Goal: Task Accomplishment & Management: Use online tool/utility

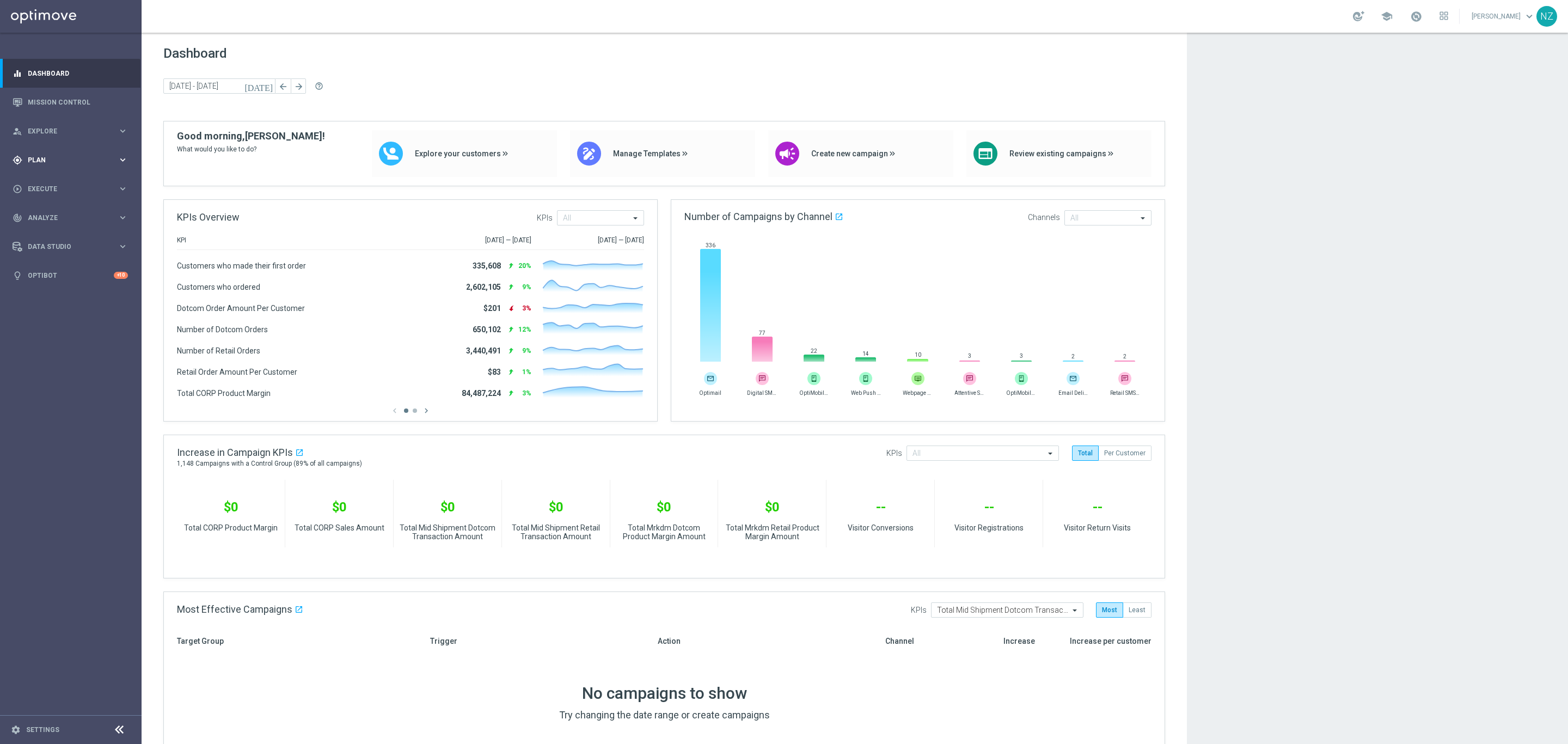
click at [67, 152] on div "gps_fixed Plan keyboard_arrow_right" at bounding box center [70, 160] width 141 height 29
click at [80, 101] on link "Mission Control" at bounding box center [78, 102] width 100 height 29
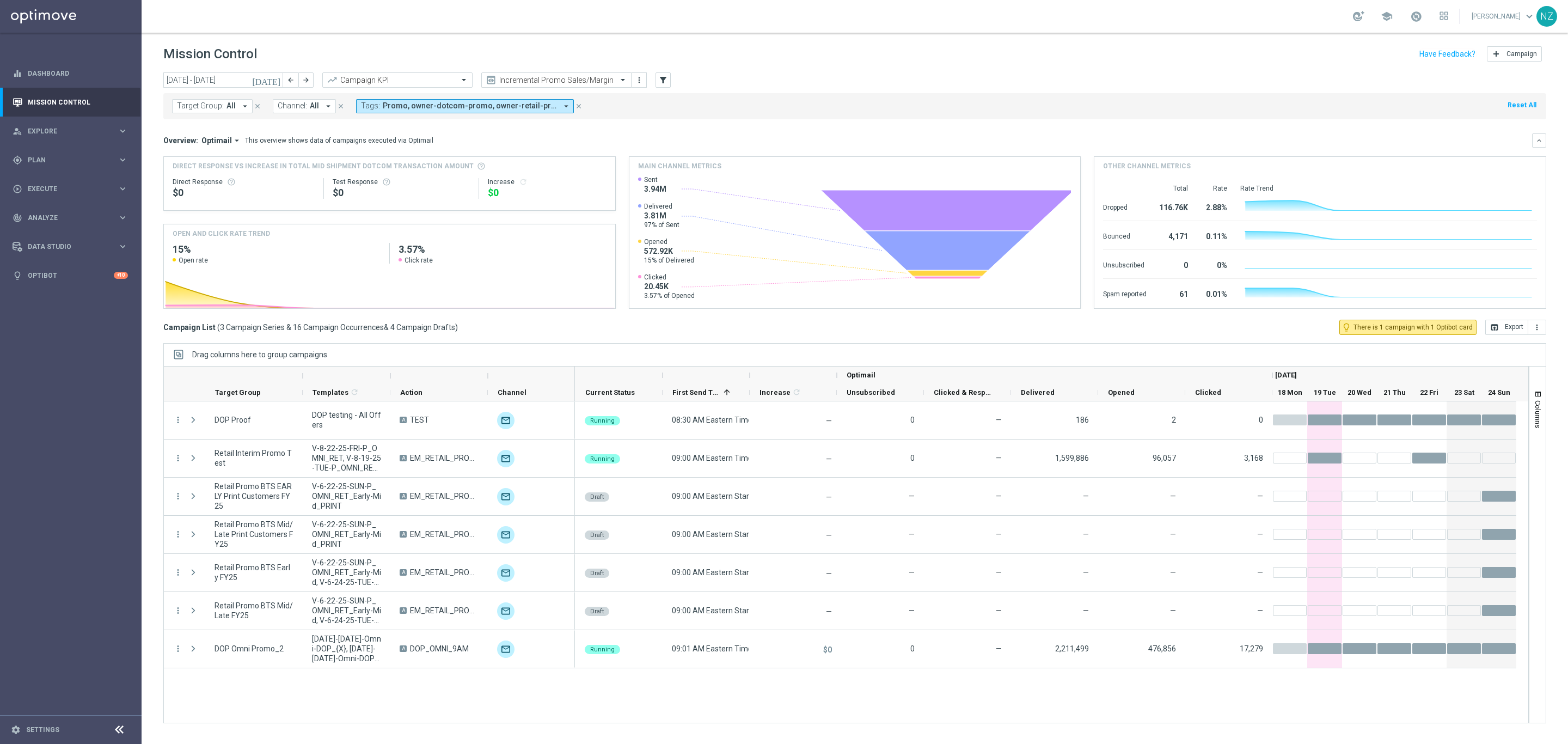
click at [579, 80] on input "text" at bounding box center [545, 80] width 116 height 9
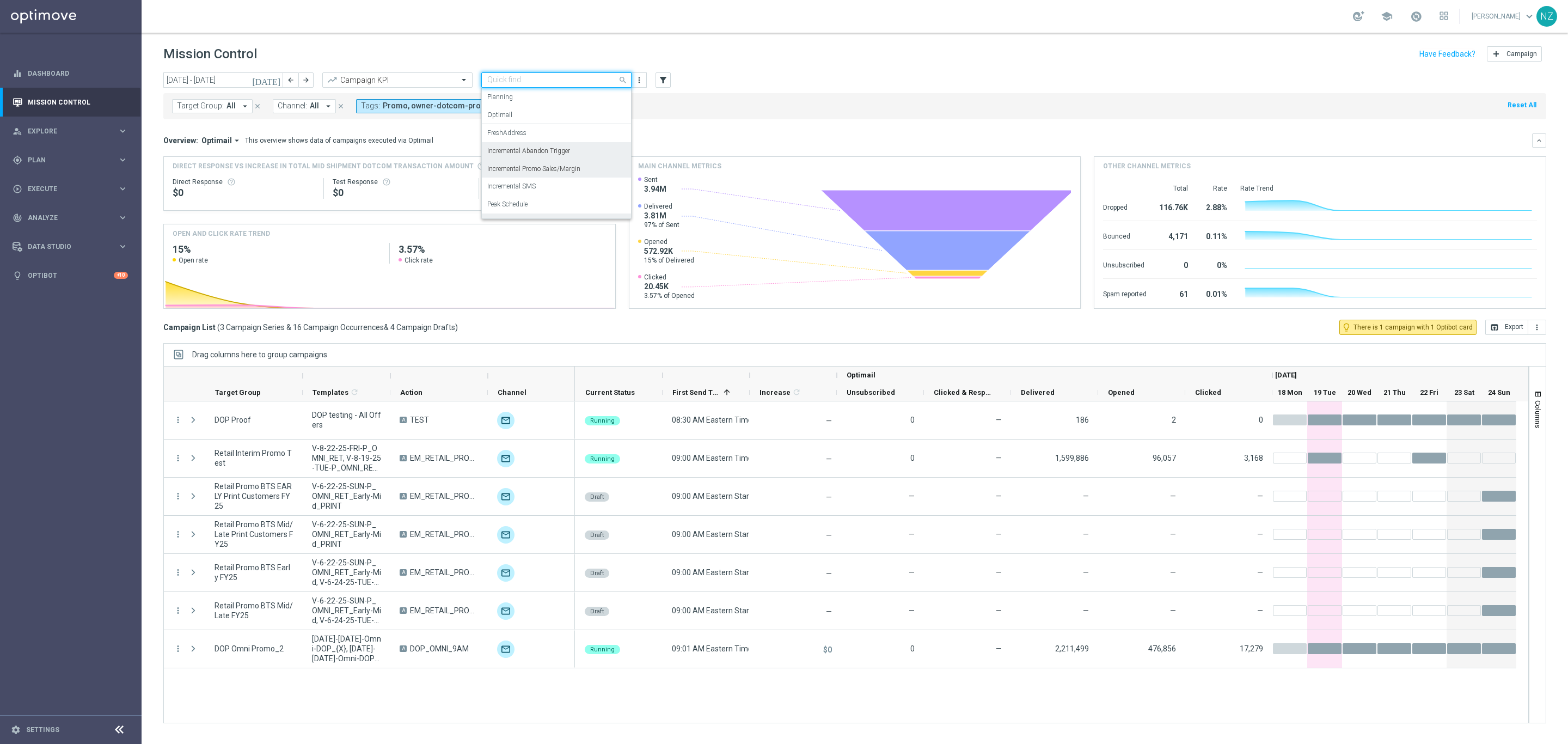
scroll to position [49, 0]
click at [547, 206] on div "Push Results" at bounding box center [556, 208] width 138 height 18
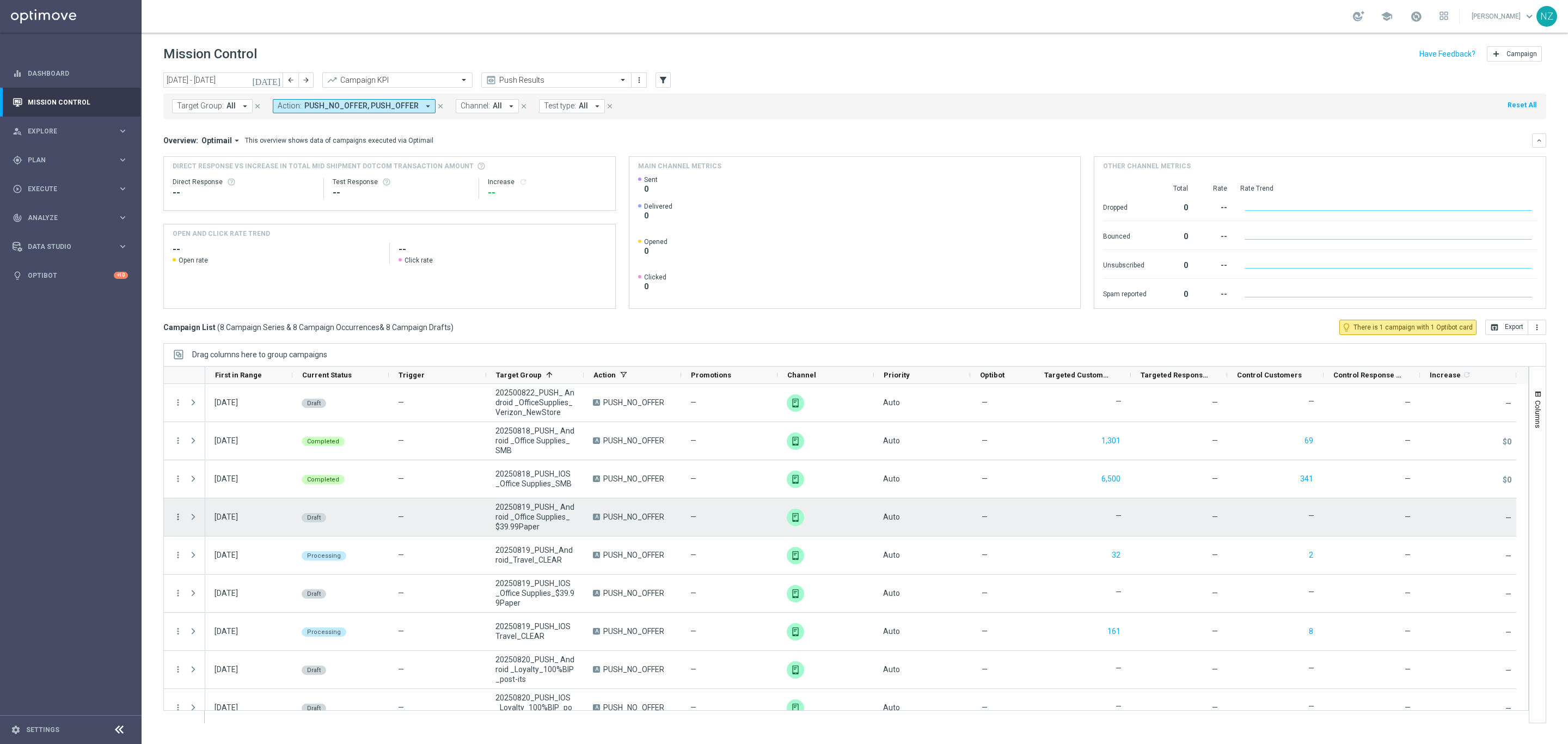
click at [180, 517] on icon "more_vert" at bounding box center [178, 517] width 10 height 10
click at [224, 562] on div "Edit" at bounding box center [250, 560] width 101 height 8
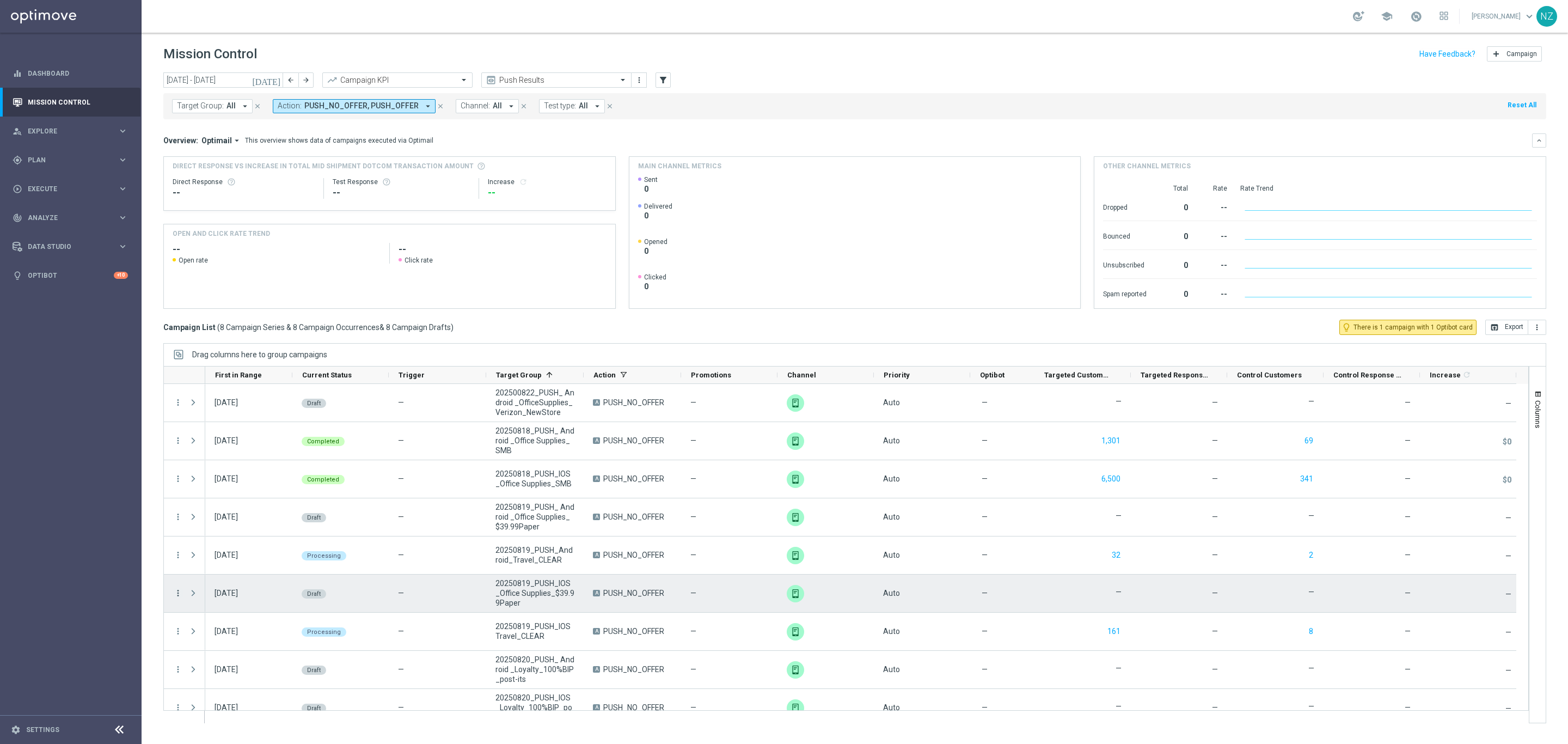
click at [173, 594] on icon "more_vert" at bounding box center [178, 593] width 10 height 10
click at [233, 634] on div "Edit" at bounding box center [250, 636] width 101 height 8
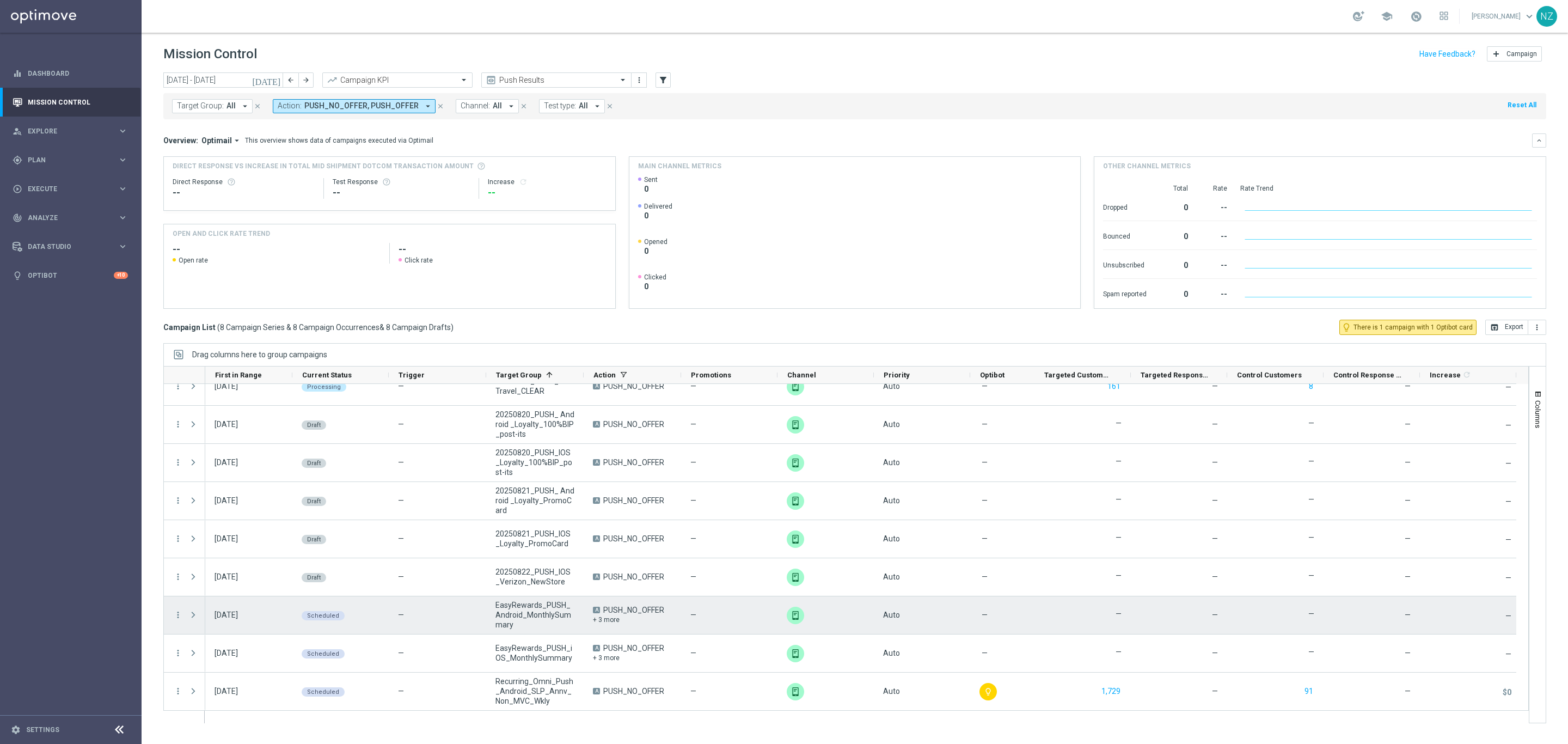
scroll to position [285, 0]
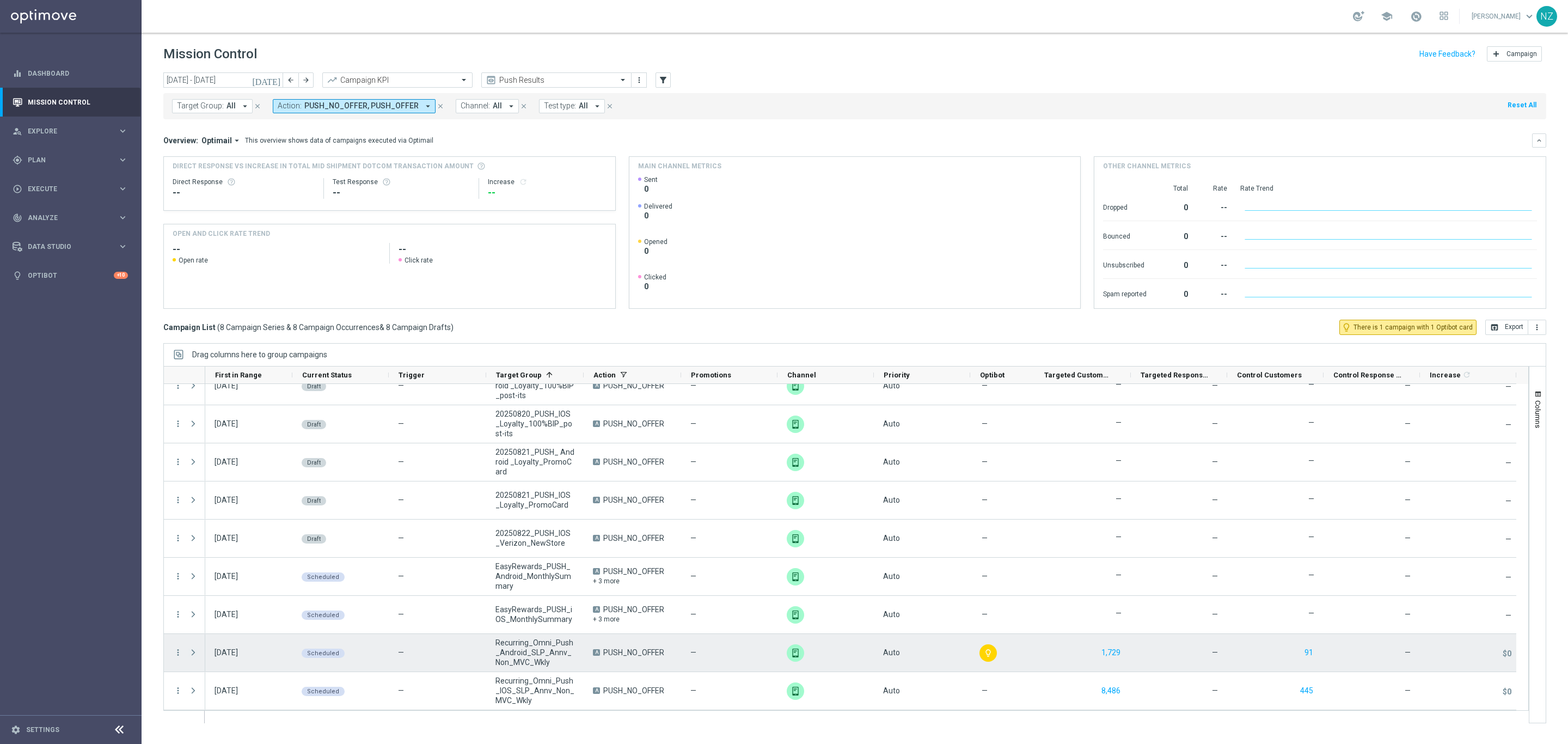
click at [194, 653] on span at bounding box center [193, 652] width 10 height 9
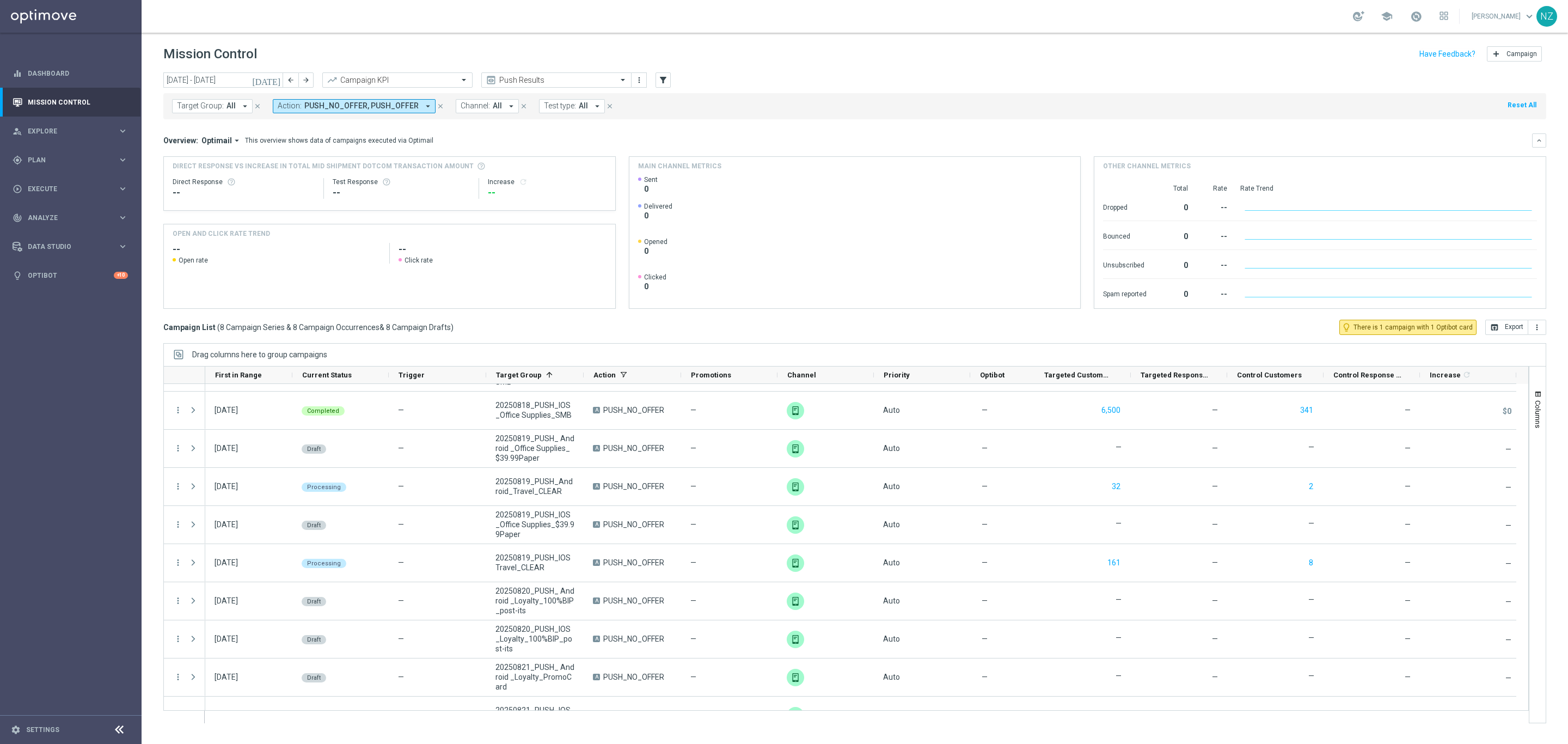
scroll to position [0, 0]
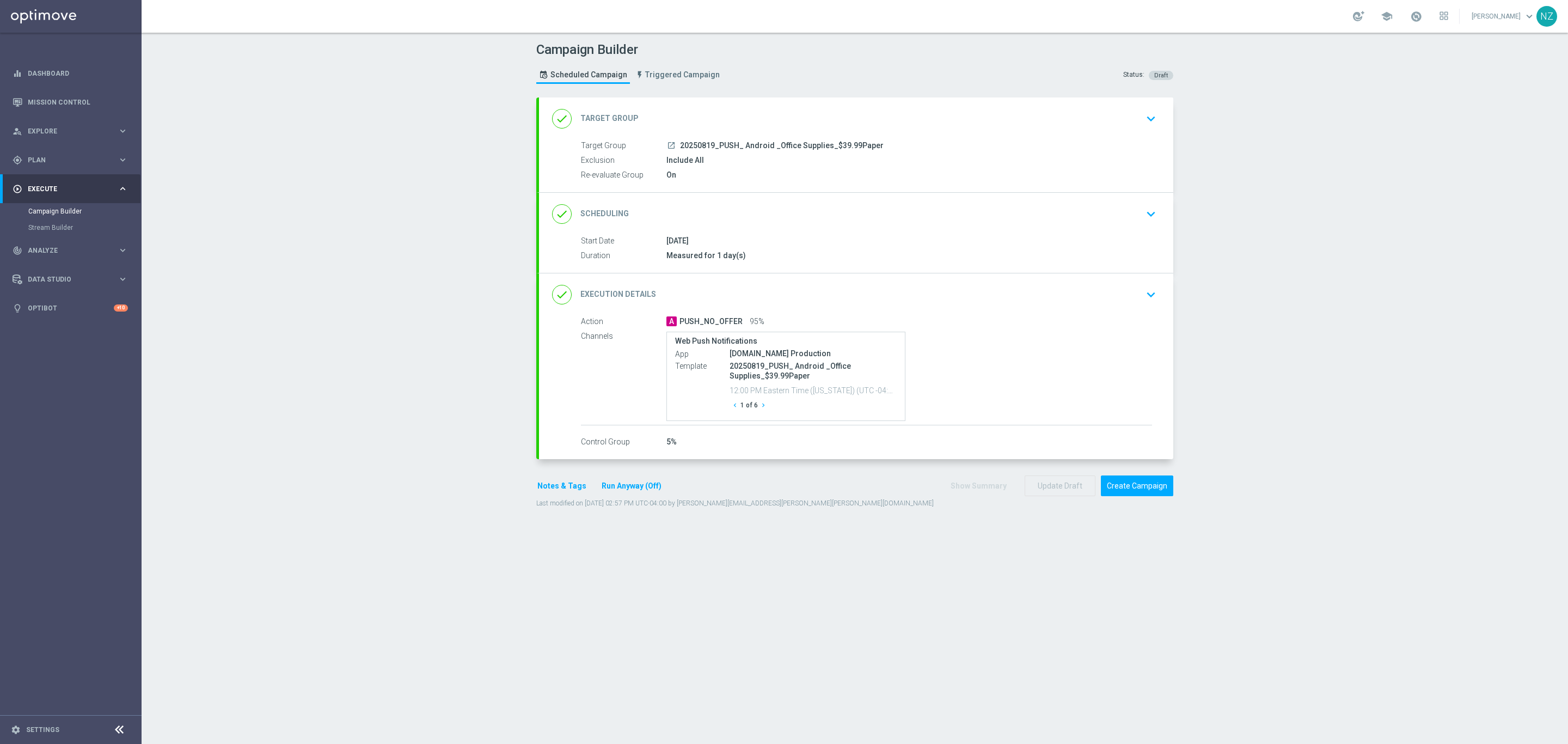
click at [1148, 115] on icon "keyboard_arrow_down" at bounding box center [1150, 119] width 16 height 16
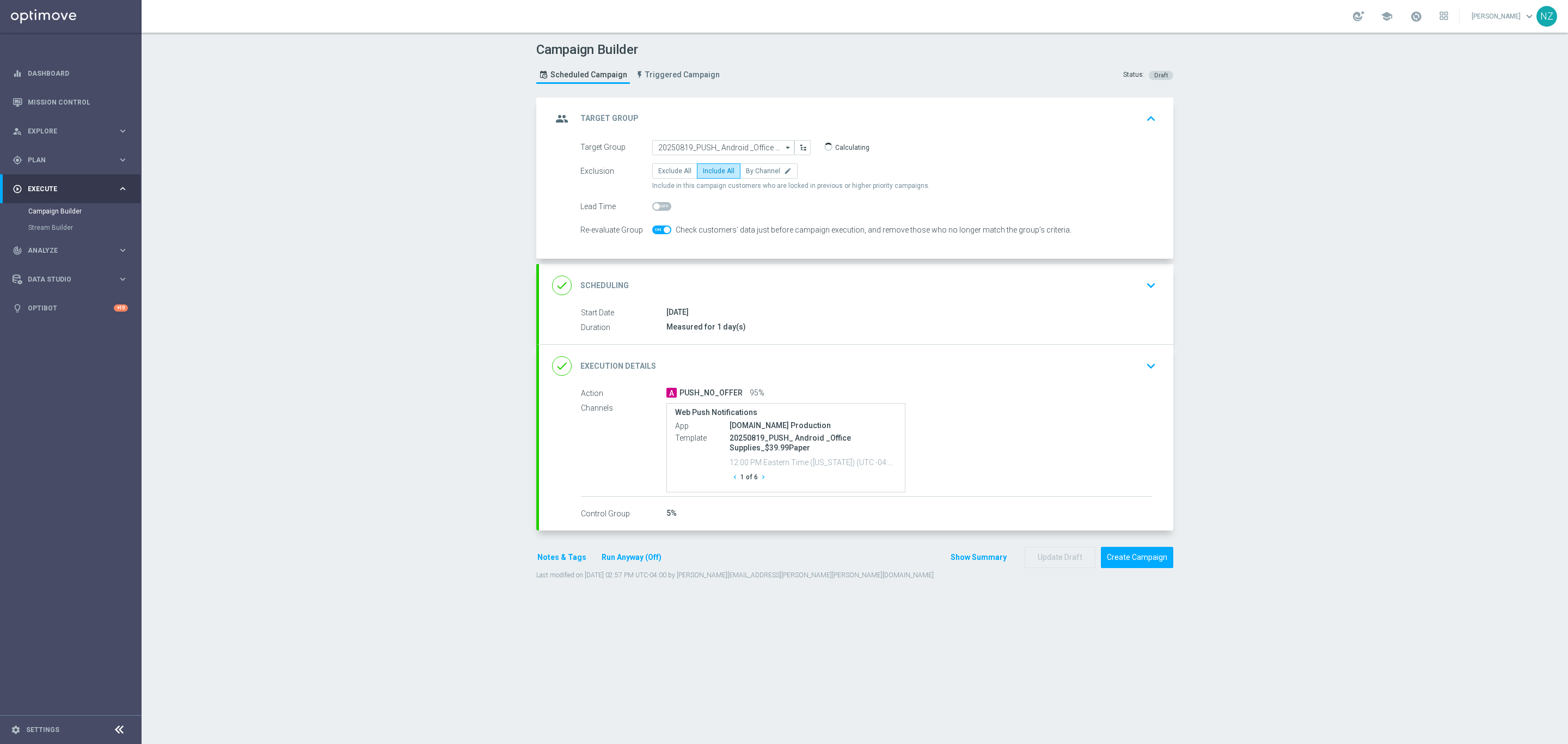
click at [1148, 114] on icon "keyboard_arrow_up" at bounding box center [1150, 119] width 16 height 16
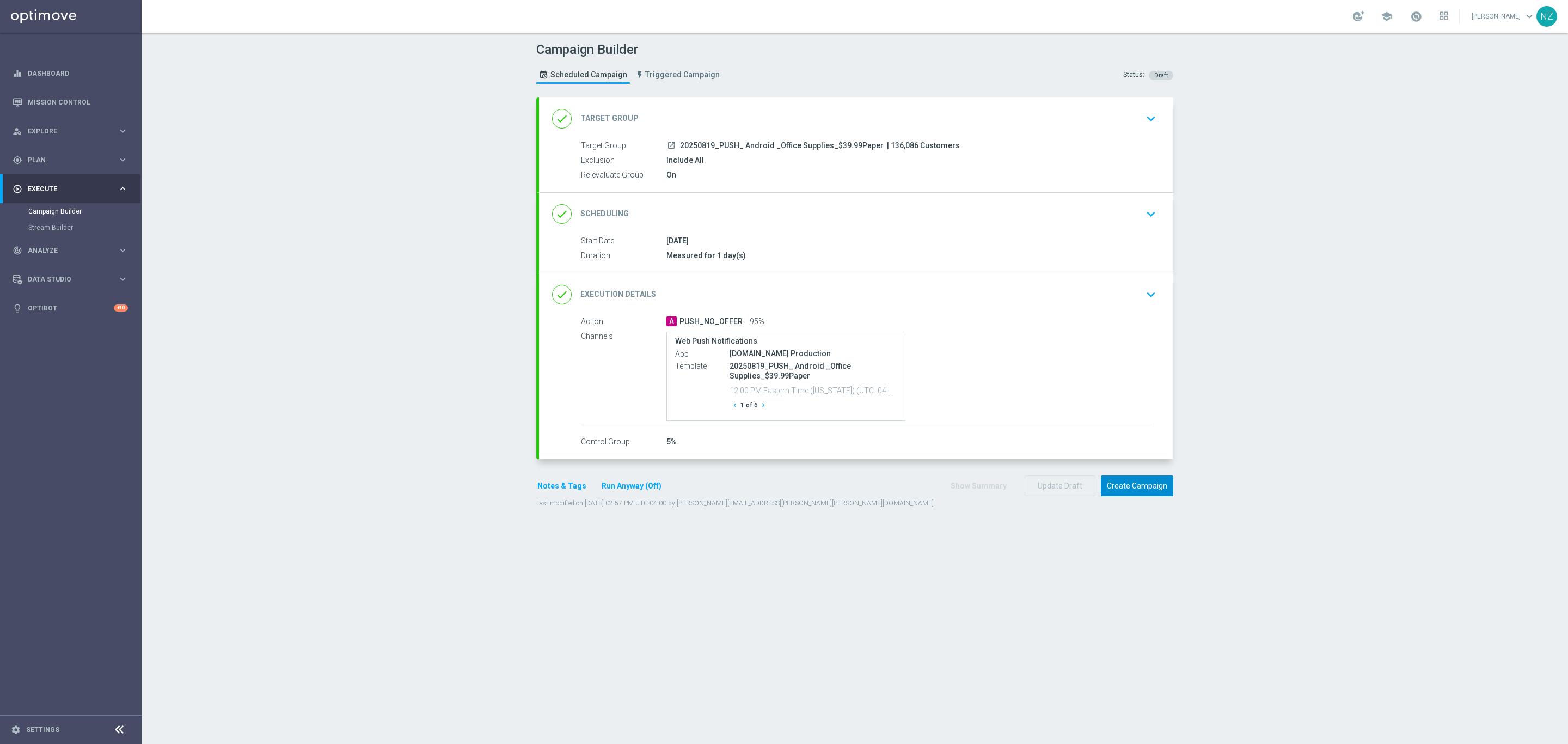
drag, startPoint x: 1132, startPoint y: 489, endPoint x: 1142, endPoint y: 519, distance: 31.6
click at [1142, 519] on div "done Target Group keyboard_arrow_down Target Group launch 20250819_PUSH_ Androi…" at bounding box center [855, 308] width 637 height 422
click at [1141, 488] on button "Create Campaign" at bounding box center [1137, 486] width 72 height 21
click at [360, 146] on div at bounding box center [773, 372] width 1568 height 744
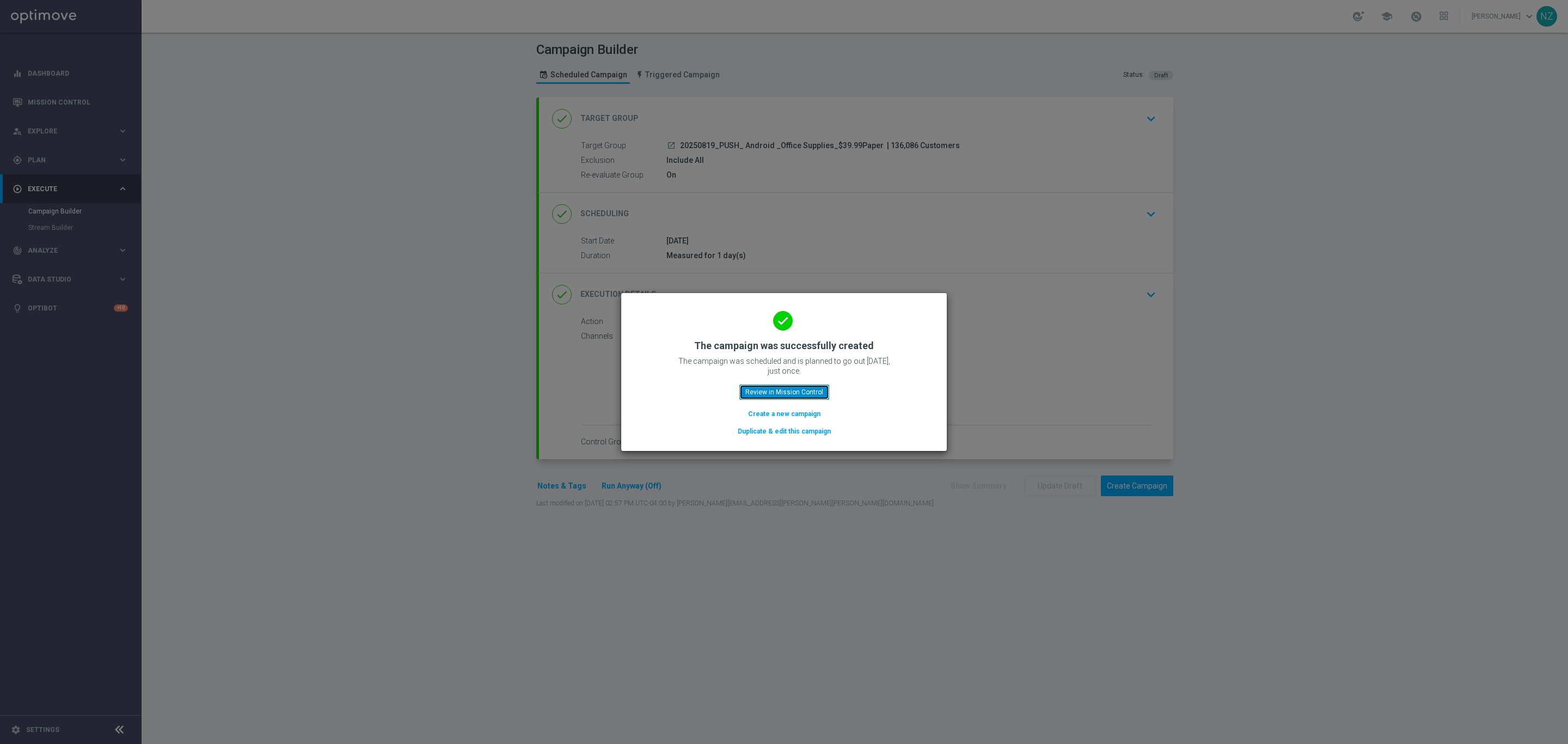
click at [792, 389] on button "Review in Mission Control" at bounding box center [785, 391] width 90 height 15
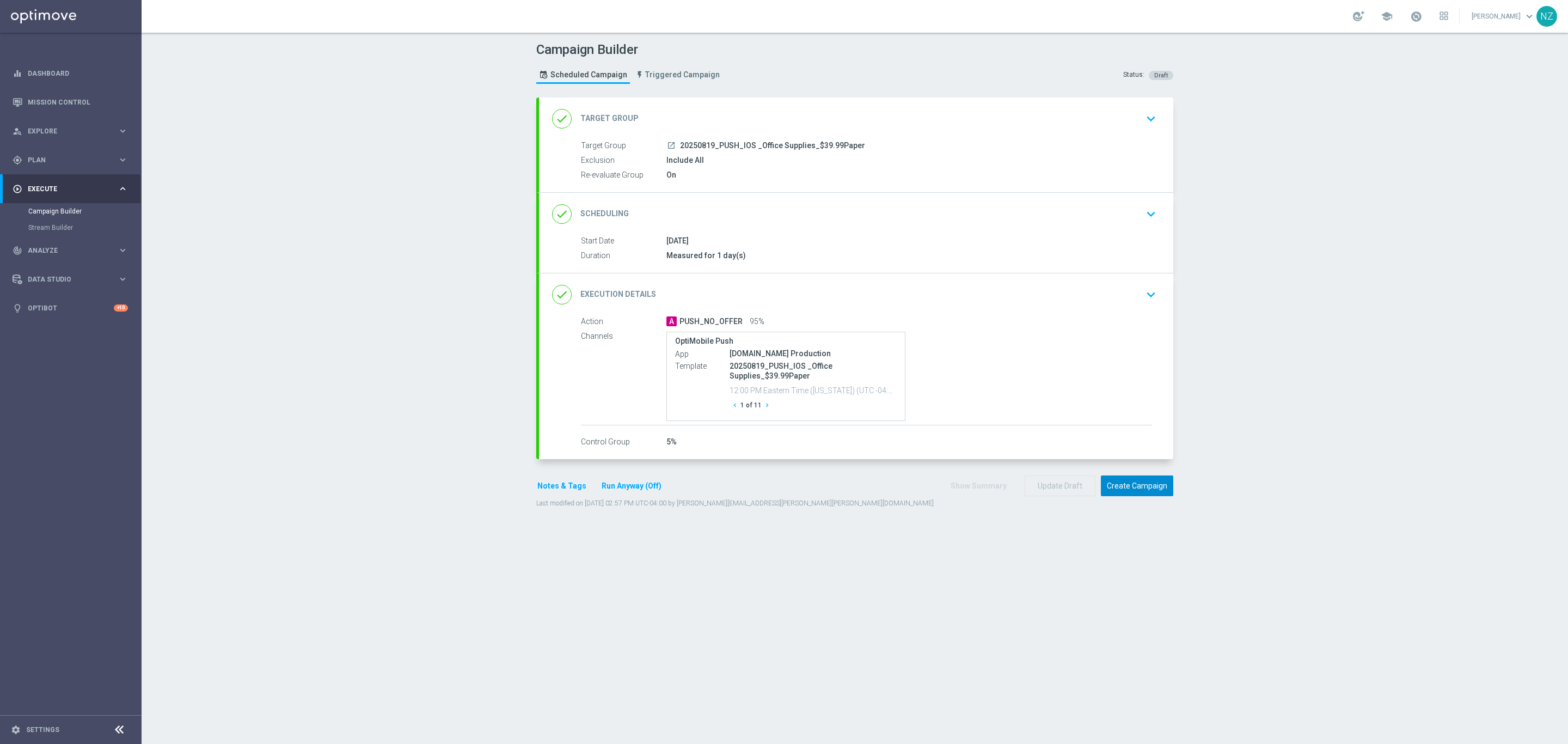
click at [1137, 481] on button "Create Campaign" at bounding box center [1137, 486] width 72 height 21
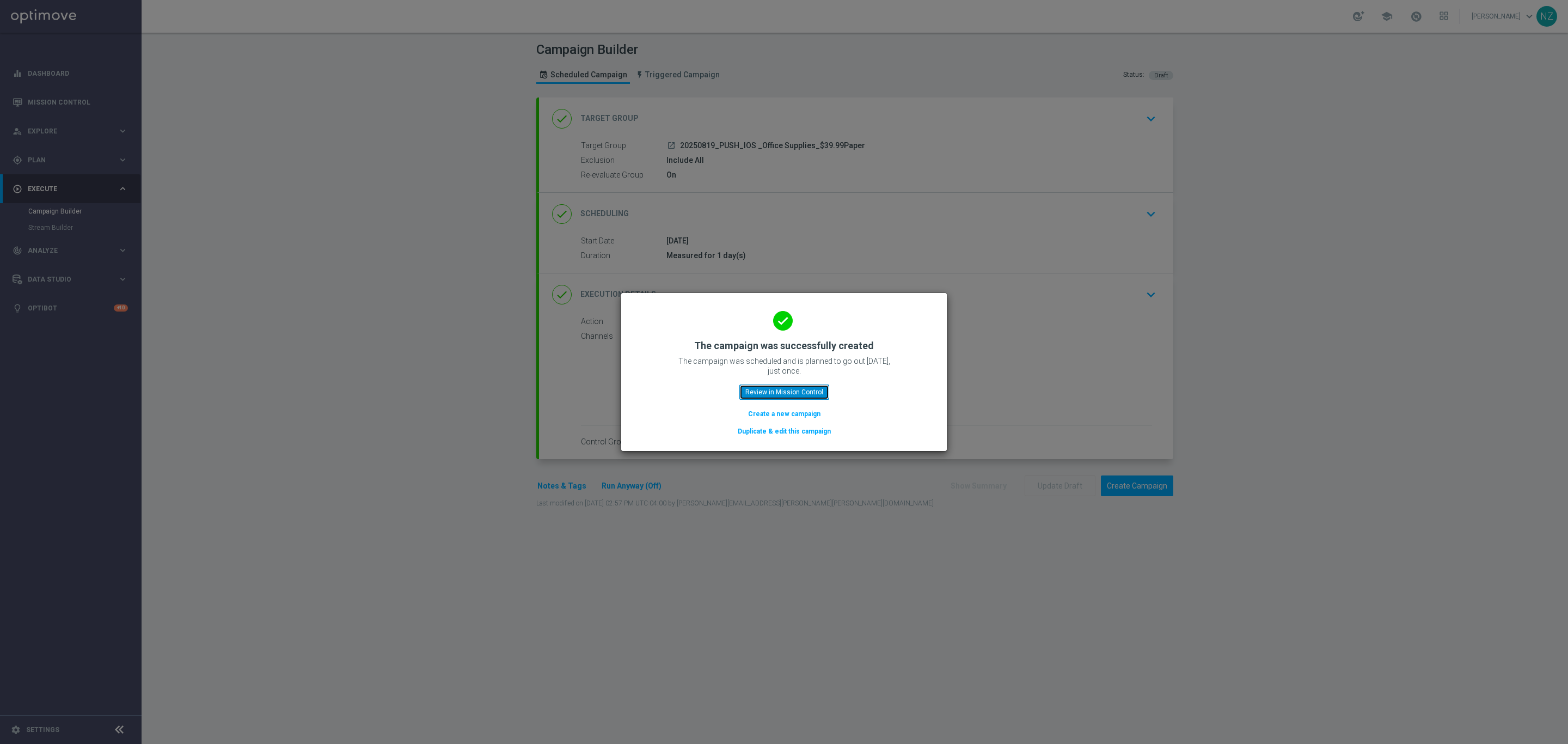
click at [799, 385] on button "Review in Mission Control" at bounding box center [785, 391] width 90 height 15
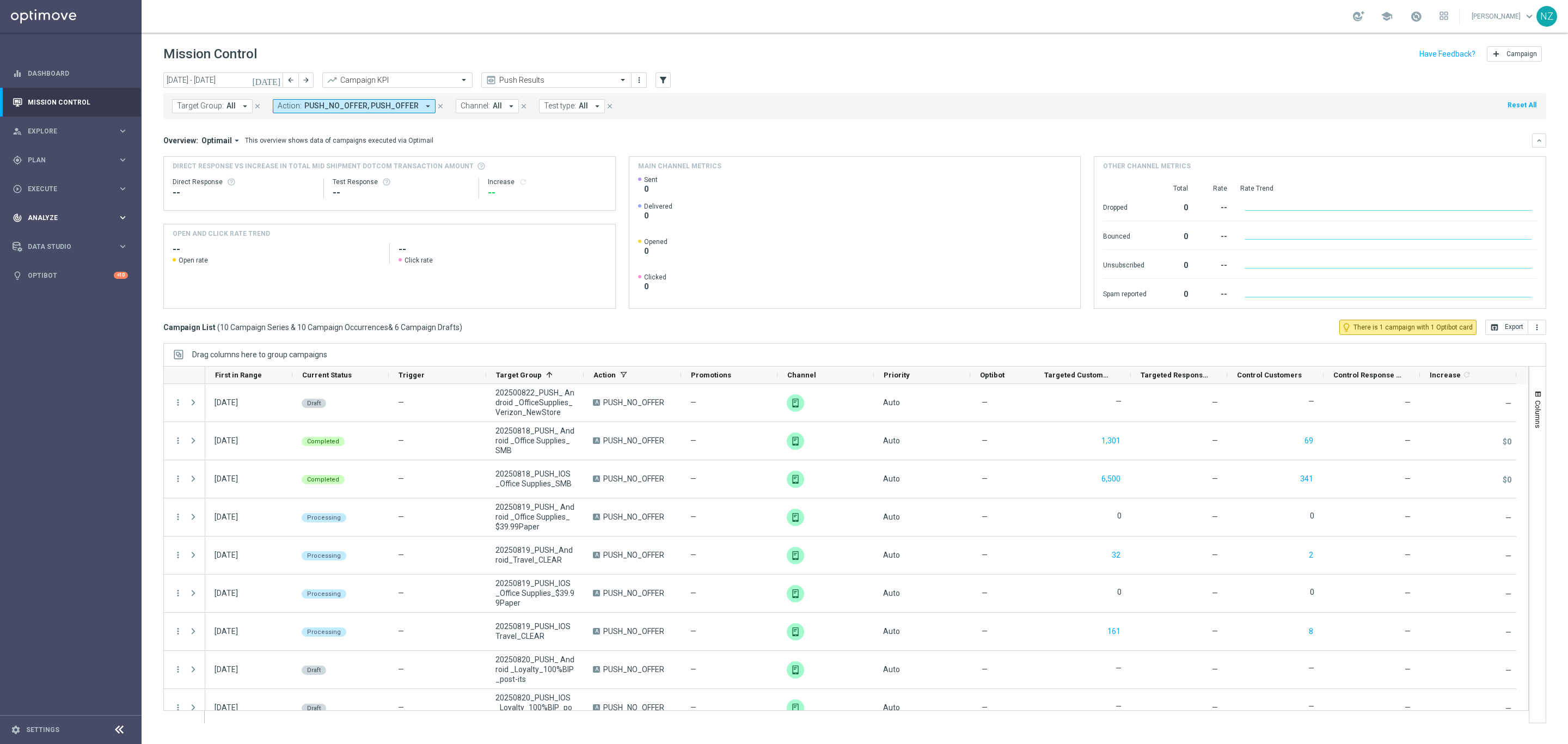
click at [60, 216] on span "Analyze" at bounding box center [73, 217] width 90 height 7
click at [77, 321] on span "BI Studio" at bounding box center [68, 321] width 78 height 7
click at [75, 388] on link "Push Baseline Matchback" at bounding box center [73, 387] width 80 height 9
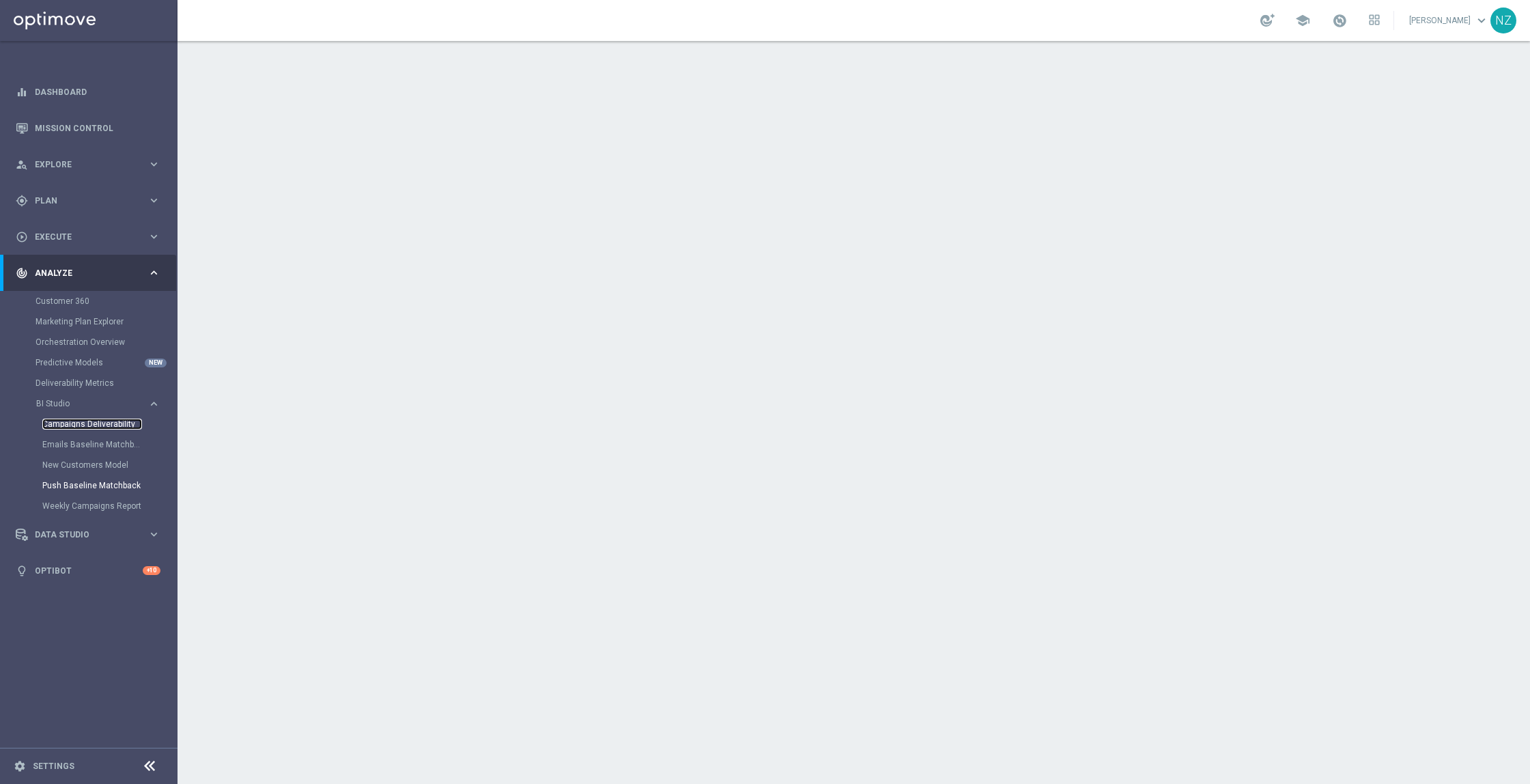
click at [100, 424] on link "Campaigns Deliverability" at bounding box center [92, 424] width 100 height 11
click at [91, 502] on link "Weekly Campaigns Report" at bounding box center [92, 506] width 100 height 11
click at [79, 381] on link "Deliverability Metrics" at bounding box center [89, 383] width 107 height 11
click at [75, 481] on link "Push Baseline Matchback" at bounding box center [92, 486] width 100 height 11
click at [119, 126] on link "Mission Control" at bounding box center [98, 127] width 126 height 36
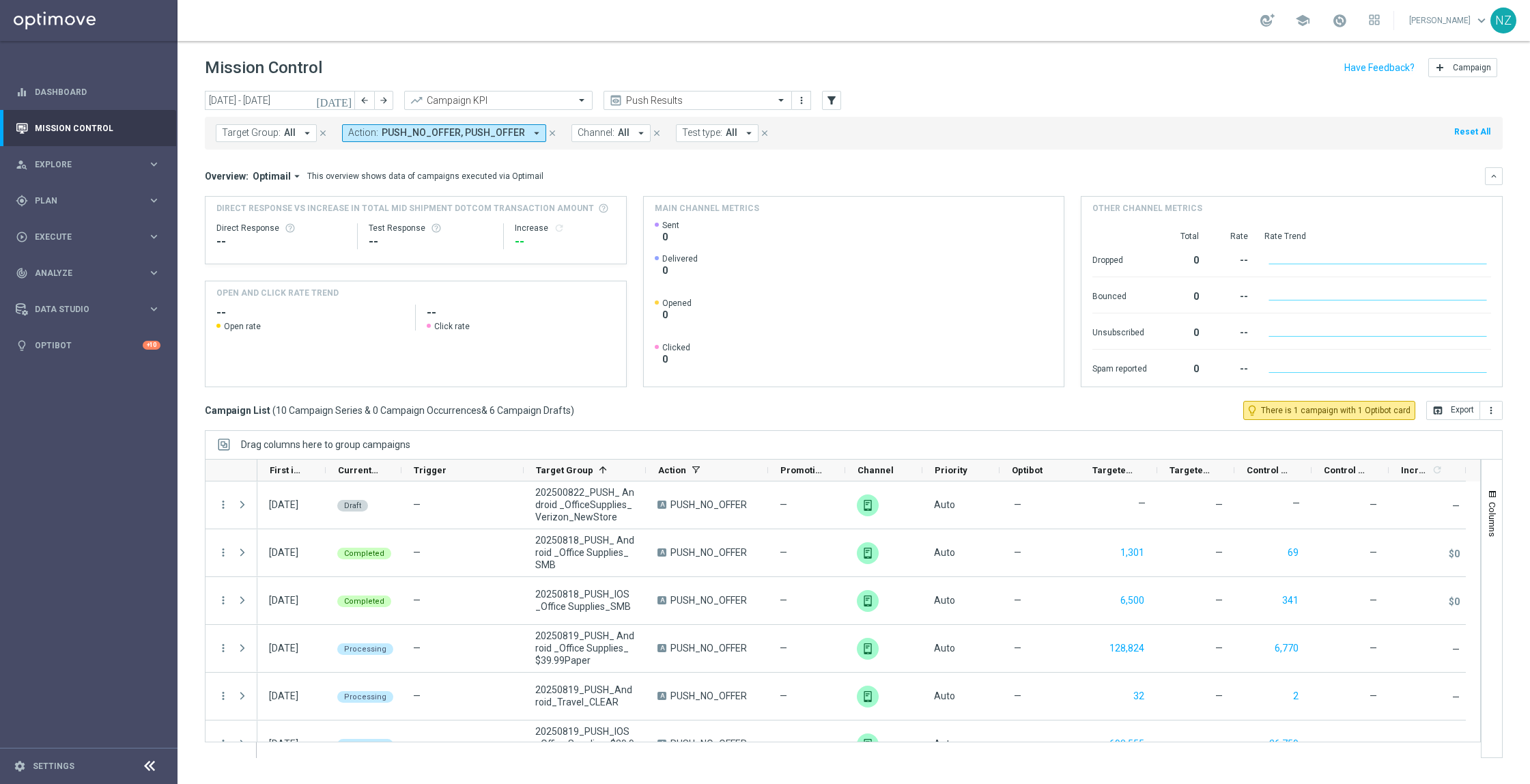
click at [347, 102] on icon "[DATE]" at bounding box center [334, 100] width 37 height 12
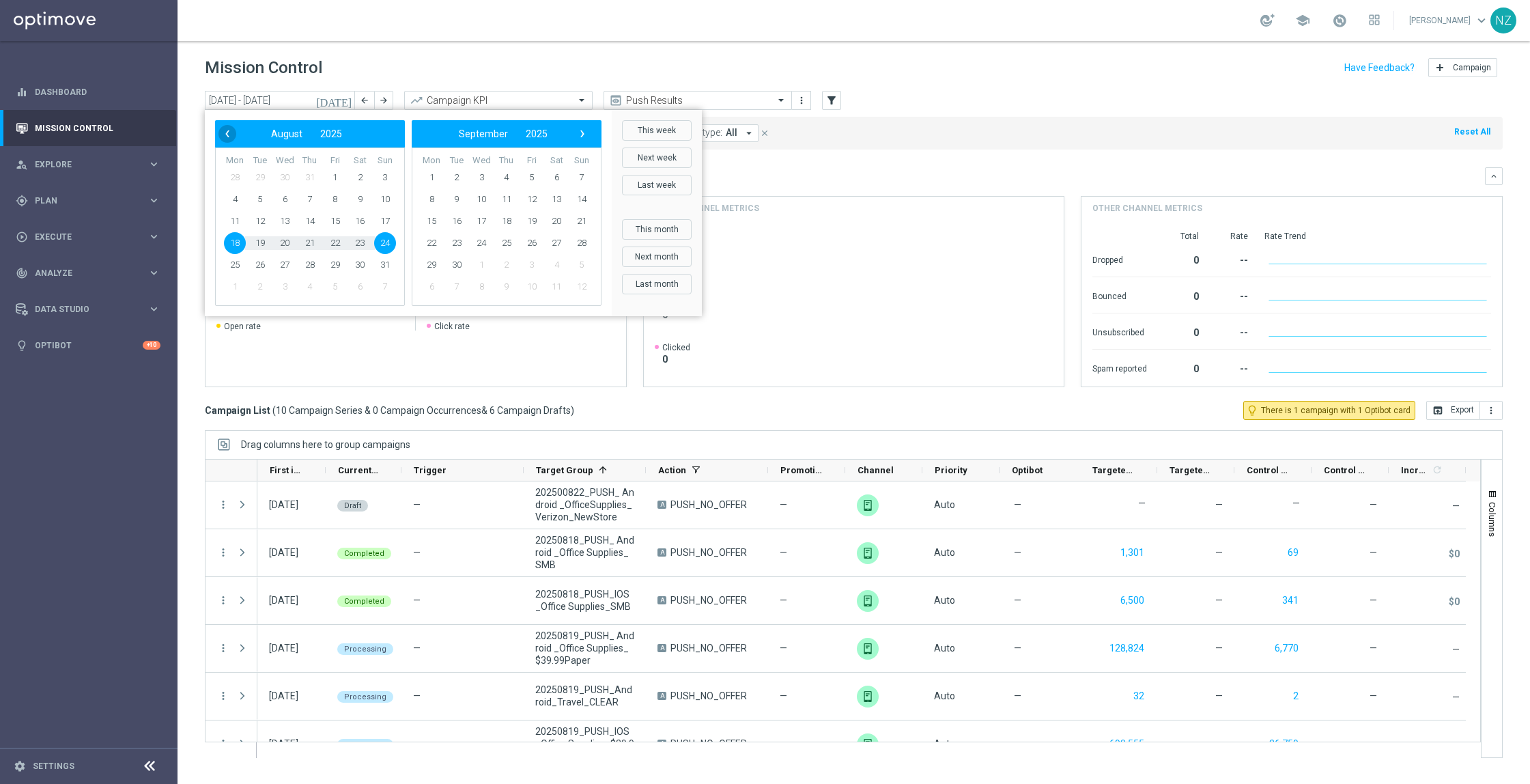
click at [230, 136] on span "‹" at bounding box center [227, 134] width 18 height 18
click at [234, 261] on span "28" at bounding box center [234, 265] width 22 height 22
click at [589, 205] on span "10" at bounding box center [582, 199] width 22 height 22
type input "[DATE] - [DATE]"
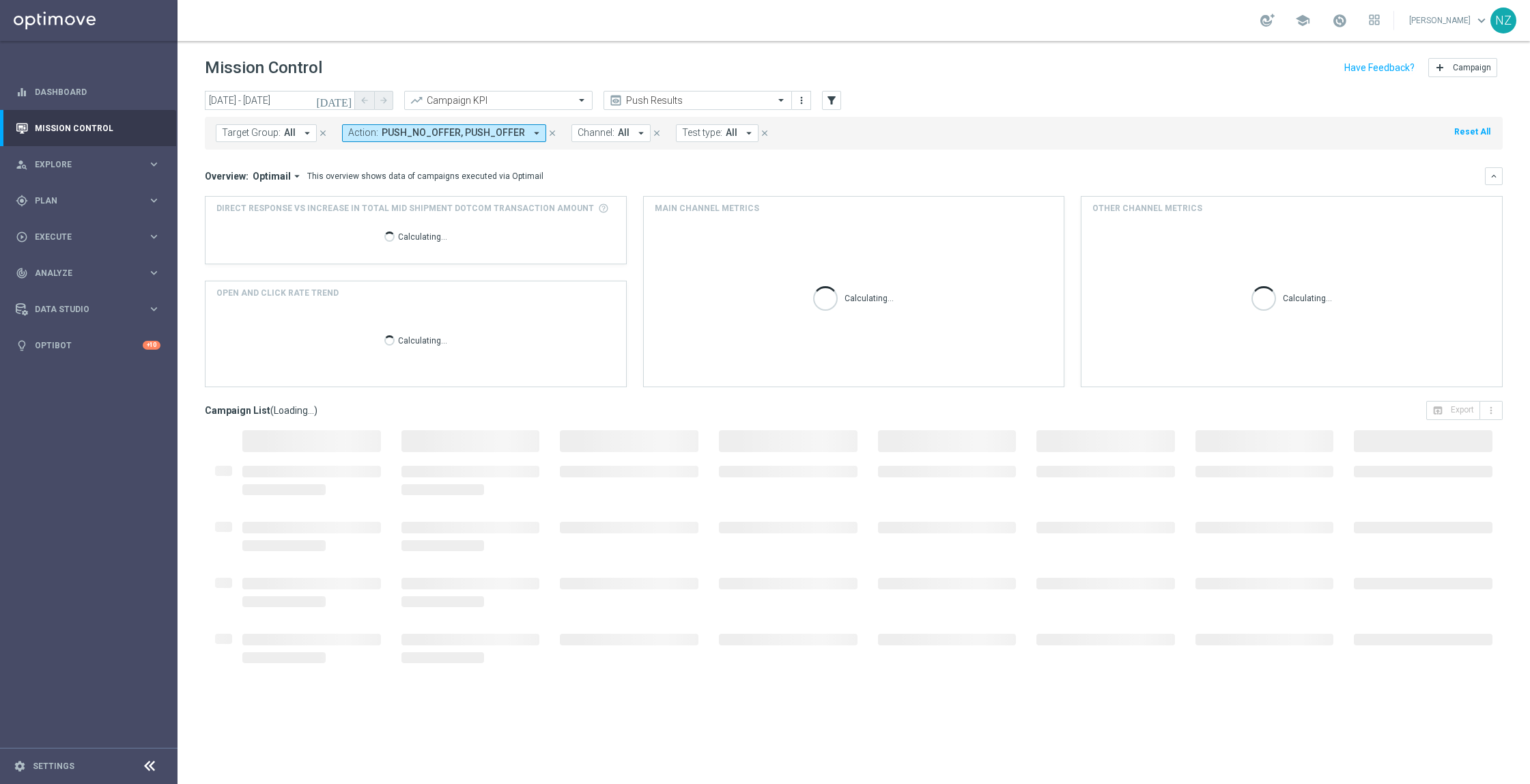
click at [1004, 167] on div "Overview: Optimail arrow_drop_down This overview shows data of campaigns execut…" at bounding box center [854, 176] width 1298 height 18
click at [479, 96] on input "text" at bounding box center [484, 100] width 146 height 11
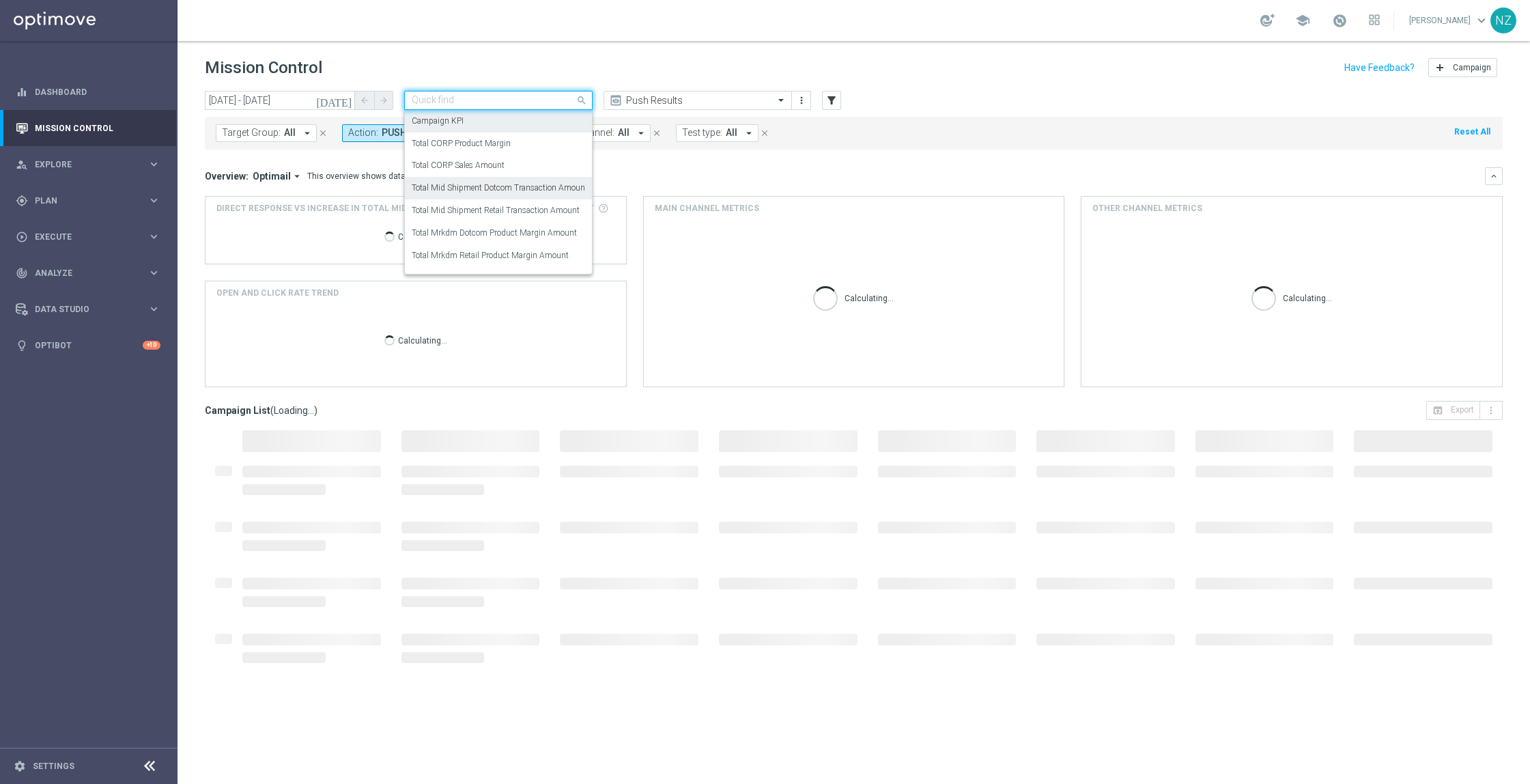
click at [482, 195] on div "Total Mid Shipment Dotcom Transaction Amount" at bounding box center [498, 189] width 173 height 23
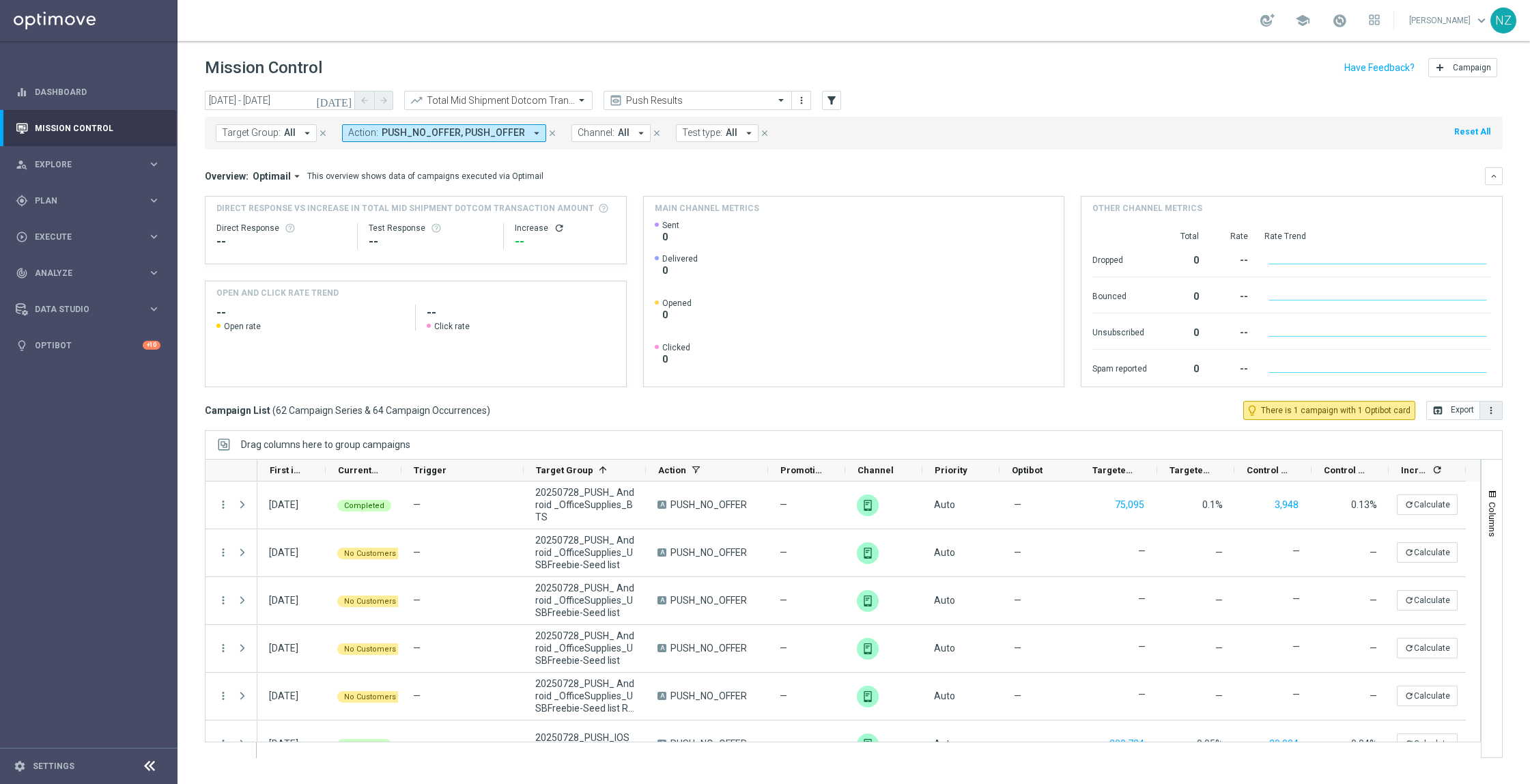
click at [1495, 409] on icon "more_vert" at bounding box center [1491, 410] width 11 height 11
click at [1443, 437] on span "Export with occurrences" at bounding box center [1447, 434] width 92 height 10
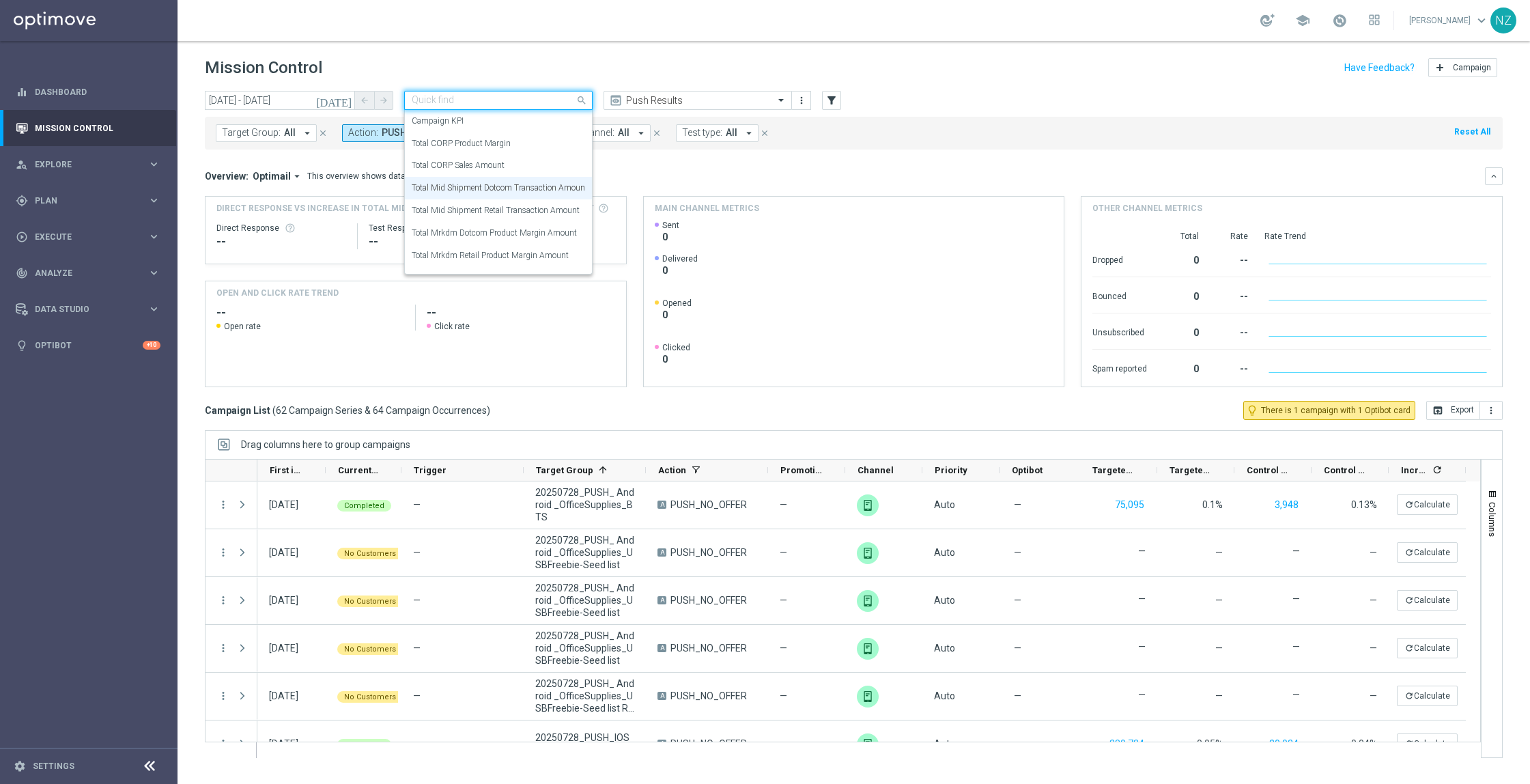
click at [538, 101] on input "text" at bounding box center [484, 100] width 146 height 11
click at [511, 228] on label "Total Mrkdm Dotcom Product Margin Amount" at bounding box center [494, 233] width 165 height 11
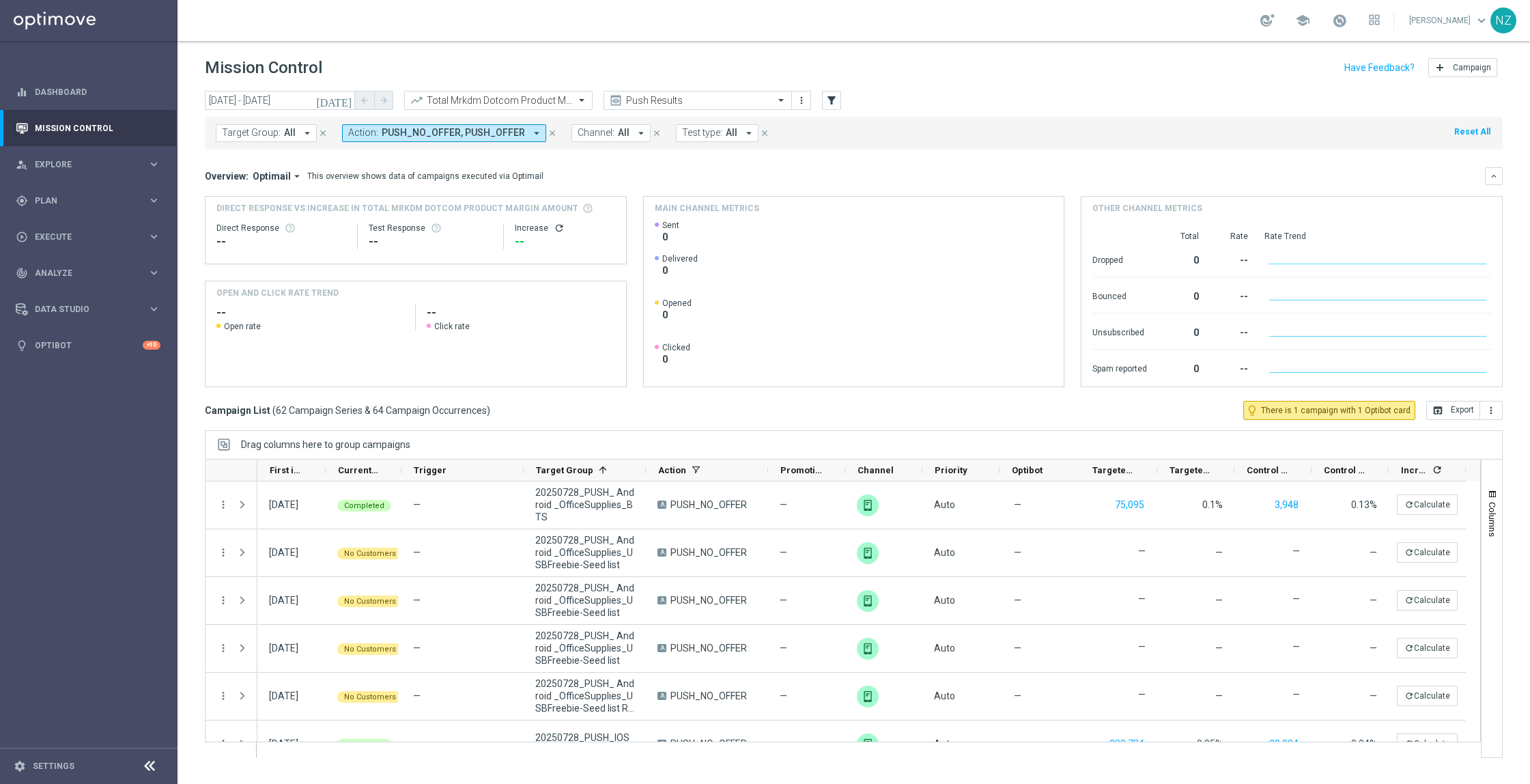
click at [990, 165] on mini-dashboard "Overview: Optimail arrow_drop_down This overview shows data of campaigns execut…" at bounding box center [854, 275] width 1298 height 251
click at [1486, 410] on icon "more_vert" at bounding box center [1491, 410] width 11 height 11
click at [1457, 438] on li "Export with occurrences" at bounding box center [1447, 434] width 112 height 22
click at [554, 104] on input "text" at bounding box center [484, 100] width 146 height 11
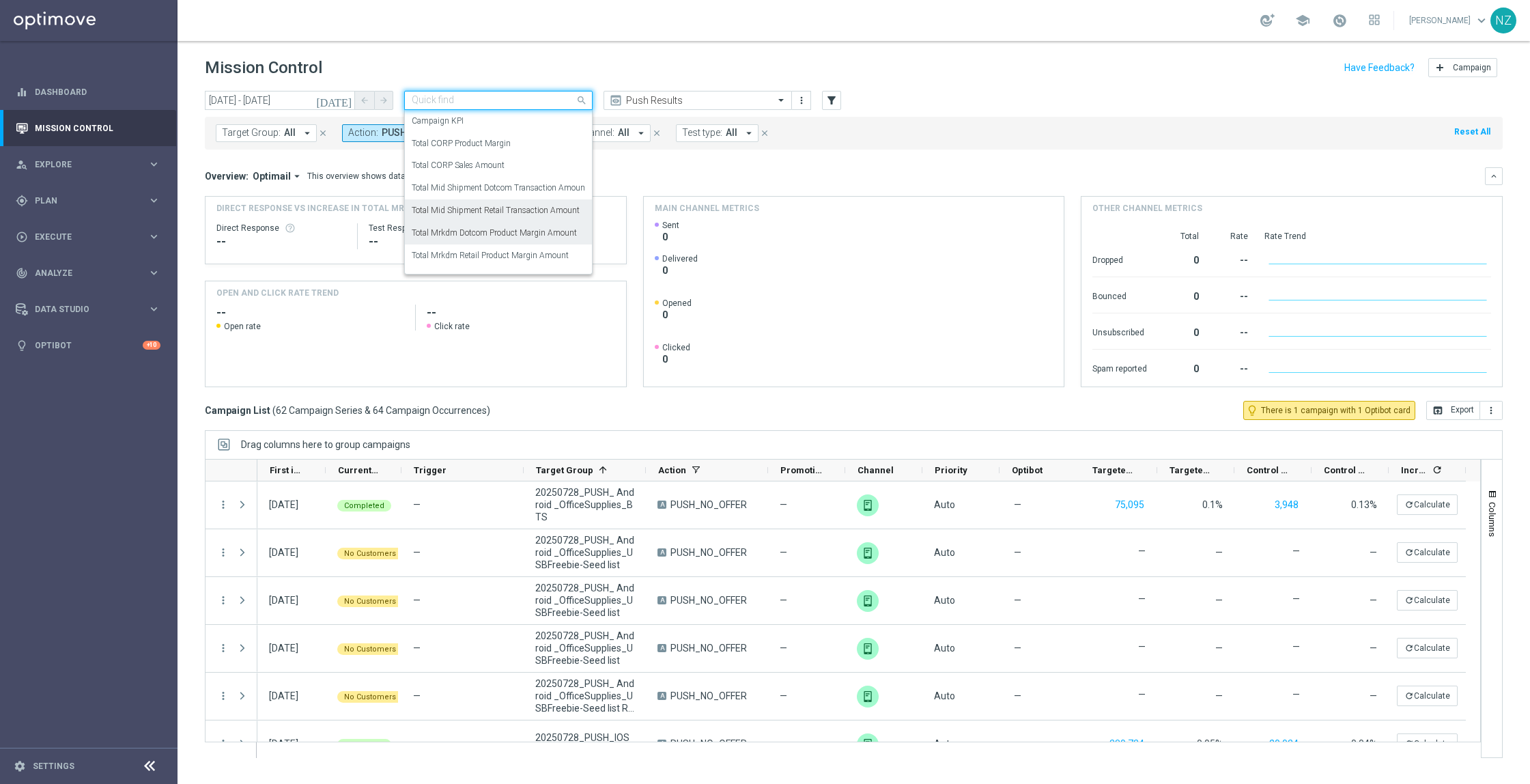
click at [525, 212] on label "Total Mid Shipment Retail Transaction Amount" at bounding box center [495, 210] width 168 height 11
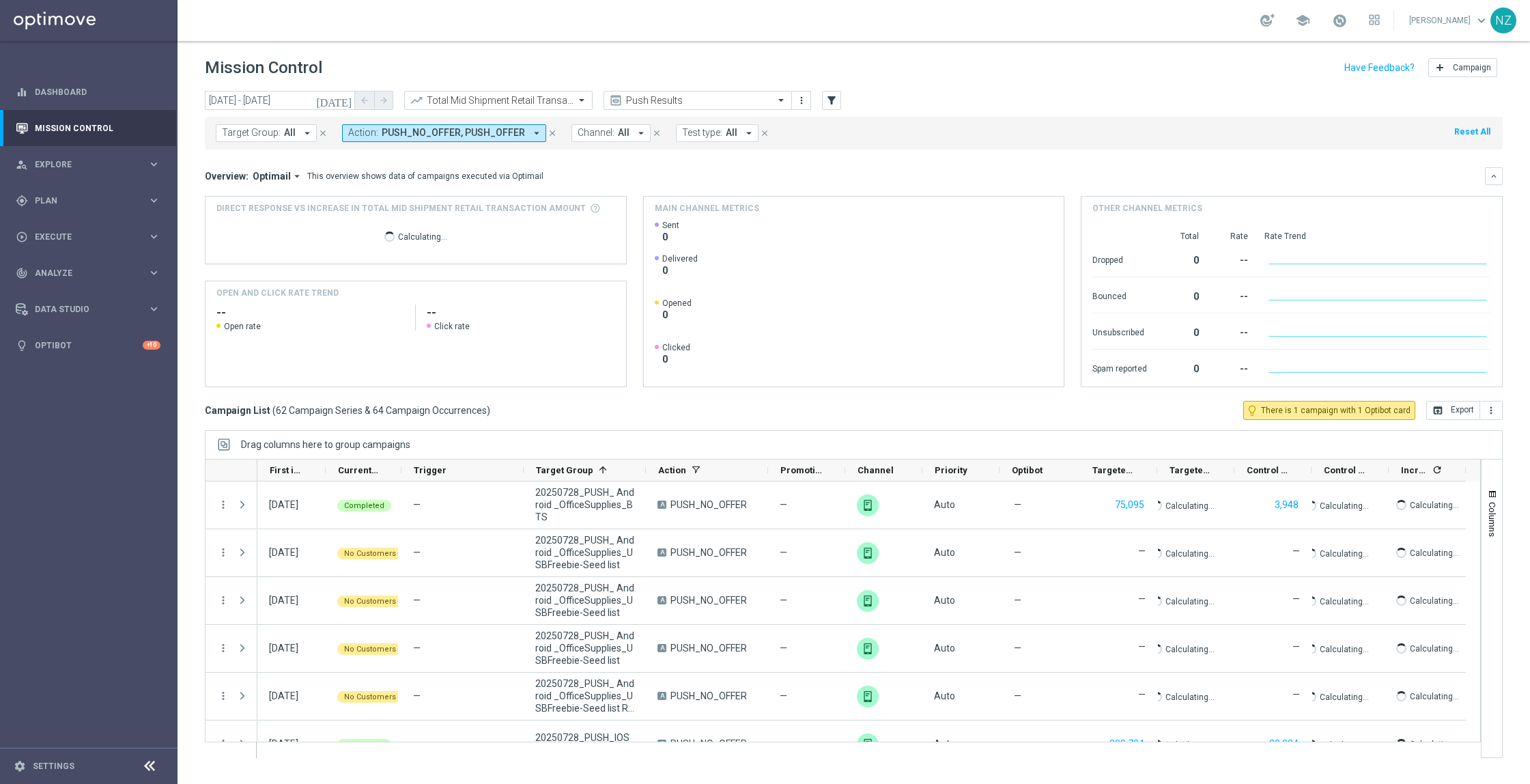
click at [912, 159] on mini-dashboard "Overview: Optimail arrow_drop_down This overview shows data of campaigns execut…" at bounding box center [854, 275] width 1298 height 251
click at [1491, 406] on icon "more_vert" at bounding box center [1491, 410] width 11 height 11
click at [1435, 440] on li "Export with occurrences" at bounding box center [1447, 434] width 112 height 22
click at [522, 100] on input "text" at bounding box center [484, 100] width 146 height 11
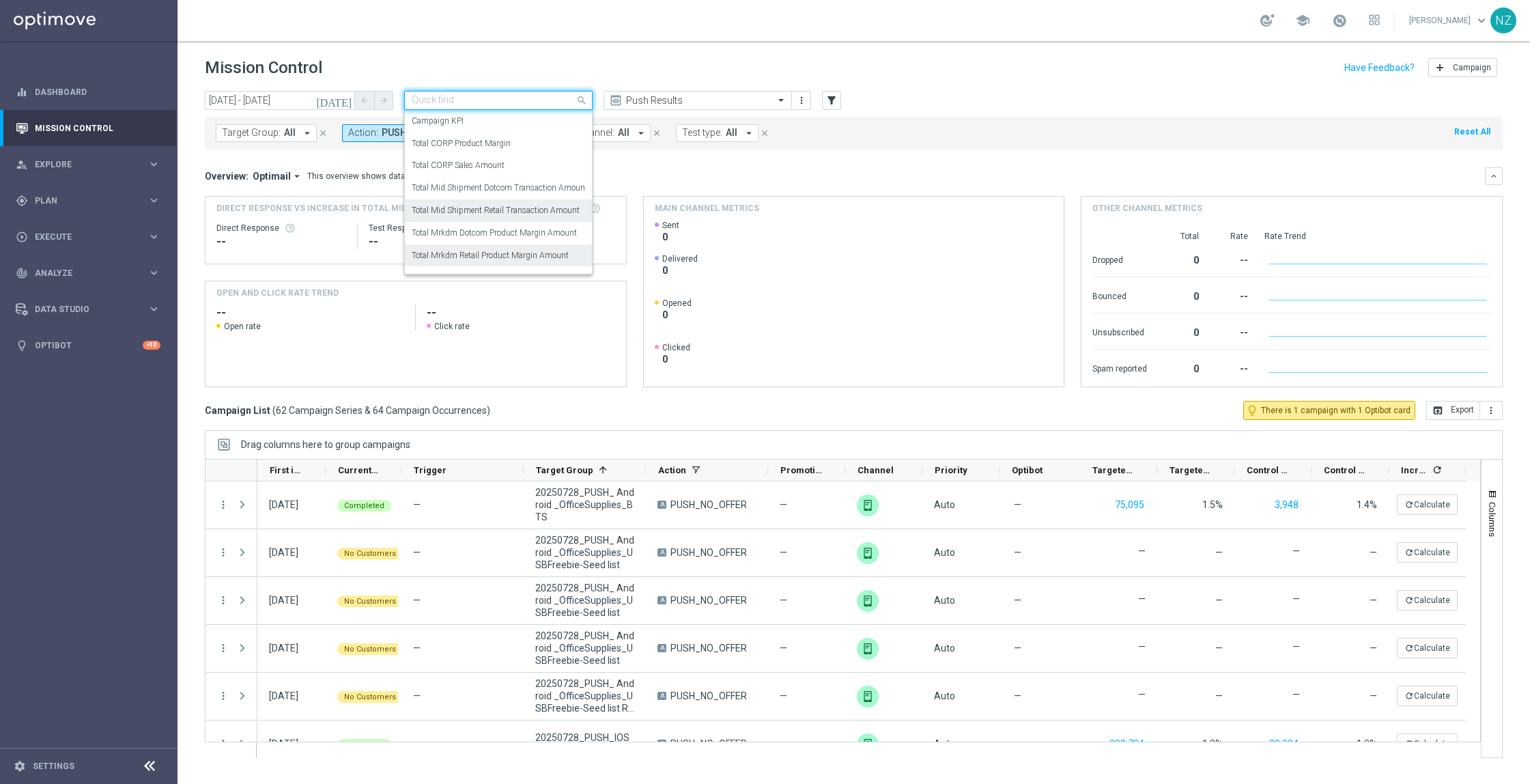
click at [526, 256] on label "Total Mrkdm Retail Product Margin Amount" at bounding box center [490, 255] width 157 height 11
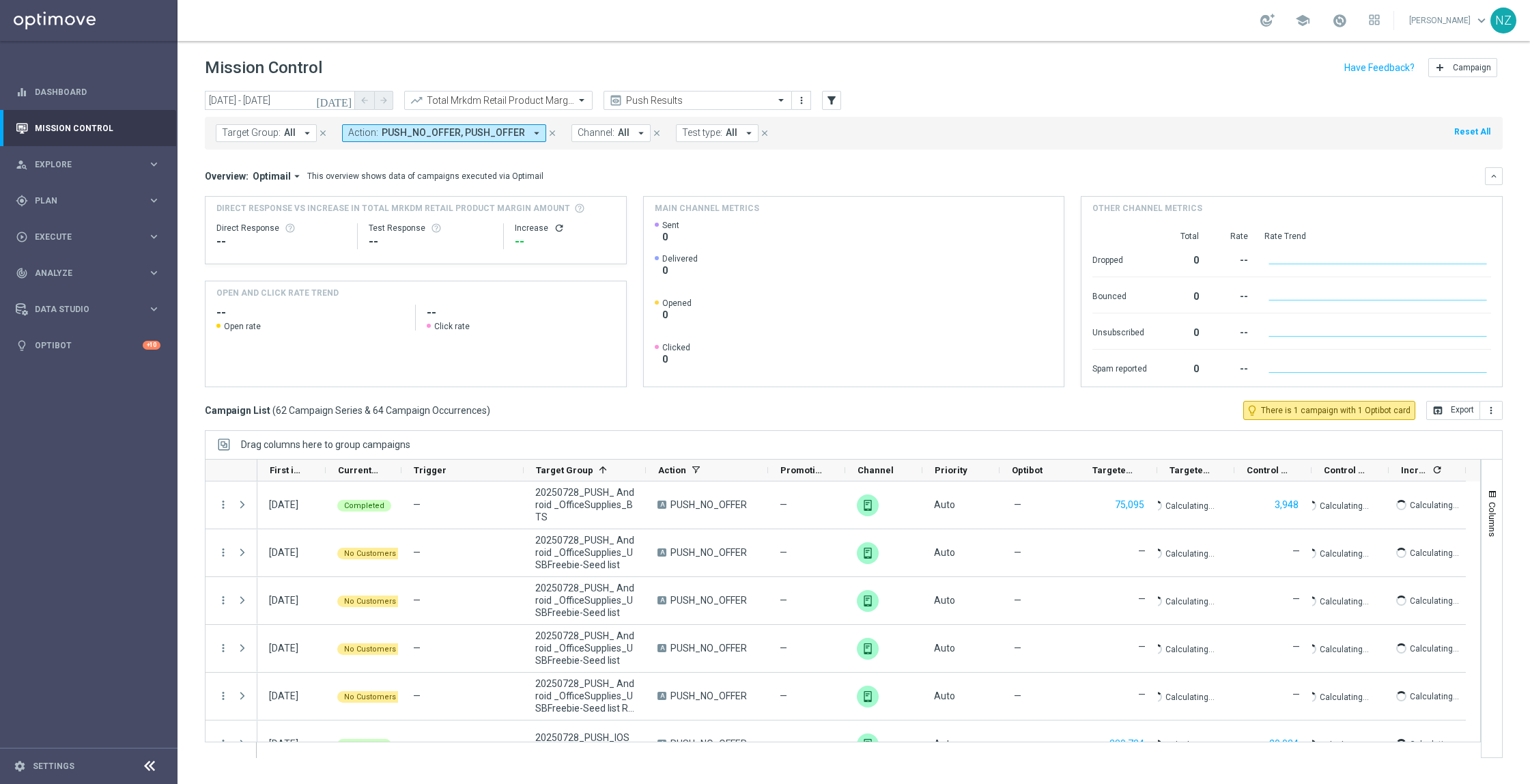
click at [900, 173] on div "Overview: Optimail arrow_drop_down This overview shows data of campaigns execut…" at bounding box center [844, 176] width 1280 height 12
click at [1488, 410] on icon "more_vert" at bounding box center [1491, 410] width 11 height 11
click at [1454, 437] on span "Export with occurrences" at bounding box center [1447, 434] width 92 height 10
click at [1495, 418] on button "more_vert" at bounding box center [1492, 410] width 23 height 19
click at [1032, 79] on div "Mission Control add Campaign" at bounding box center [854, 68] width 1298 height 27
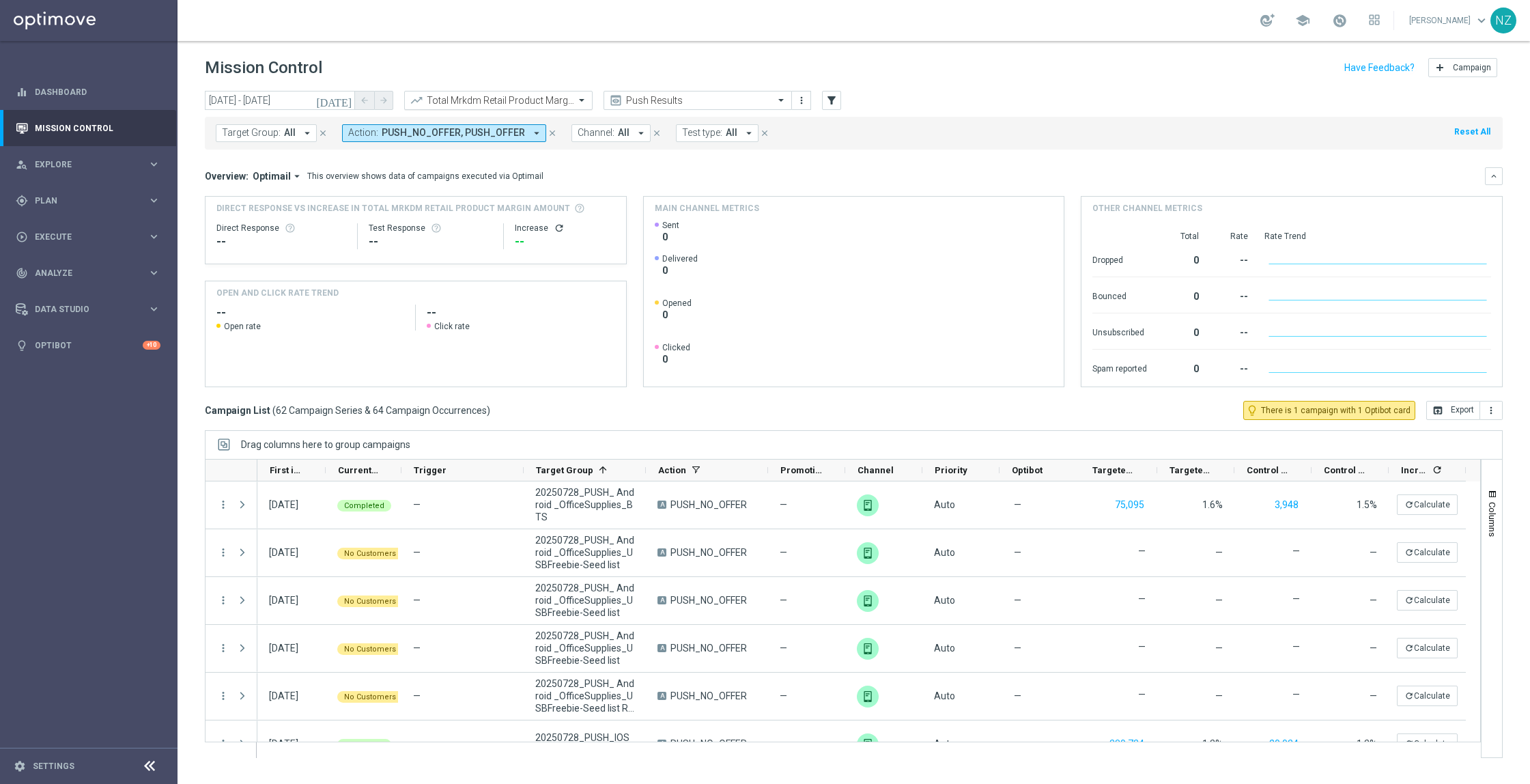
click at [489, 96] on input "text" at bounding box center [484, 100] width 146 height 11
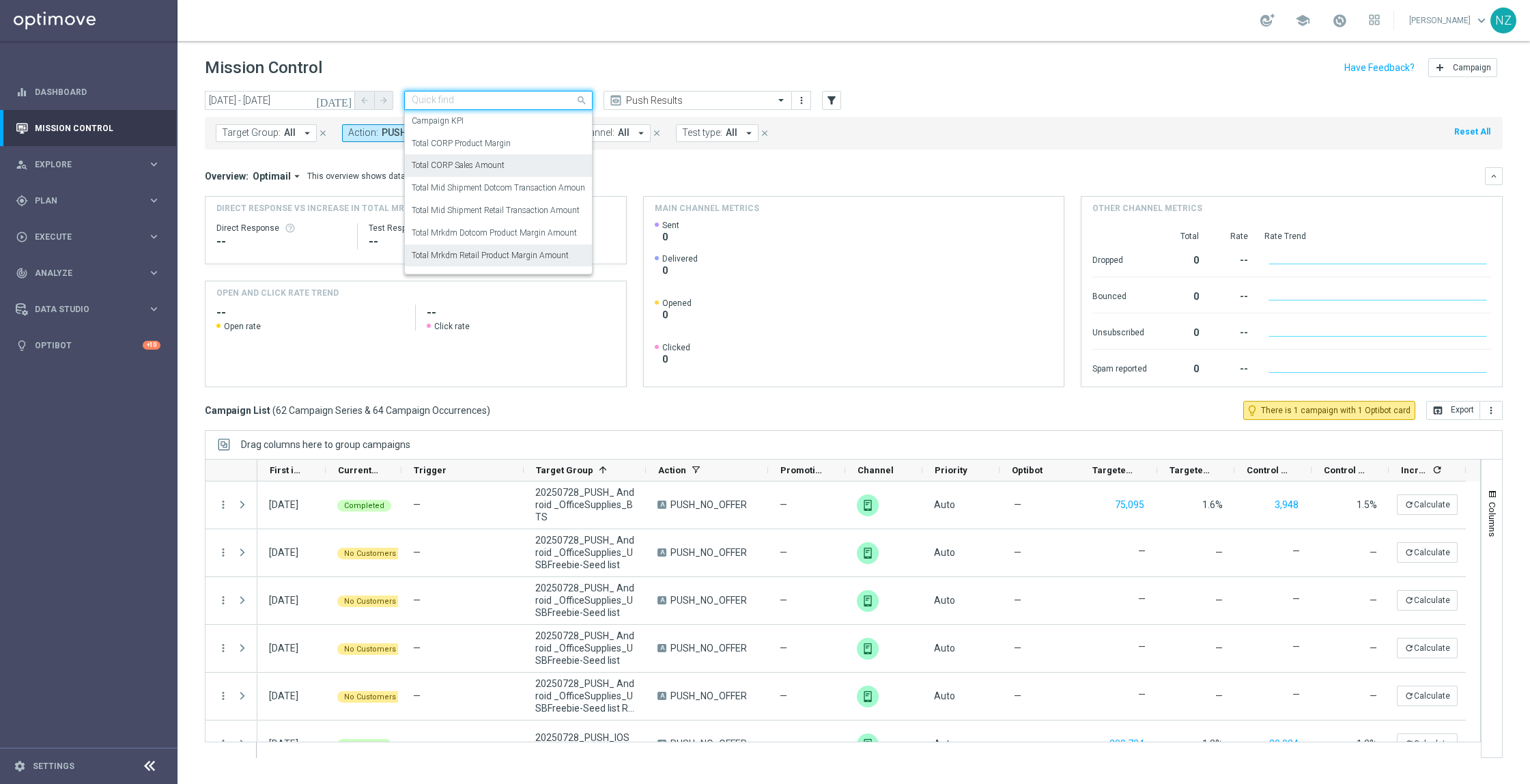
click at [483, 156] on div "Total CORP Sales Amount" at bounding box center [498, 166] width 173 height 23
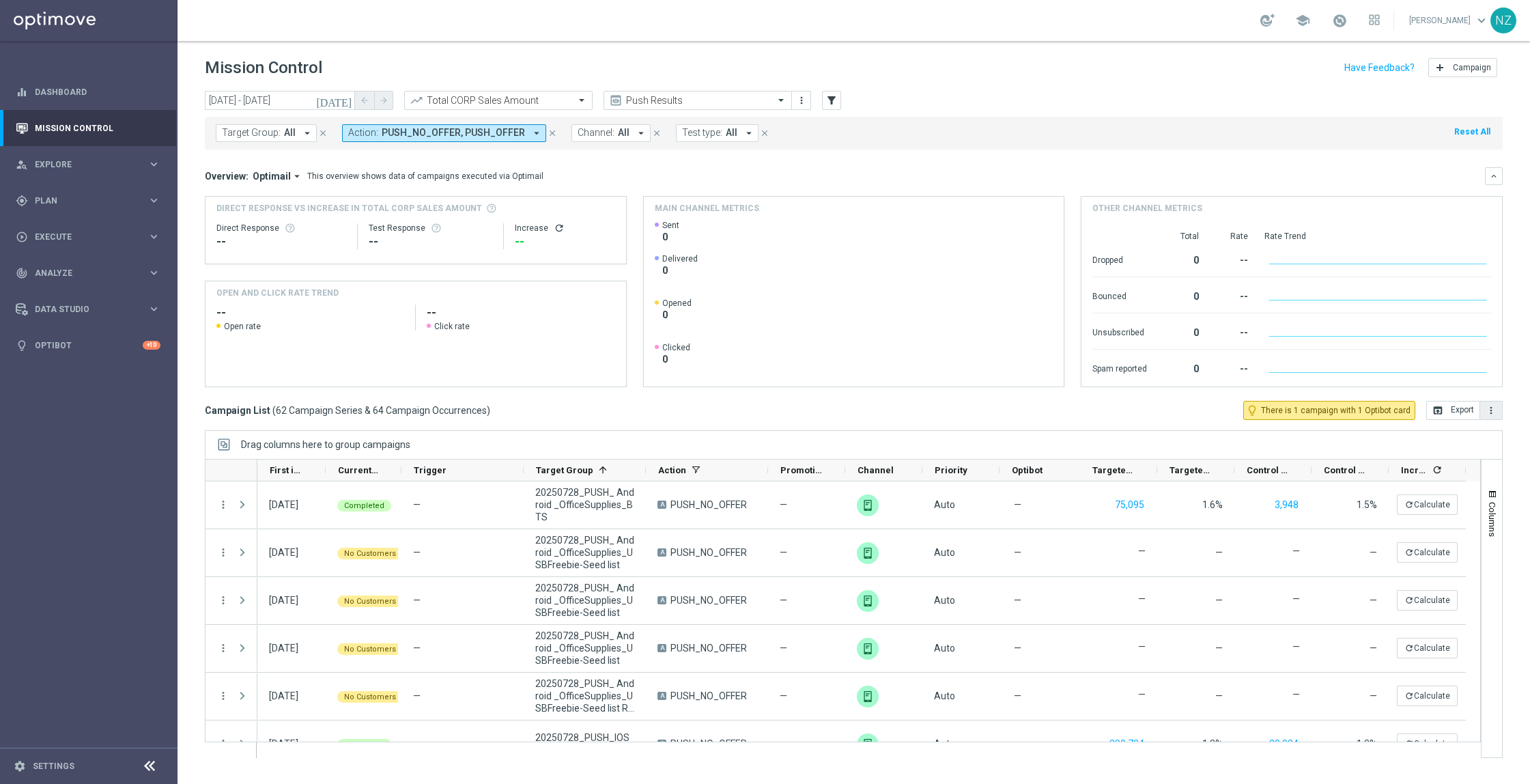
click at [1490, 411] on icon "more_vert" at bounding box center [1491, 410] width 11 height 11
click at [1451, 434] on span "Export with occurrences" at bounding box center [1447, 434] width 92 height 10
click at [532, 100] on input "text" at bounding box center [484, 100] width 146 height 11
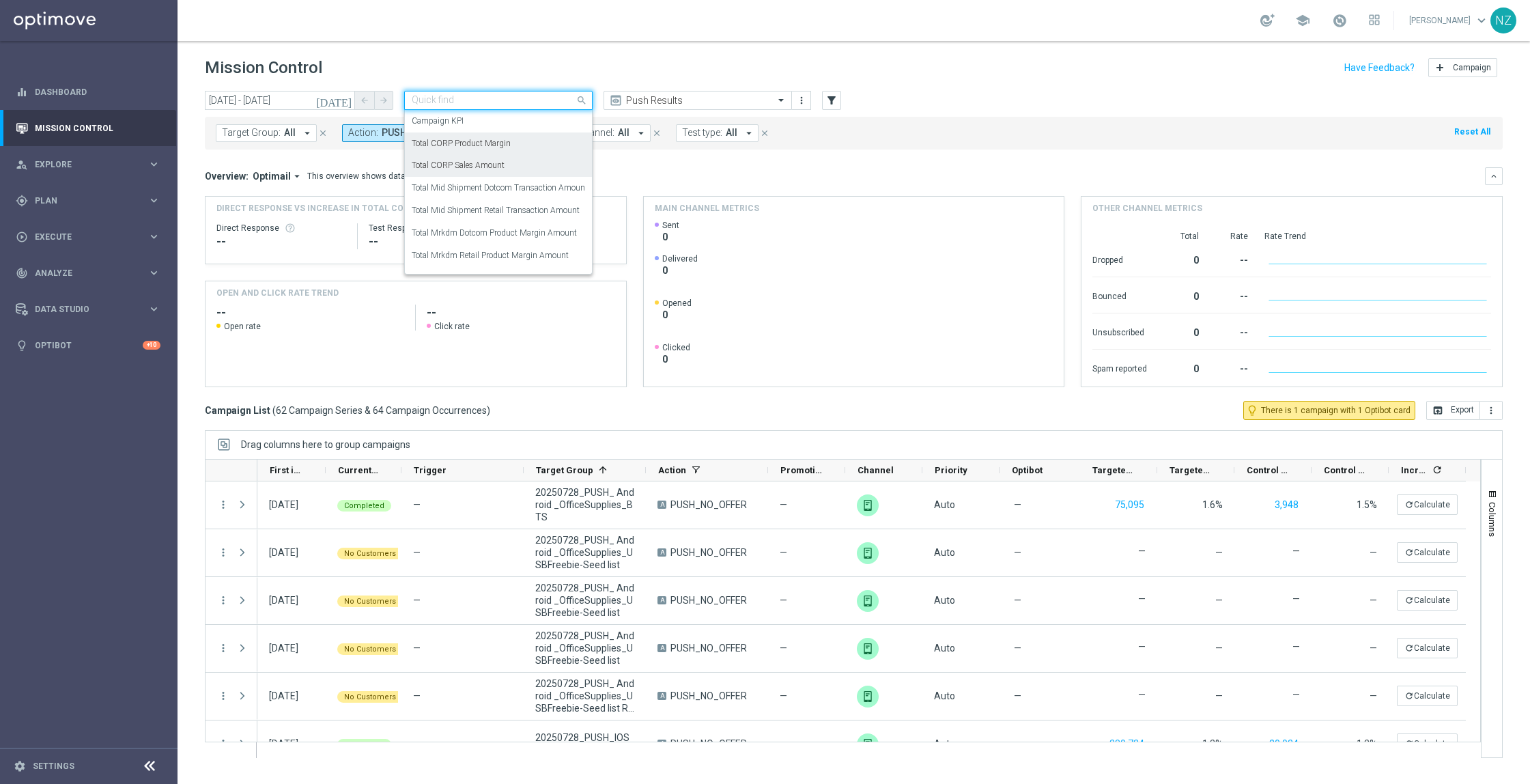
click at [525, 147] on div "Total CORP Product Margin" at bounding box center [498, 144] width 173 height 23
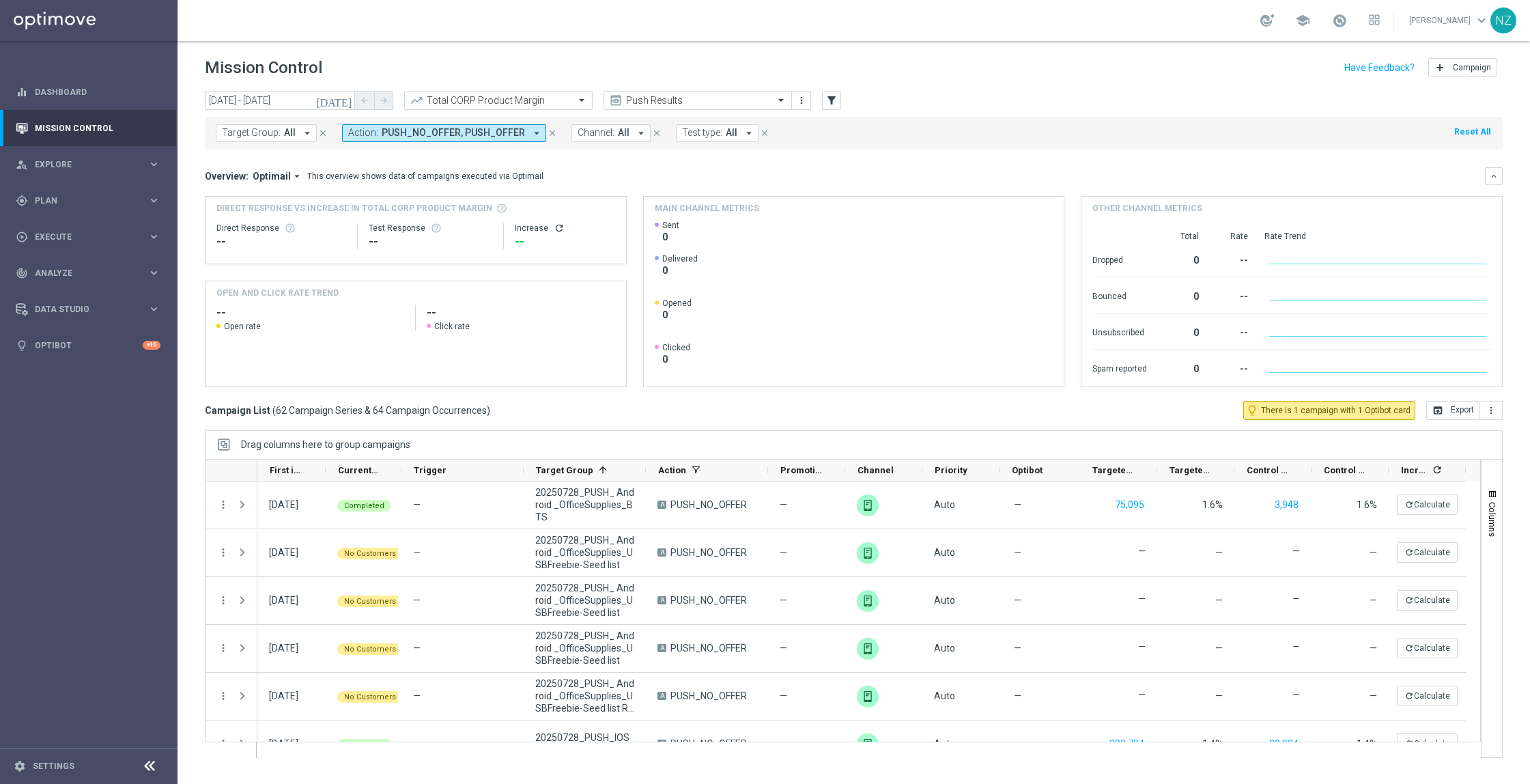
click at [1155, 175] on div "Overview: Optimail arrow_drop_down This overview shows data of campaigns execut…" at bounding box center [844, 176] width 1280 height 12
click at [1493, 406] on icon "more_vert" at bounding box center [1491, 410] width 11 height 11
click at [1454, 432] on span "Export with occurrences" at bounding box center [1447, 434] width 92 height 10
click at [1493, 498] on span "button" at bounding box center [1493, 494] width 11 height 11
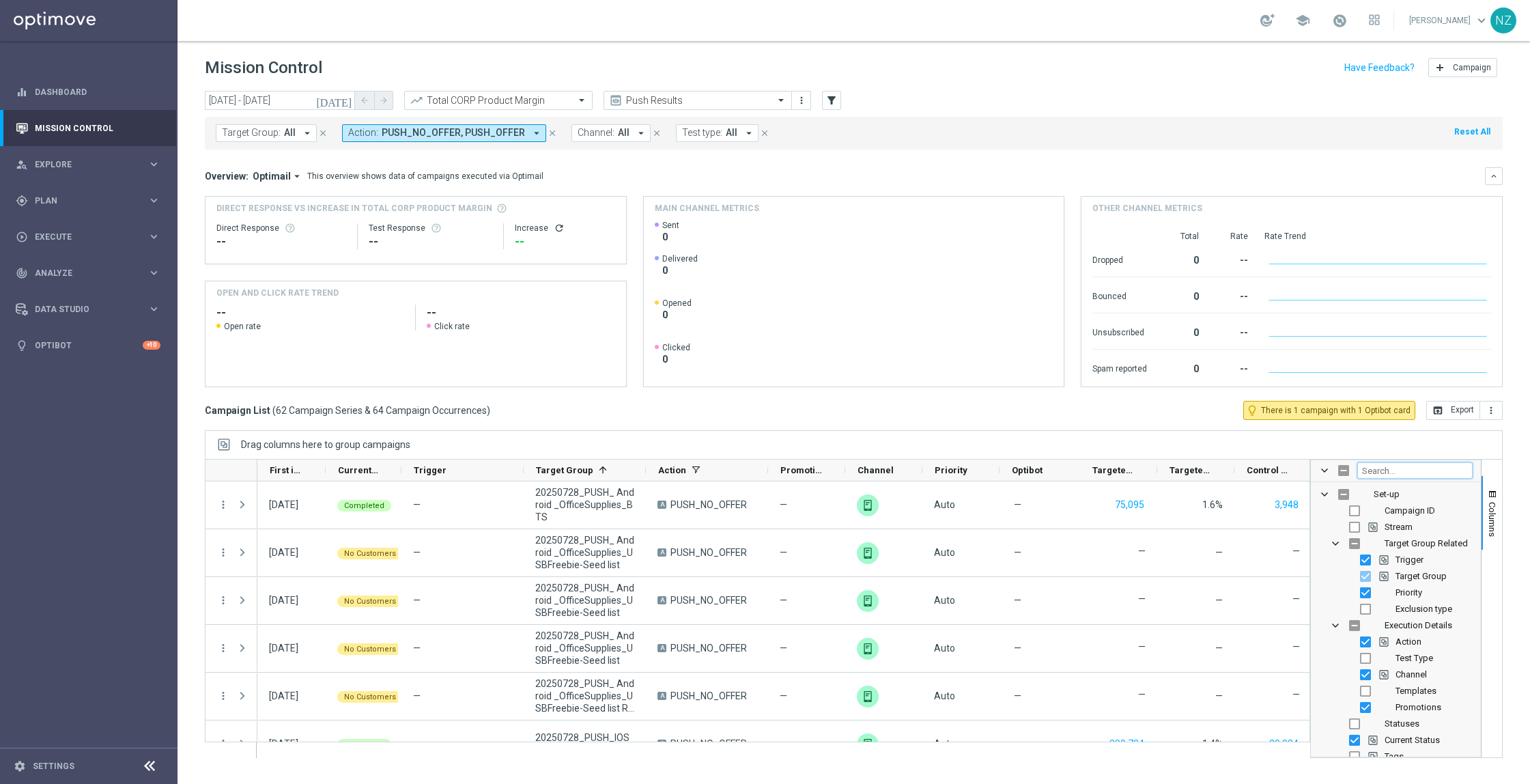
click at [1390, 473] on input "Filter Columns Input" at bounding box center [1415, 470] width 115 height 16
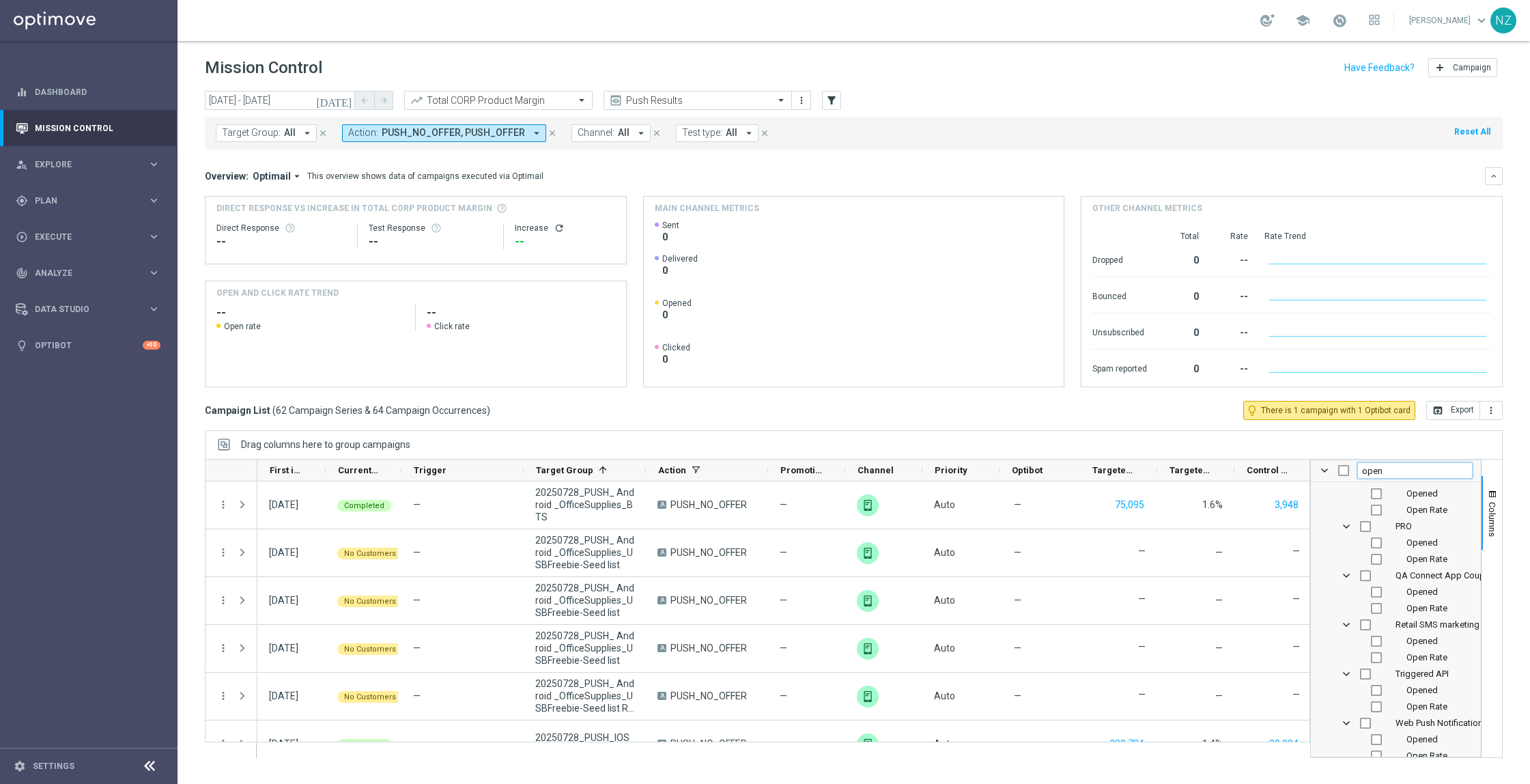
scroll to position [848, 0]
type input "open"
click at [1375, 728] on input "Press SPACE to toggle visibility (hidden)" at bounding box center [1377, 728] width 11 height 11
checkbox input "true"
checkbox input "false"
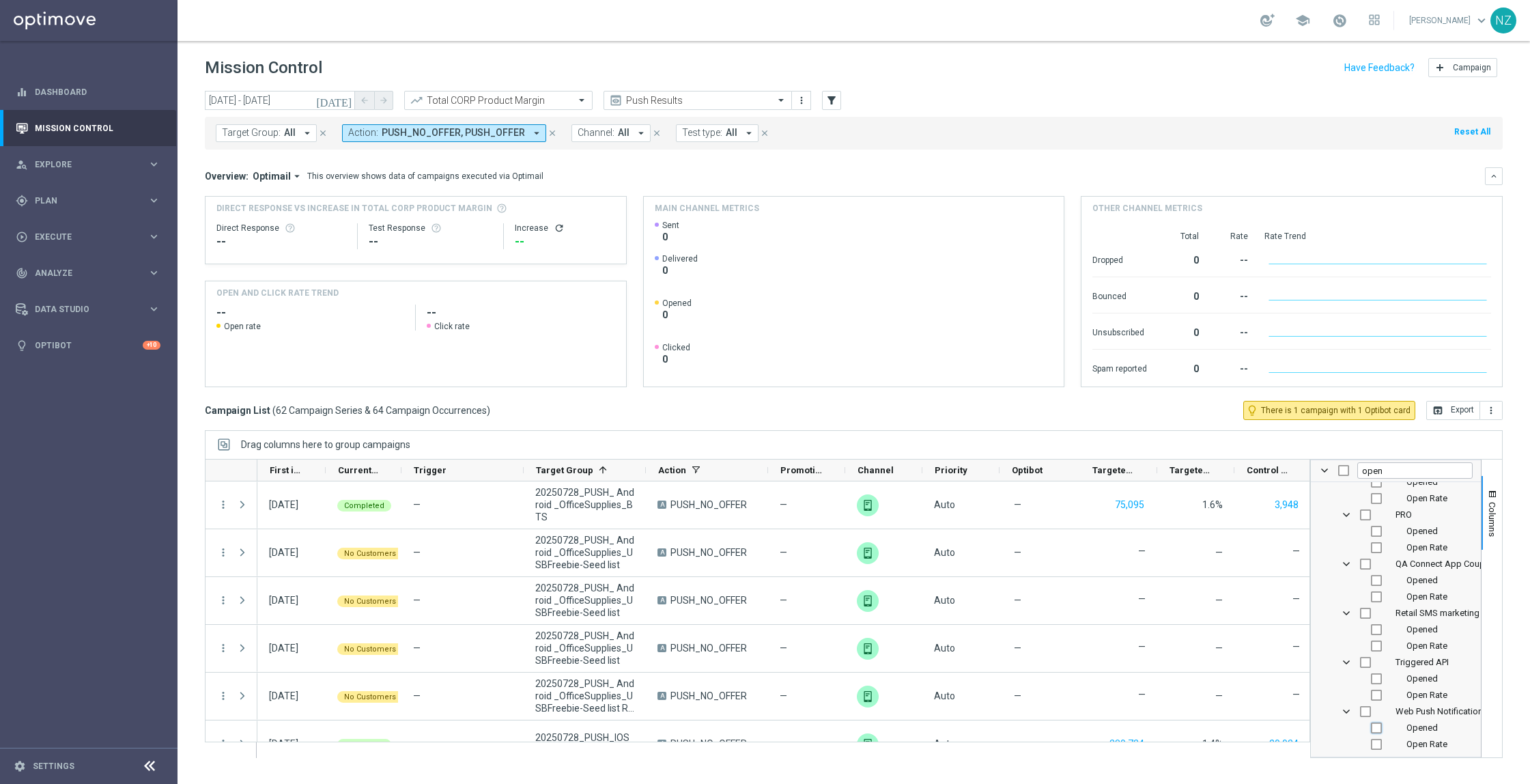
checkbox input "false"
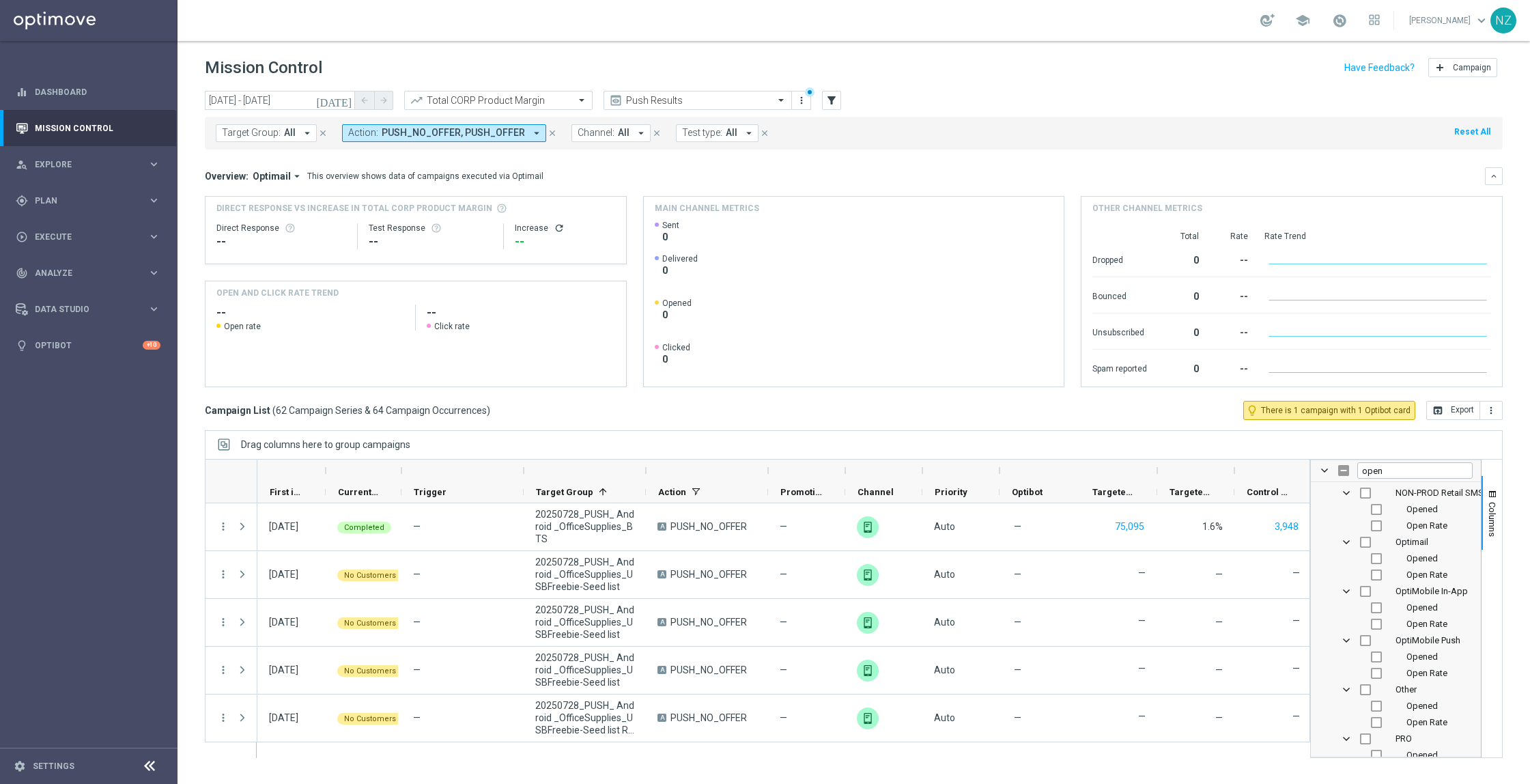
scroll to position [621, 0]
click at [1372, 660] on input "Press SPACE to toggle visibility (hidden)" at bounding box center [1377, 660] width 11 height 11
checkbox input "true"
checkbox input "false"
click at [1511, 560] on div "[DATE] [DATE] - [DATE] arrow_back arrow_forward Total CORP Product Margin trend…" at bounding box center [854, 431] width 1353 height 681
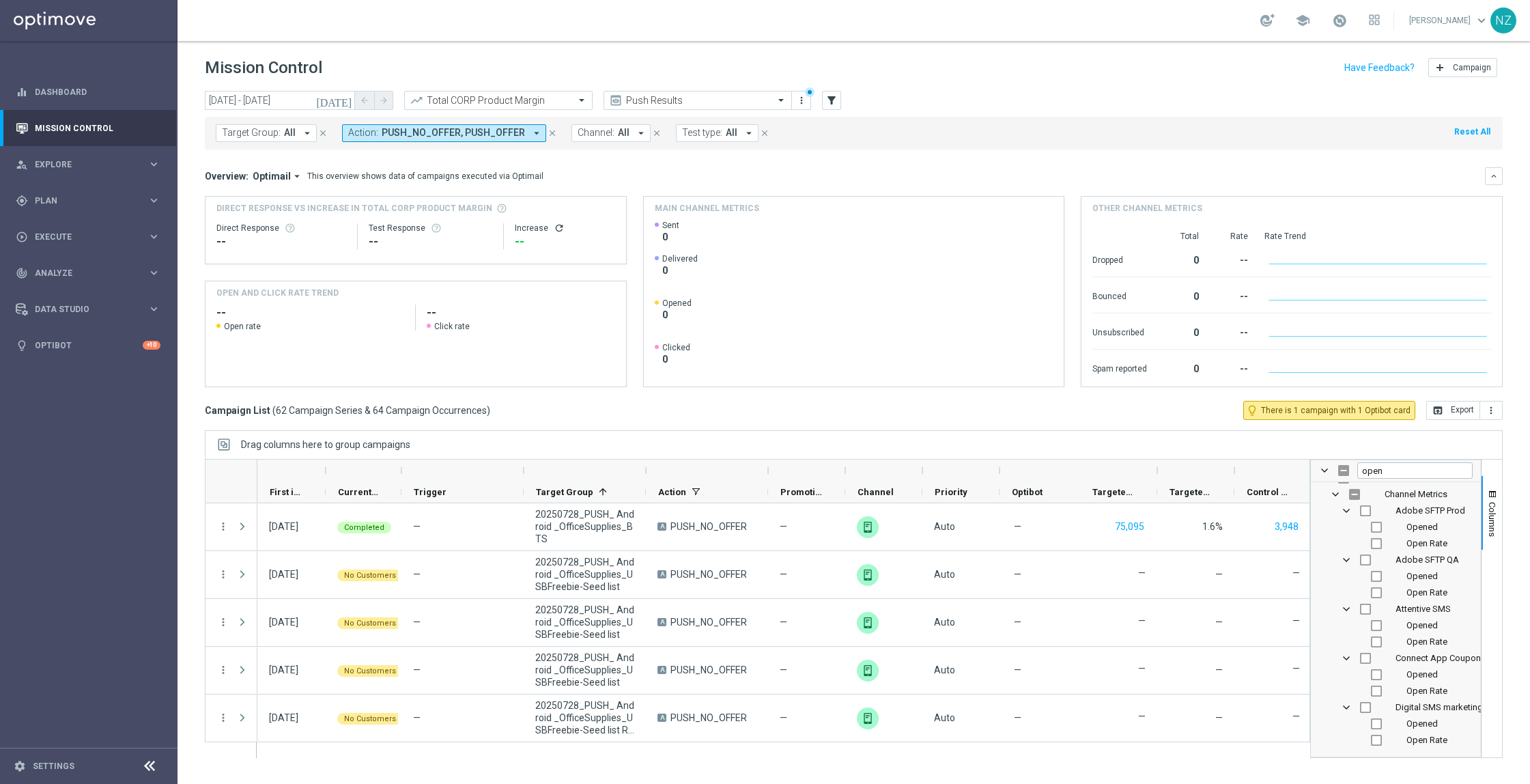
scroll to position [0, 0]
drag, startPoint x: 1391, startPoint y: 469, endPoint x: 1311, endPoint y: 457, distance: 80.9
click at [1311, 457] on div "Drag columns here to group campaigns Drag here to set column labels" at bounding box center [854, 594] width 1298 height 327
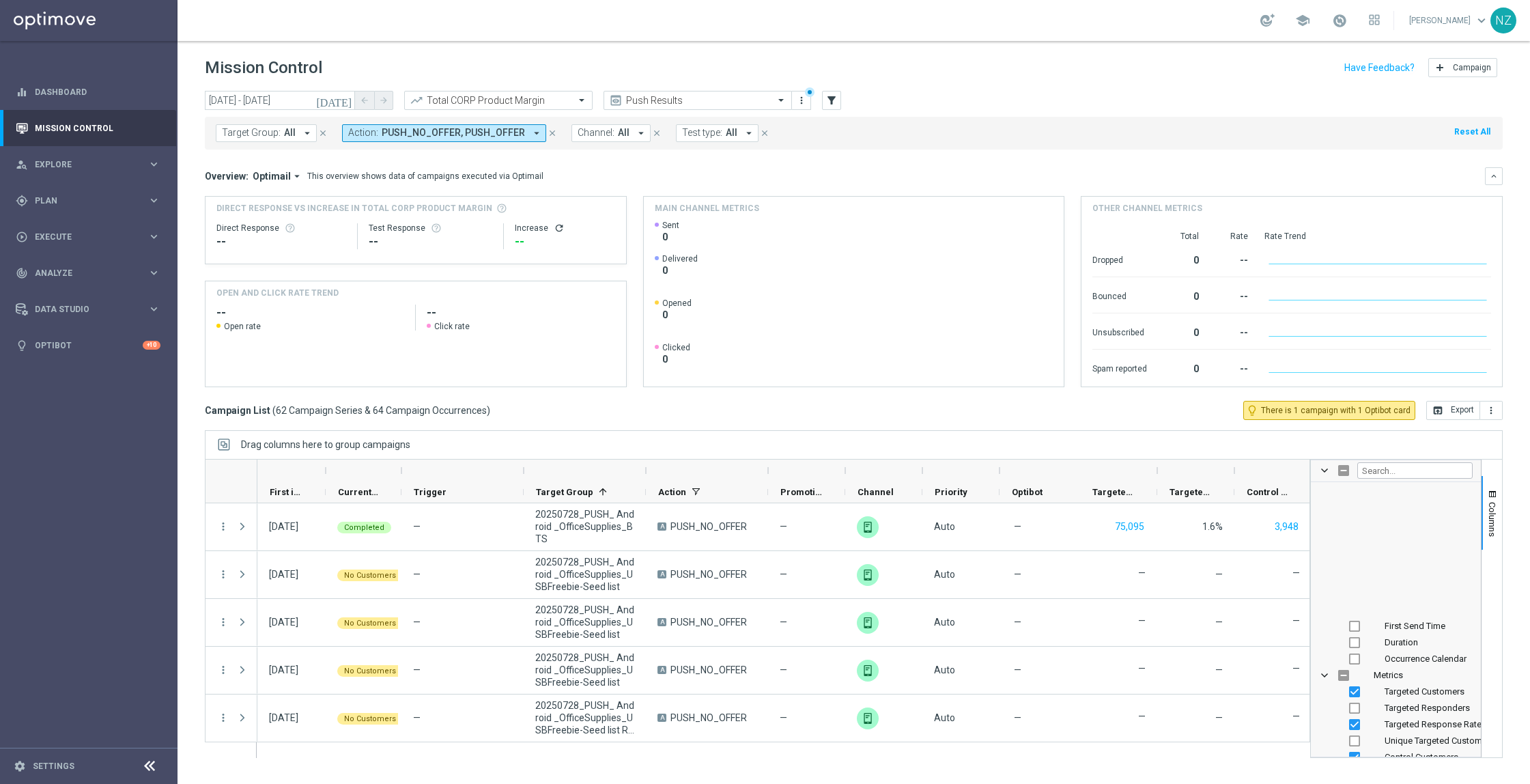
scroll to position [444, 0]
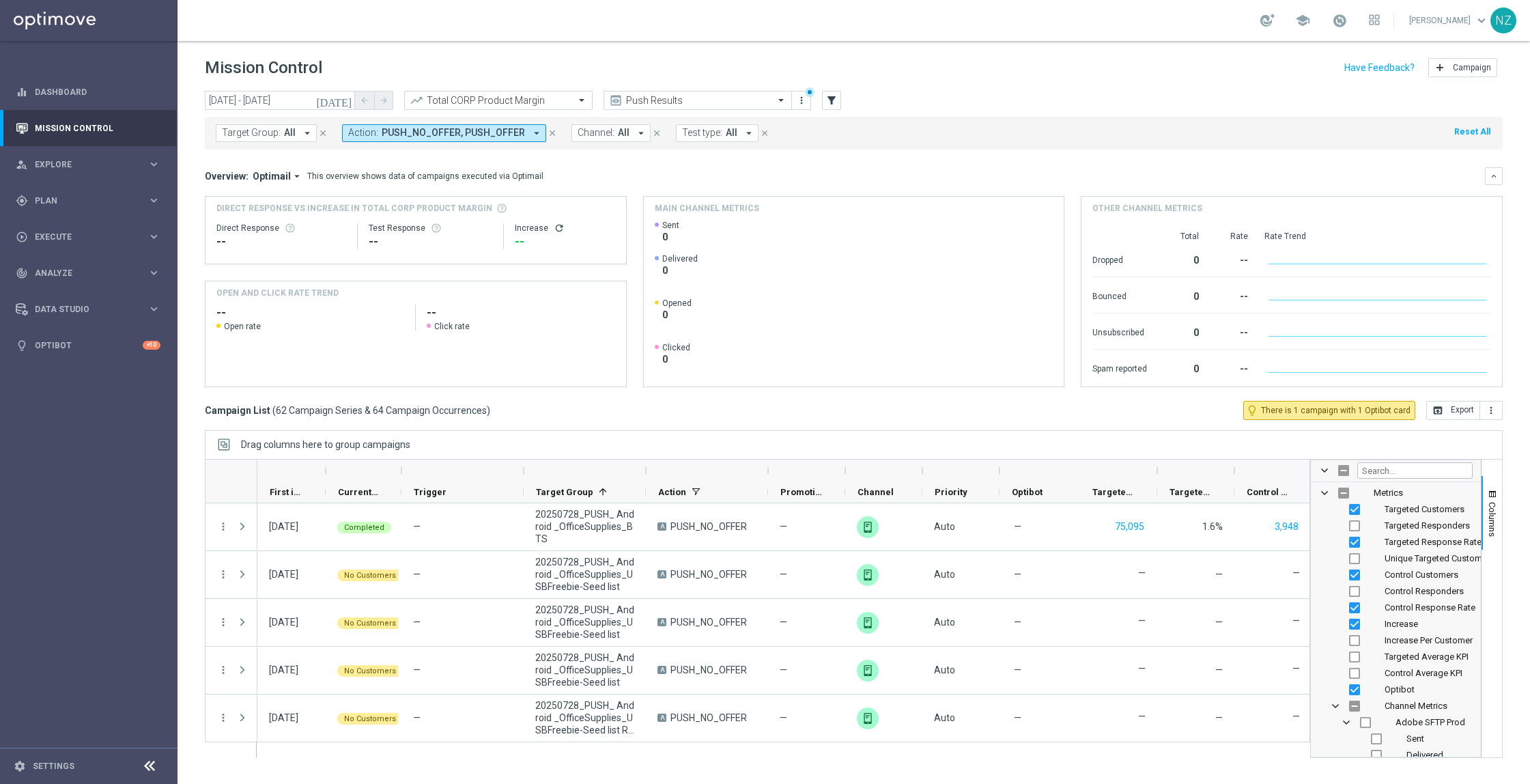
click at [1347, 508] on div "Targeted Customers" at bounding box center [1406, 509] width 134 height 16
click at [1355, 542] on input "Press SPACE to toggle visibility (visible)" at bounding box center [1354, 542] width 11 height 11
checkbox input "false"
click at [1355, 512] on input "Press SPACE to toggle visibility (visible)" at bounding box center [1354, 509] width 11 height 11
checkbox input "false"
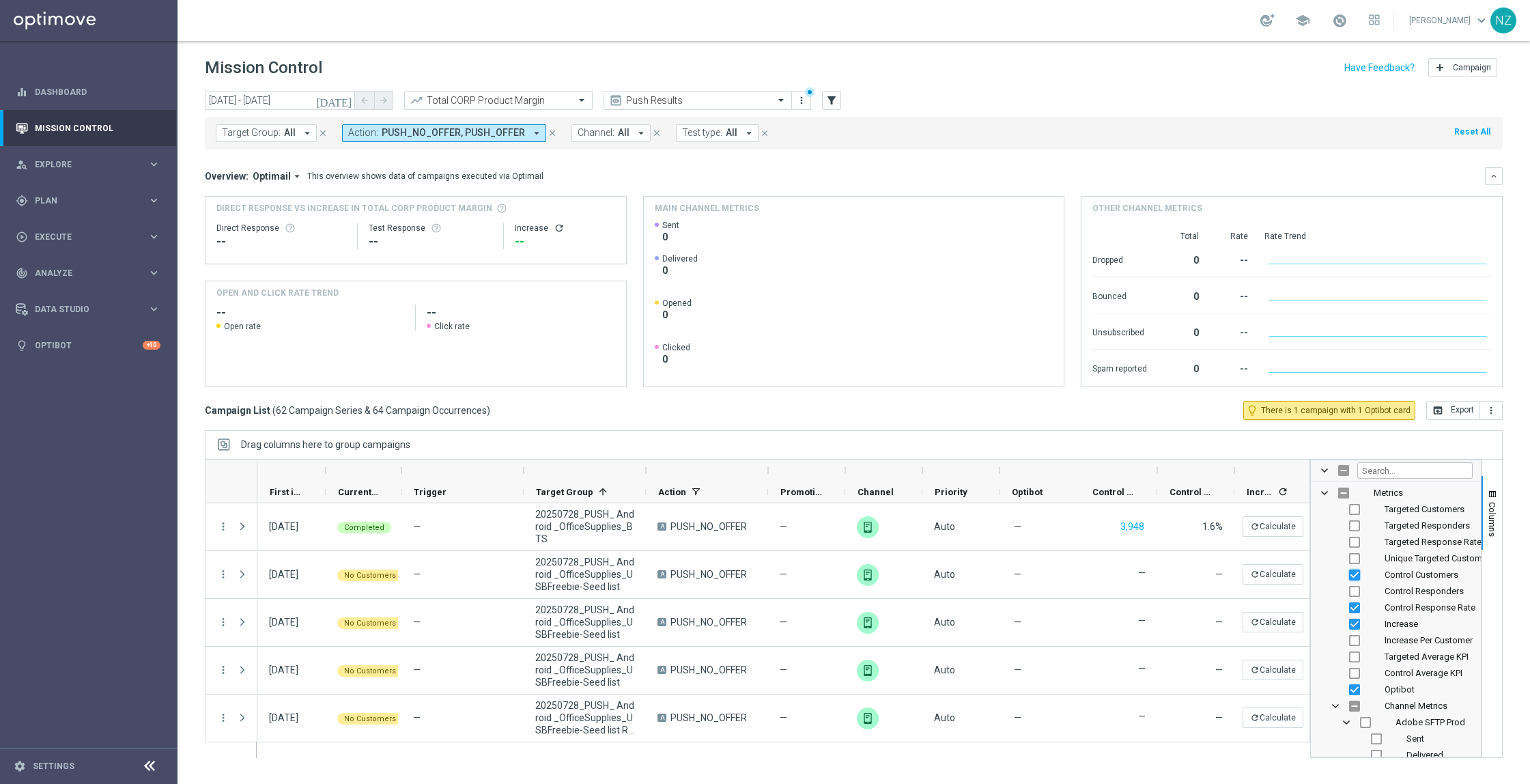
click at [1352, 573] on input "Press SPACE to toggle visibility (visible)" at bounding box center [1354, 575] width 11 height 11
checkbox input "false"
click at [1355, 606] on input "Press SPACE to toggle visibility (visible)" at bounding box center [1354, 608] width 11 height 11
checkbox input "false"
click at [1354, 689] on input "Press SPACE to toggle visibility (visible)" at bounding box center [1354, 689] width 11 height 11
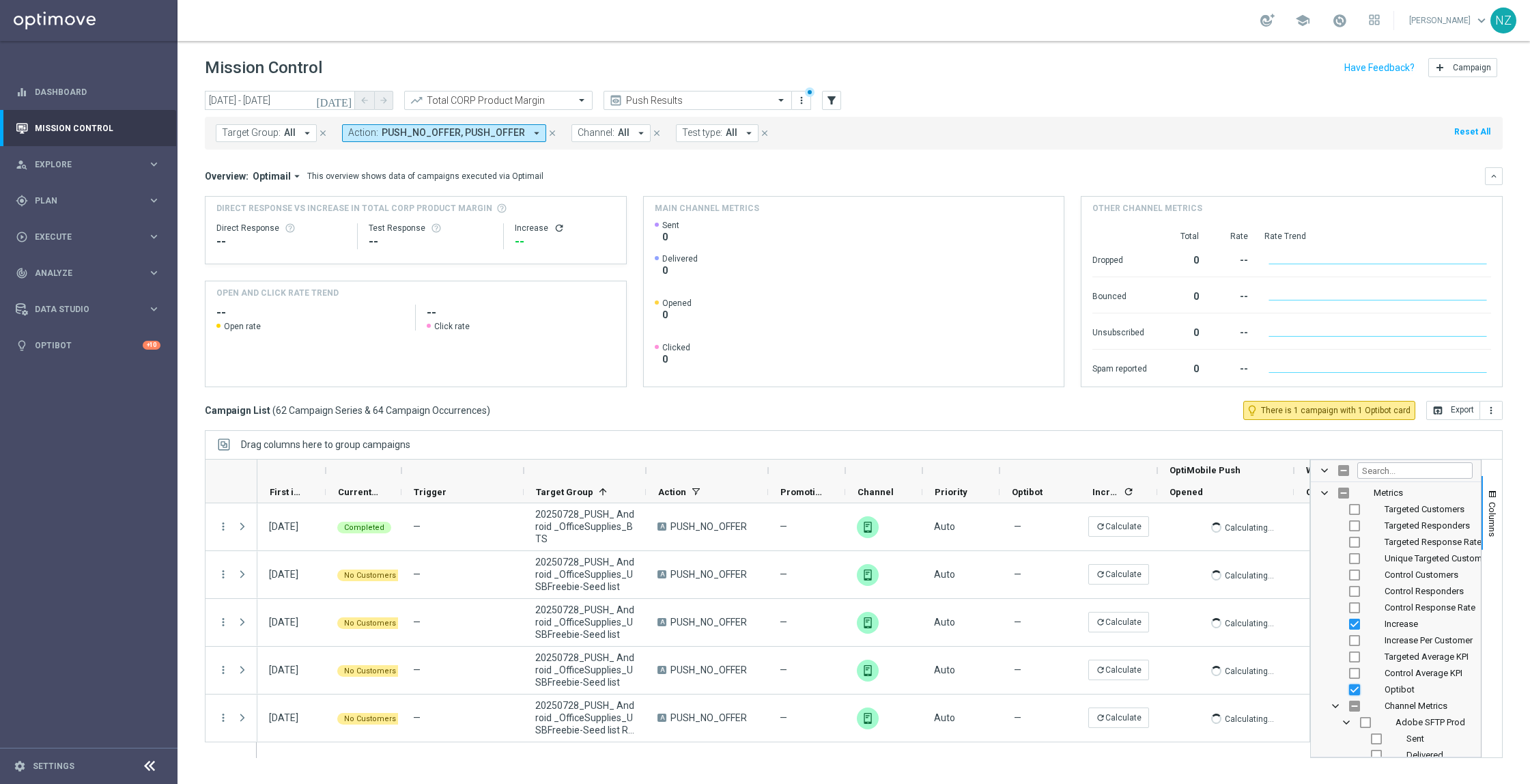
checkbox input "false"
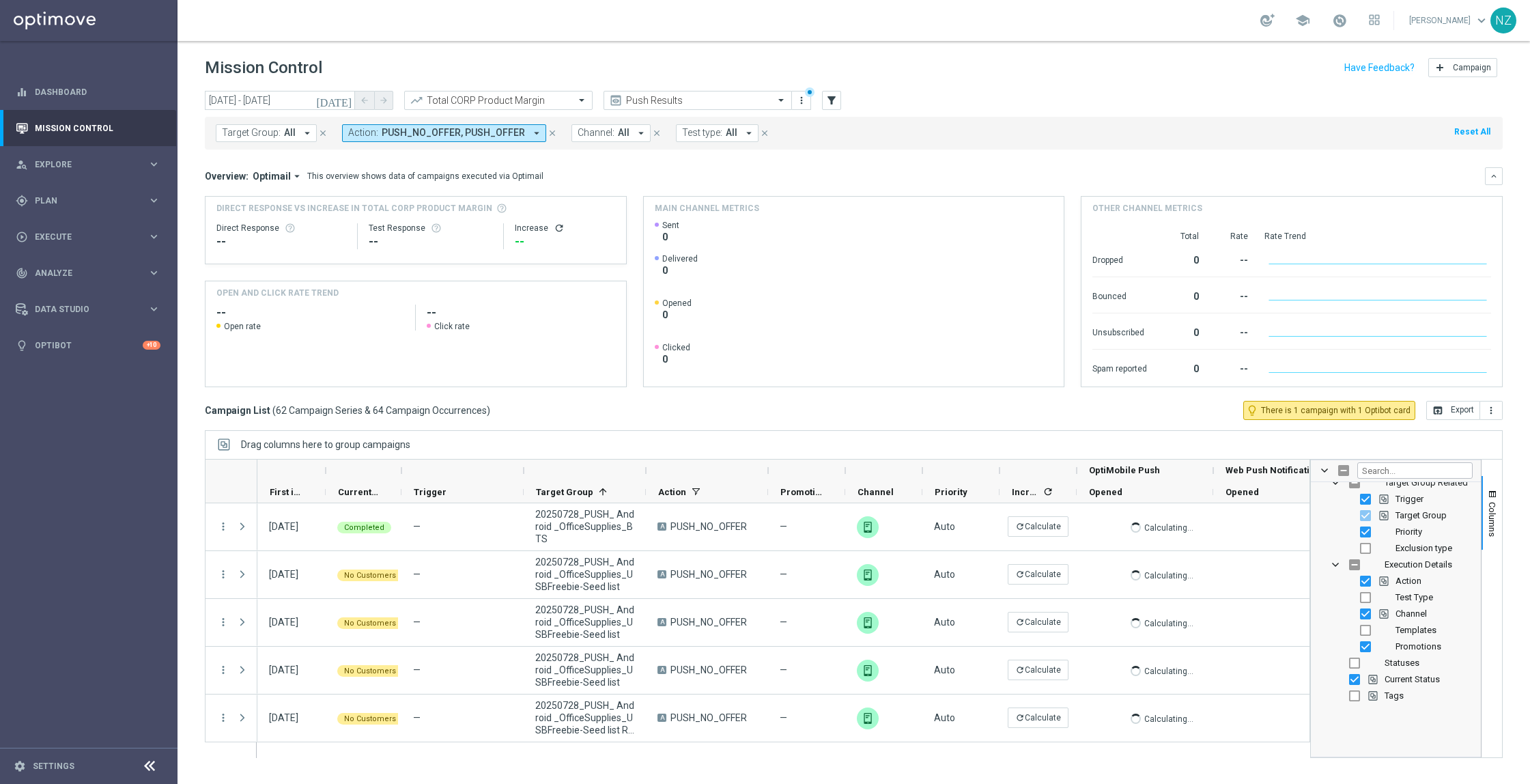
scroll to position [0, 0]
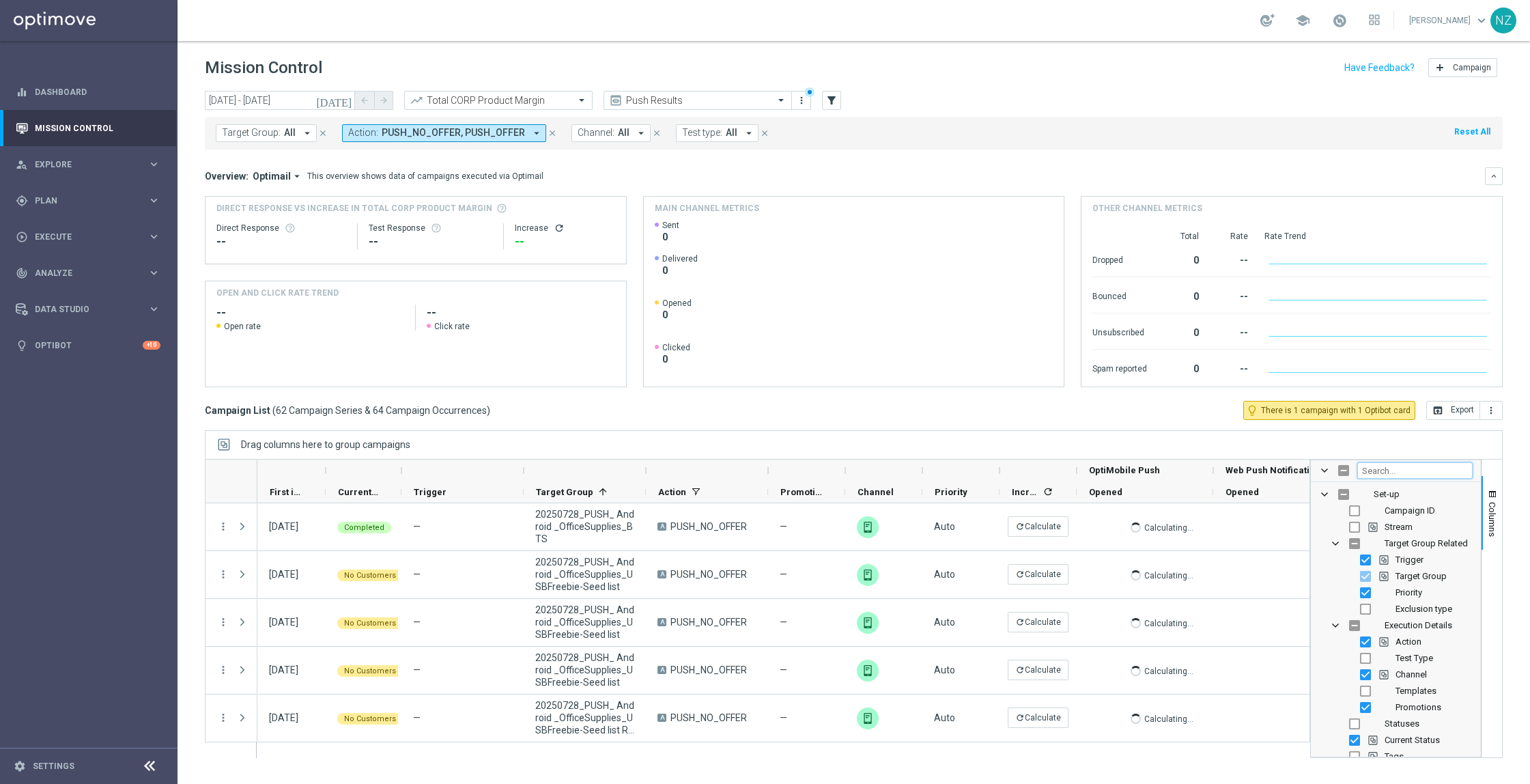
click at [1420, 476] on input "Filter Columns Input" at bounding box center [1415, 470] width 115 height 16
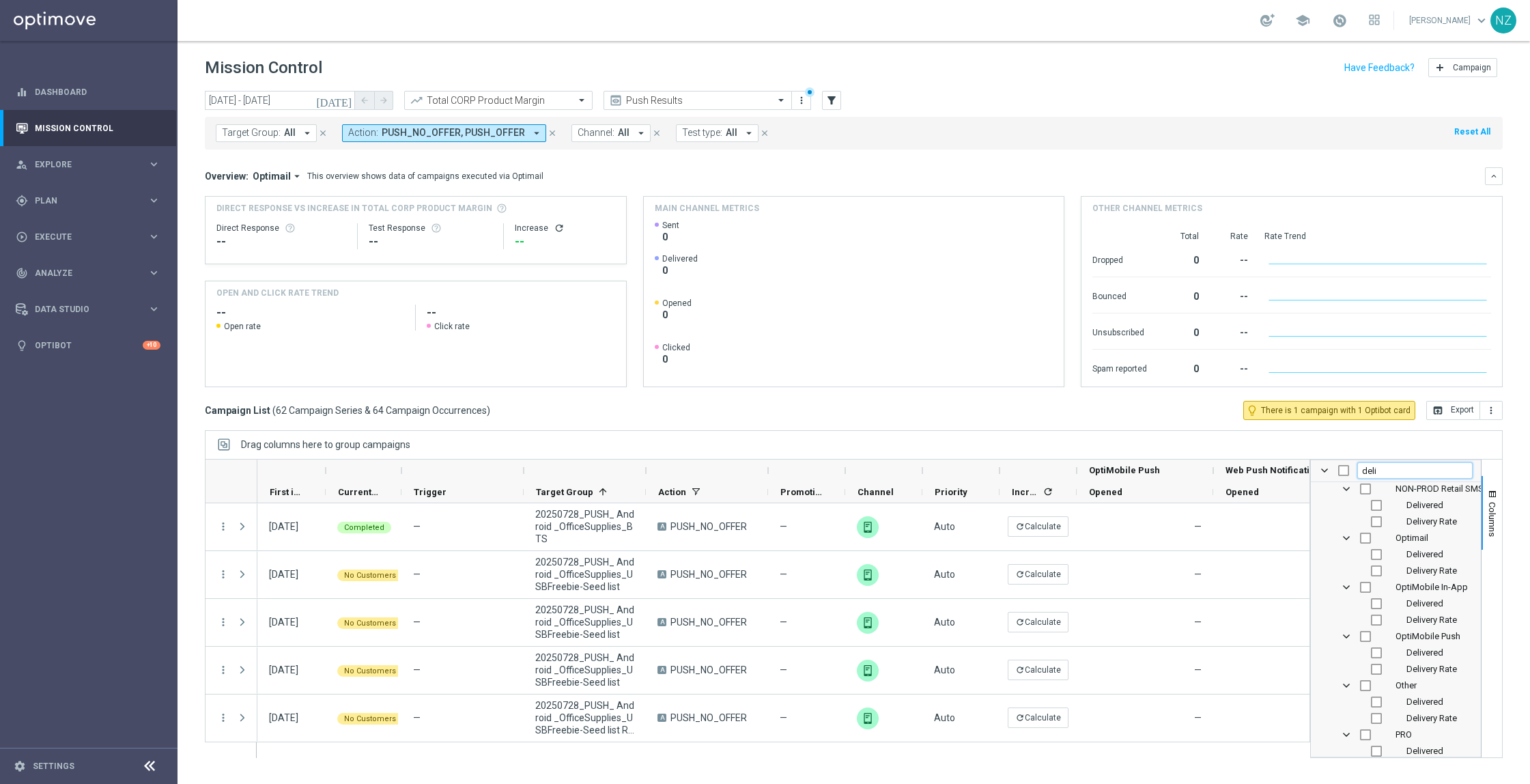
scroll to position [862, 0]
type input "deli"
click at [1377, 650] on input "Press SPACE to toggle visibility (hidden)" at bounding box center [1377, 649] width 11 height 11
checkbox input "true"
checkbox input "false"
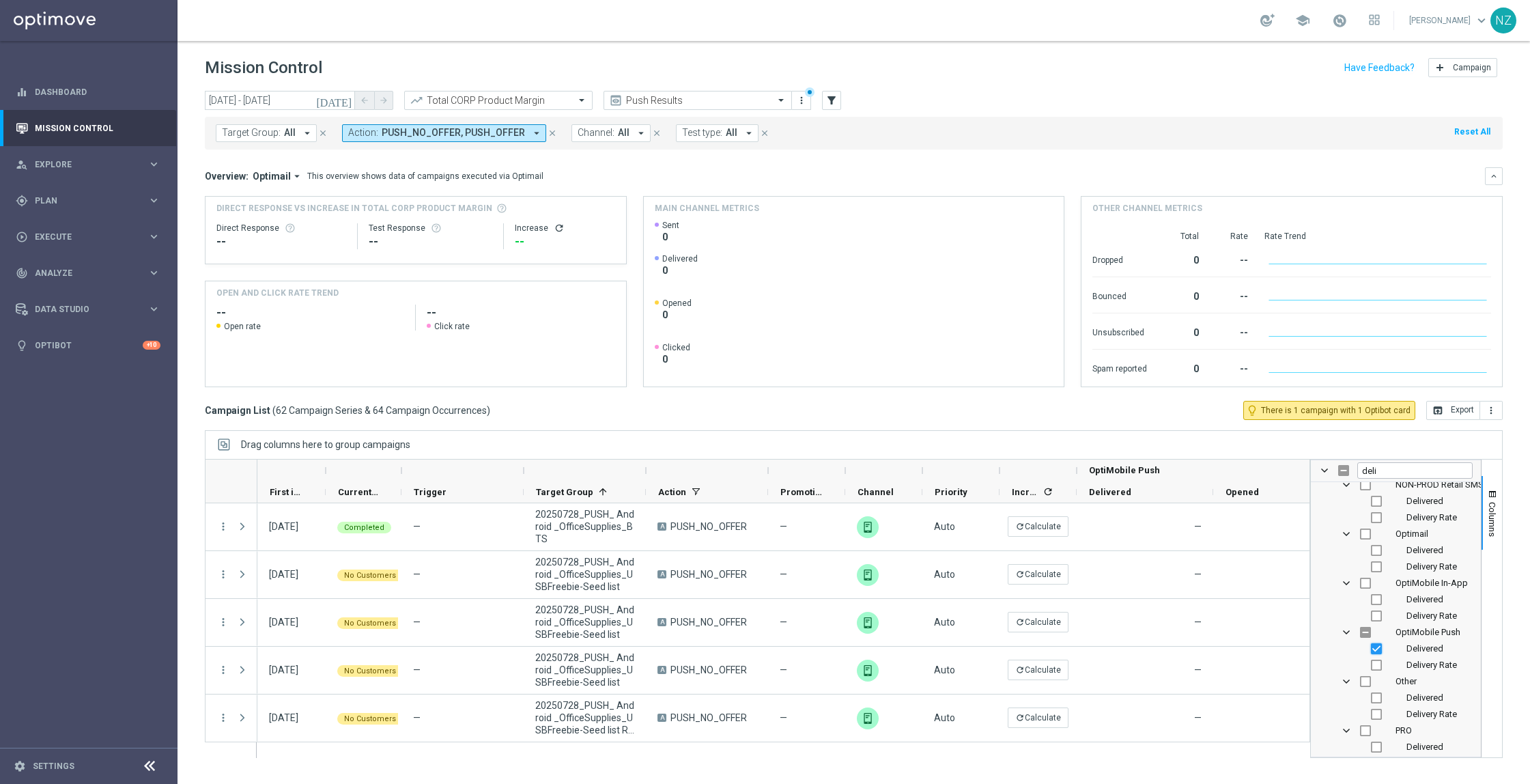
checkbox input "false"
click at [1378, 728] on input "Press SPACE to toggle visibility (hidden)" at bounding box center [1377, 728] width 11 height 11
checkbox input "true"
checkbox input "false"
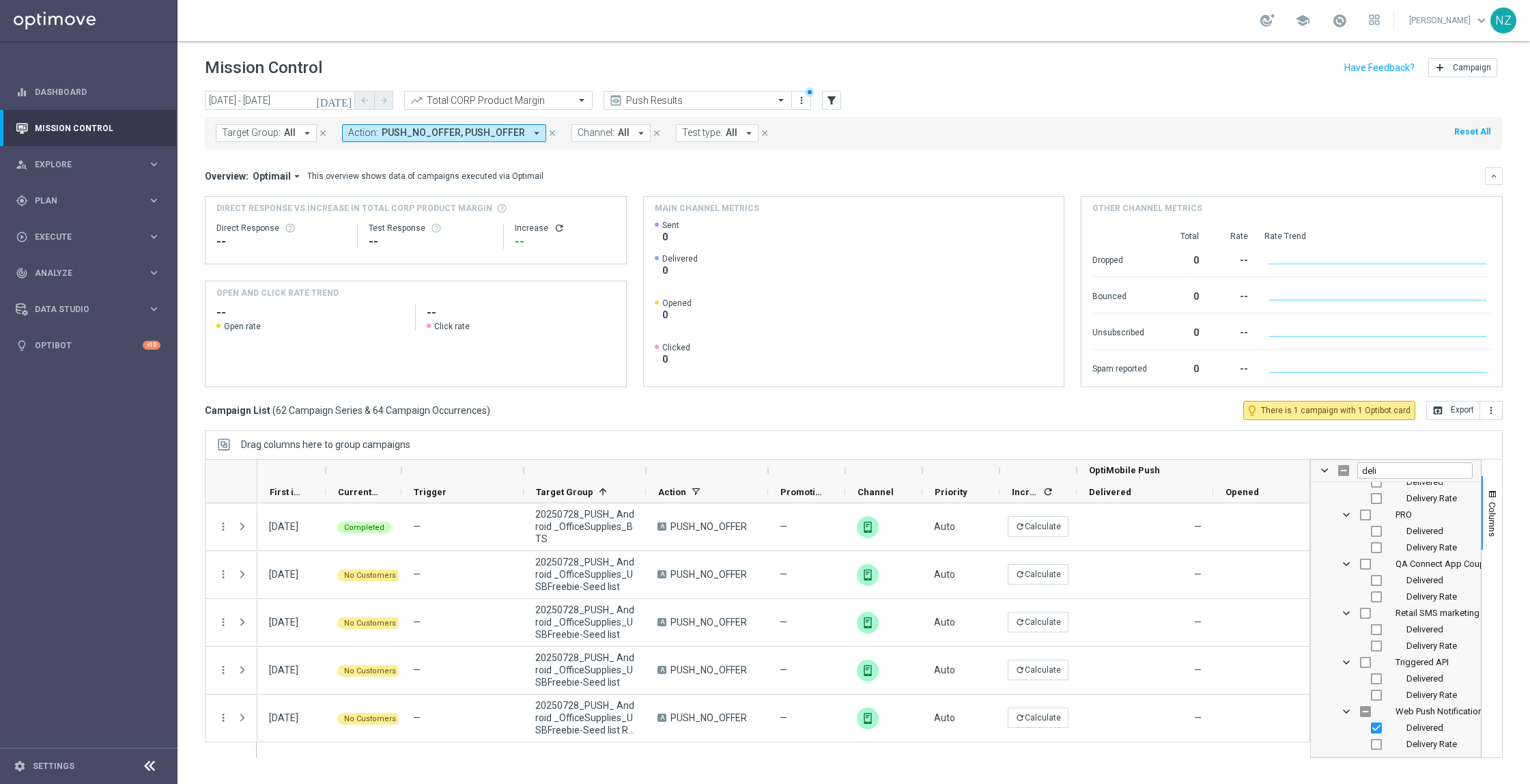
click at [1517, 546] on div "[DATE] [DATE] - [DATE] arrow_back arrow_forward Total CORP Product Margin trend…" at bounding box center [854, 431] width 1353 height 681
click at [1490, 489] on span "button" at bounding box center [1493, 494] width 11 height 11
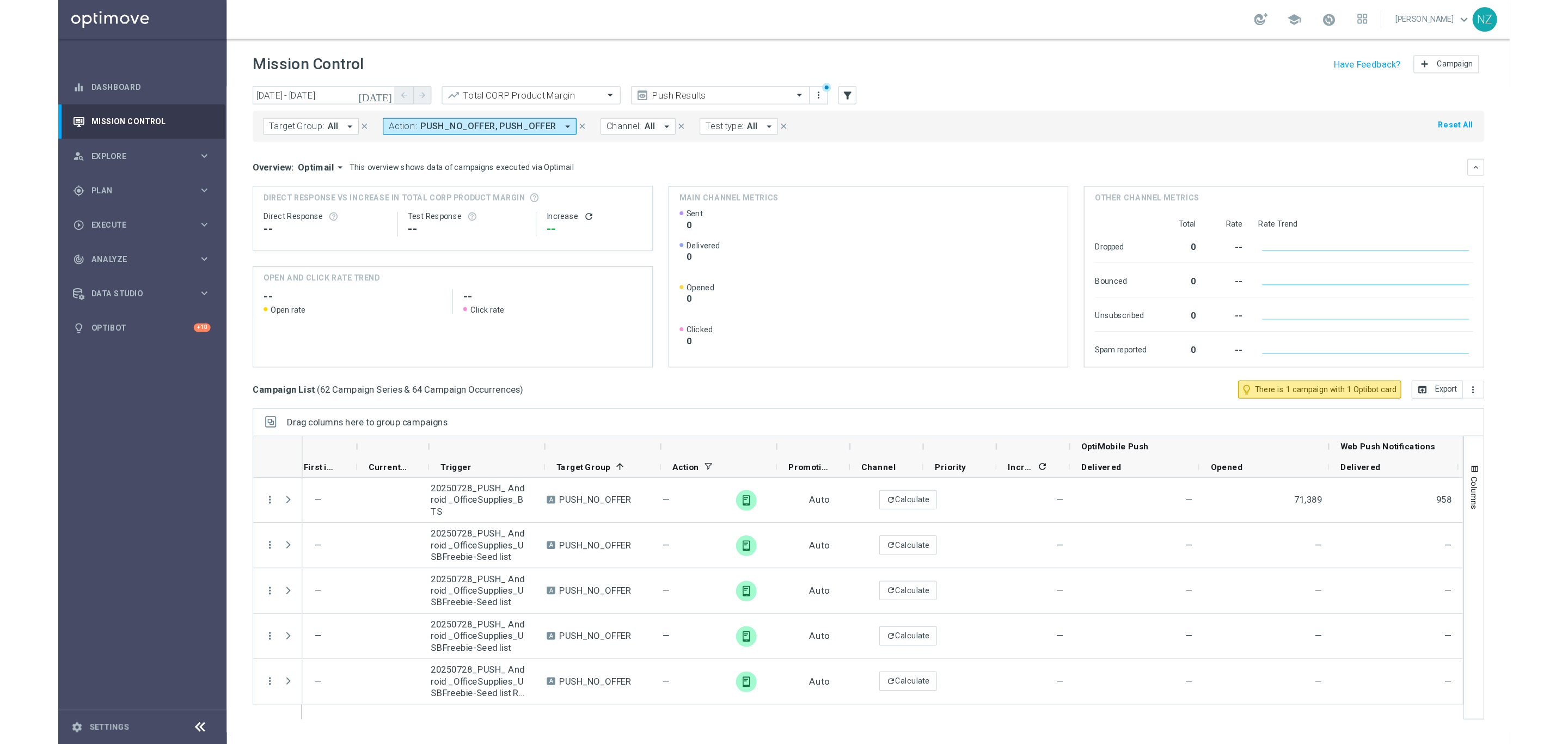
scroll to position [0, 0]
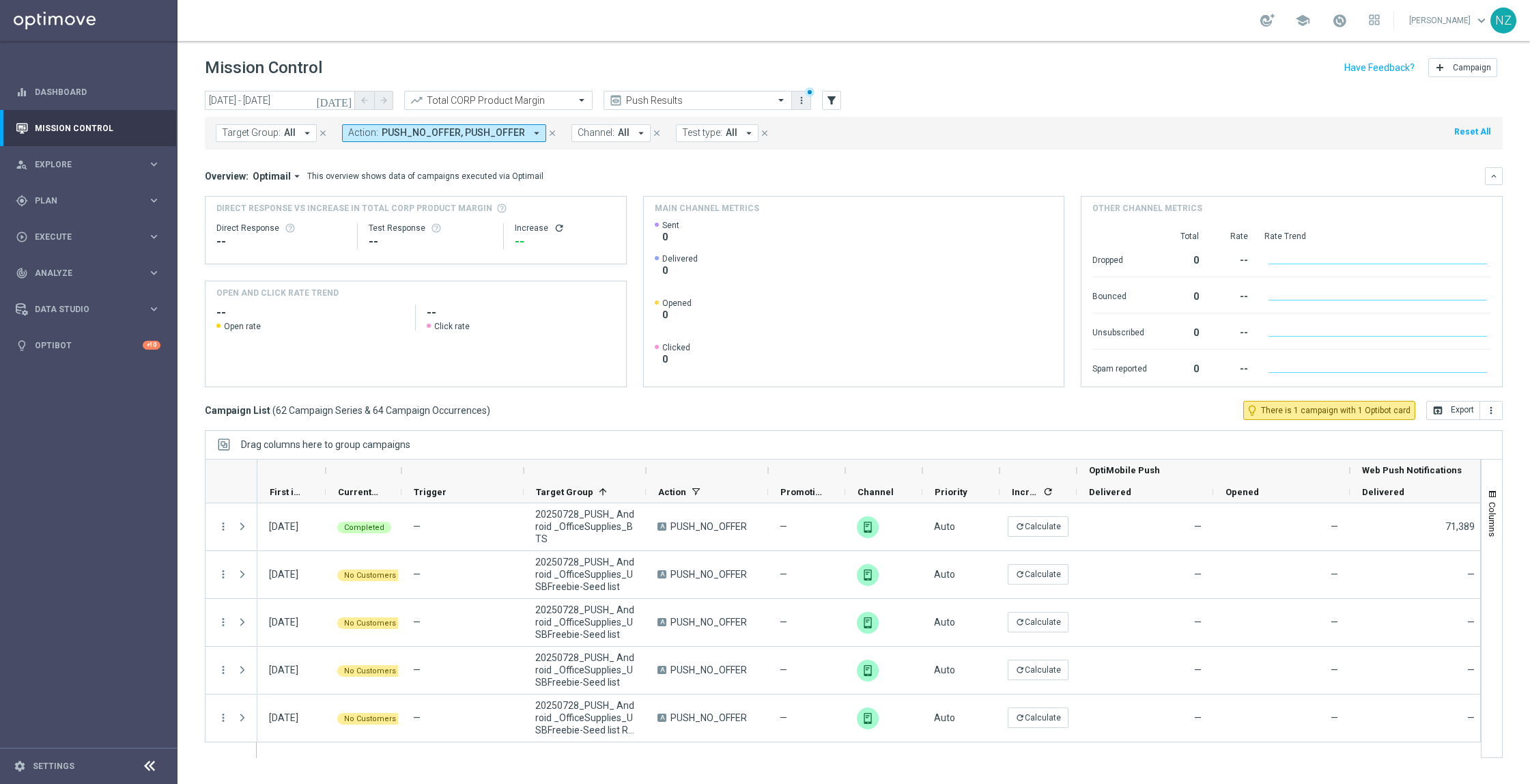
click at [801, 95] on icon "more_vert" at bounding box center [802, 100] width 11 height 11
click at [839, 124] on div "Save view" at bounding box center [873, 125] width 124 height 10
click at [936, 134] on div "Target Group: All arrow_drop_down close Action: PUSH_NO_OFFER, PUSH_OFFER arrow…" at bounding box center [854, 133] width 1298 height 33
click at [548, 105] on input "text" at bounding box center [484, 100] width 146 height 11
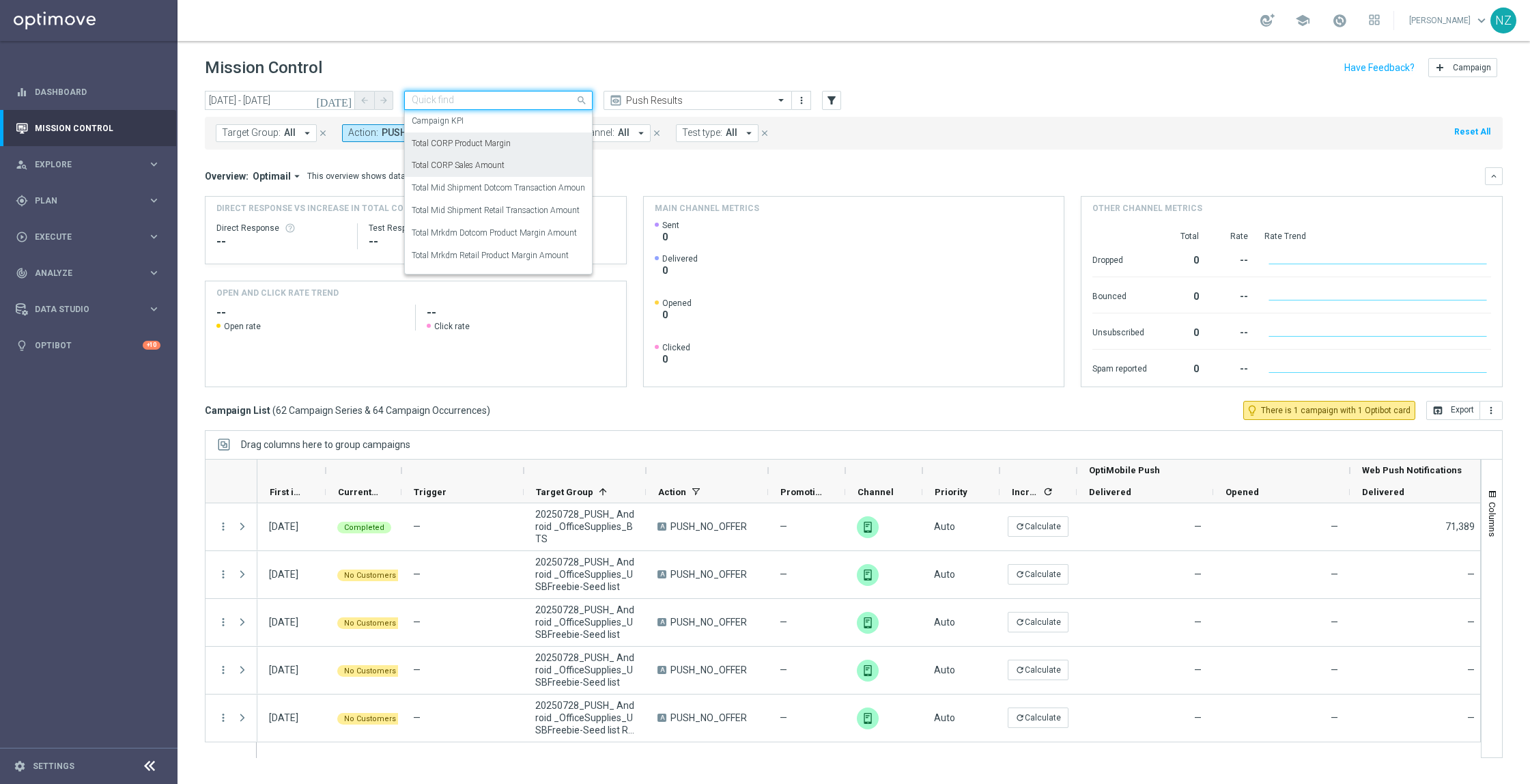
click at [545, 168] on div "Total CORP Sales Amount" at bounding box center [498, 166] width 173 height 23
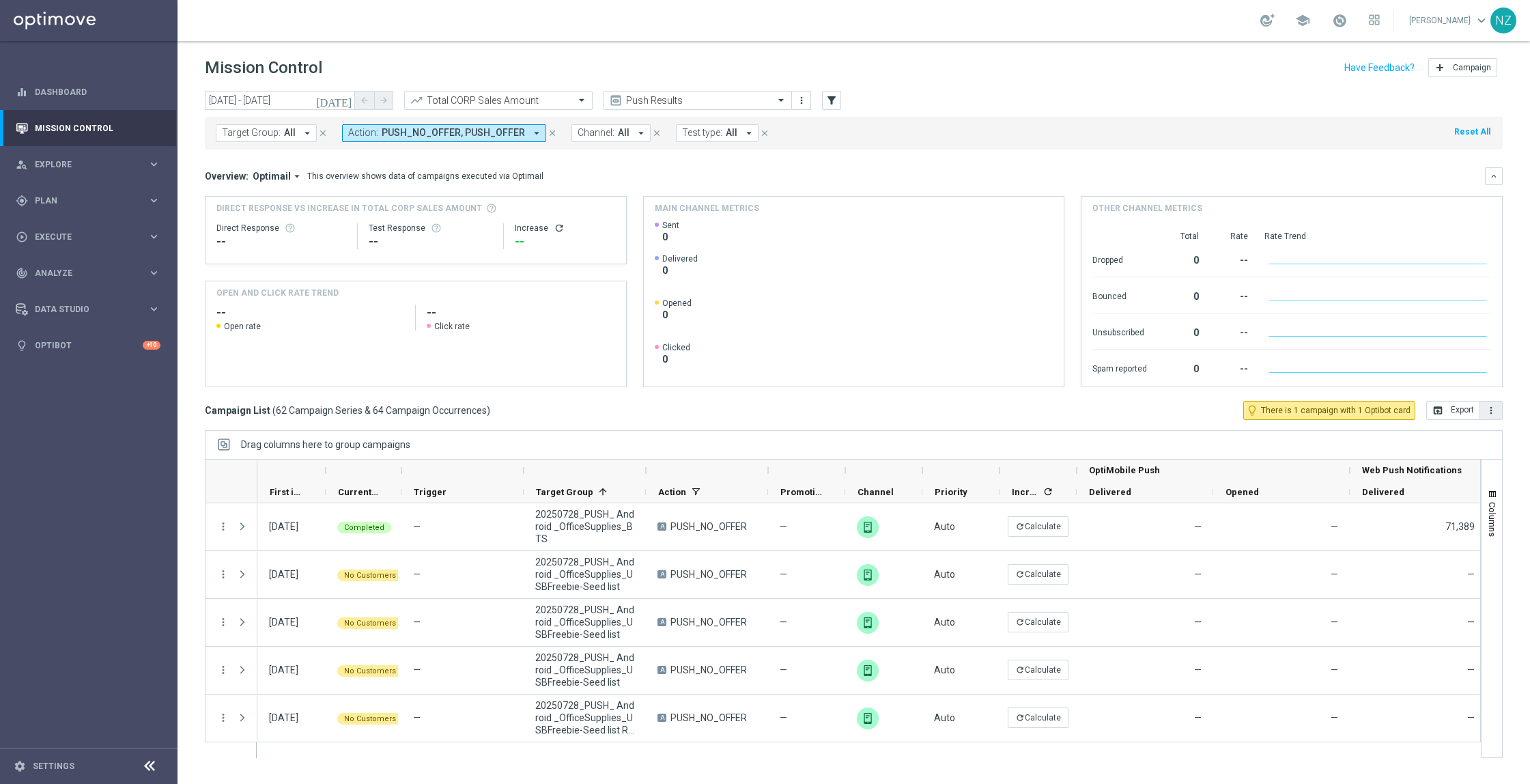
click at [1495, 410] on icon "more_vert" at bounding box center [1491, 410] width 11 height 11
click at [1467, 432] on span "Export with occurrences" at bounding box center [1447, 434] width 92 height 10
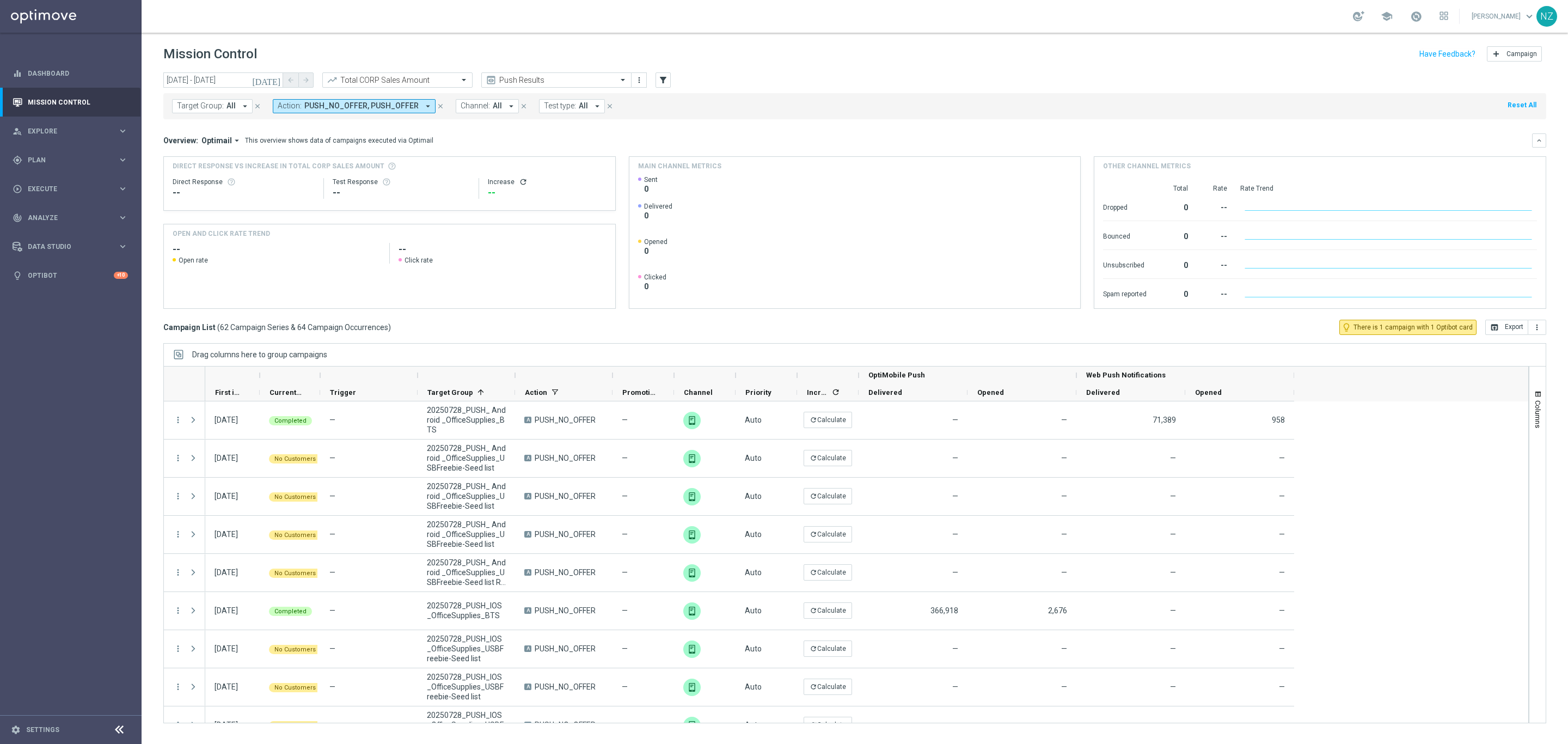
click at [356, 107] on span "PUSH_NO_OFFER, PUSH_OFFER" at bounding box center [362, 105] width 114 height 9
click at [281, 175] on div "In-App_Inbox" at bounding box center [368, 175] width 180 height 18
type input "app"
click at [791, 102] on div "Target Group: All arrow_drop_down close Action: PUSH_NO_OFFER, PUSH_OFFER arrow…" at bounding box center [855, 106] width 1383 height 26
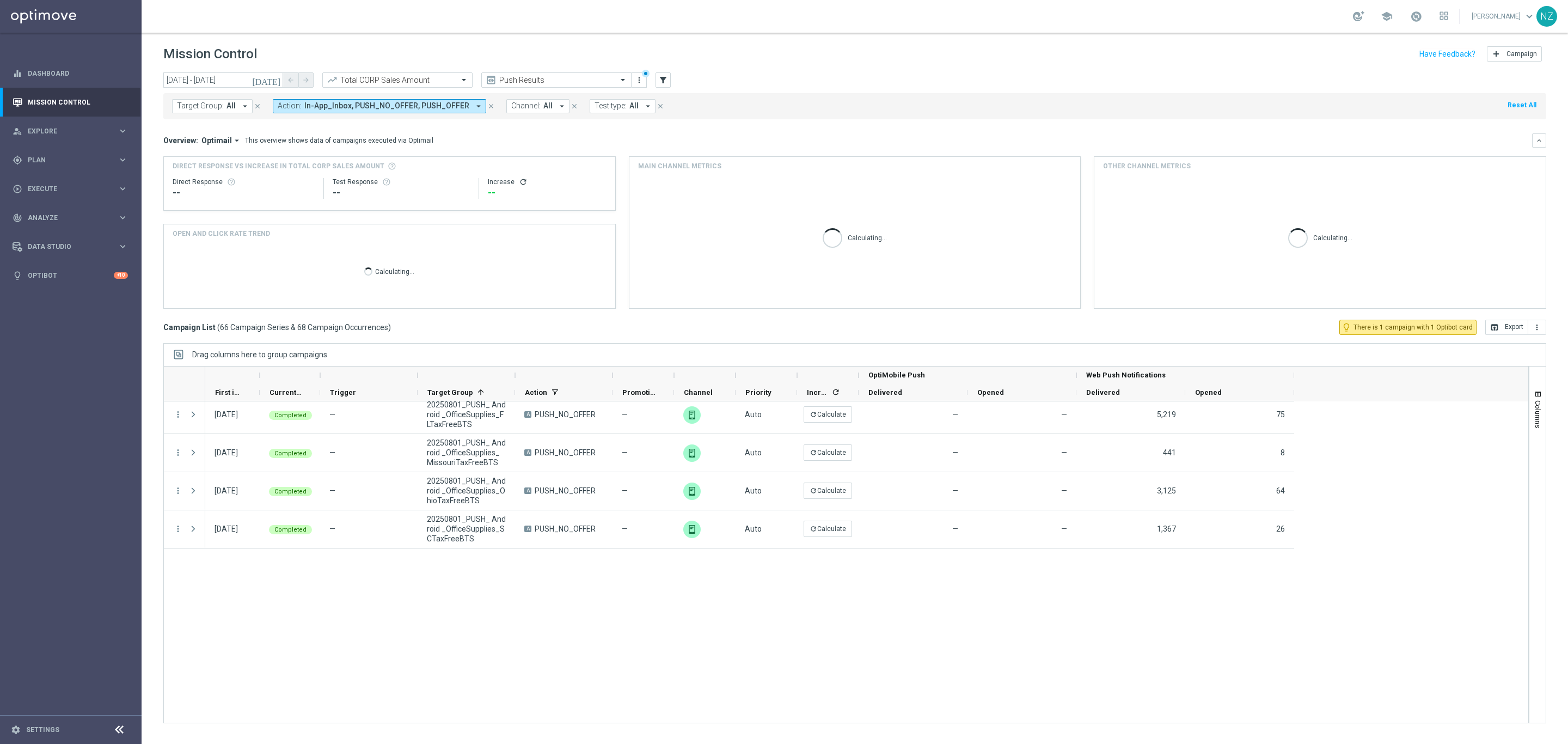
scroll to position [82, 0]
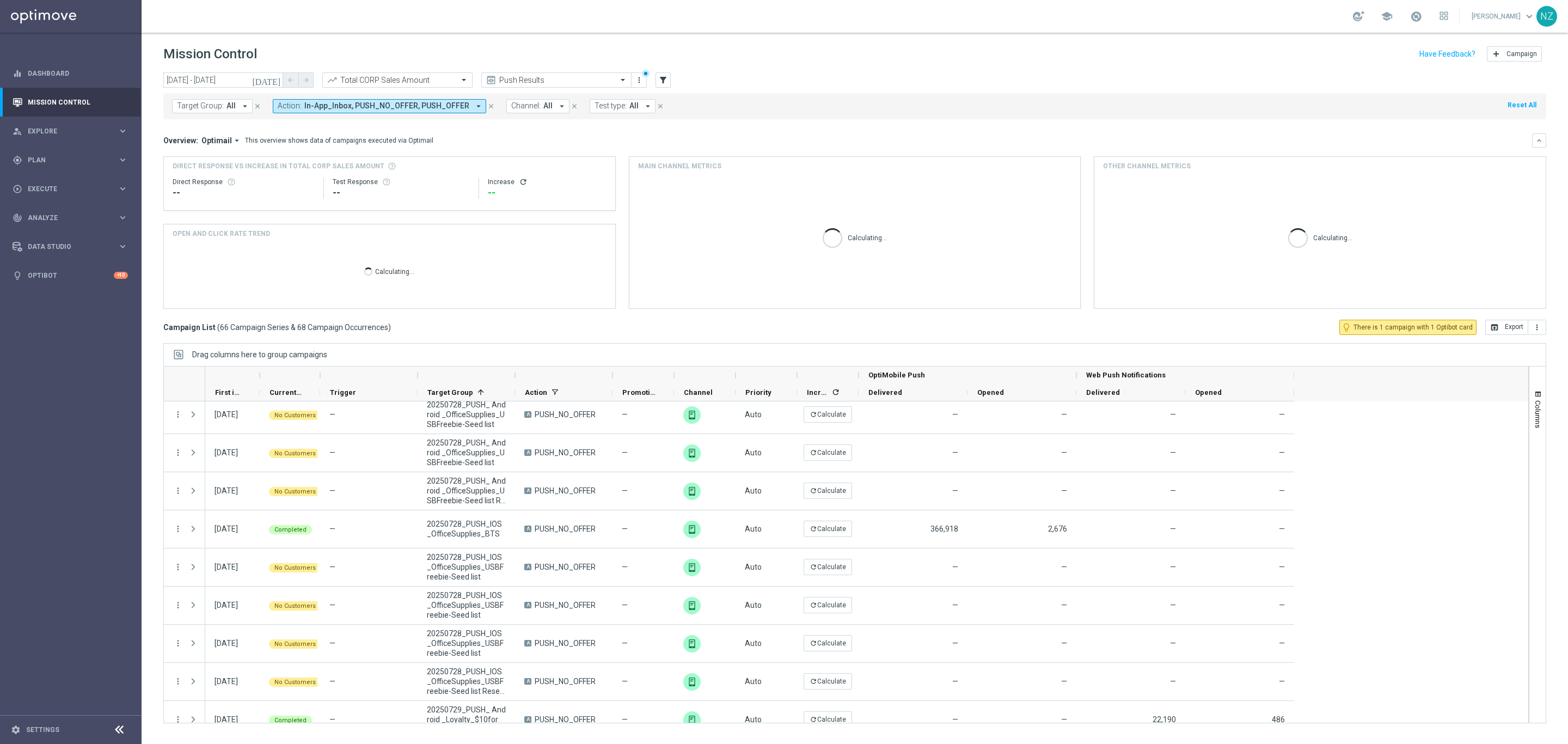
click at [275, 79] on icon "[DATE]" at bounding box center [267, 80] width 29 height 10
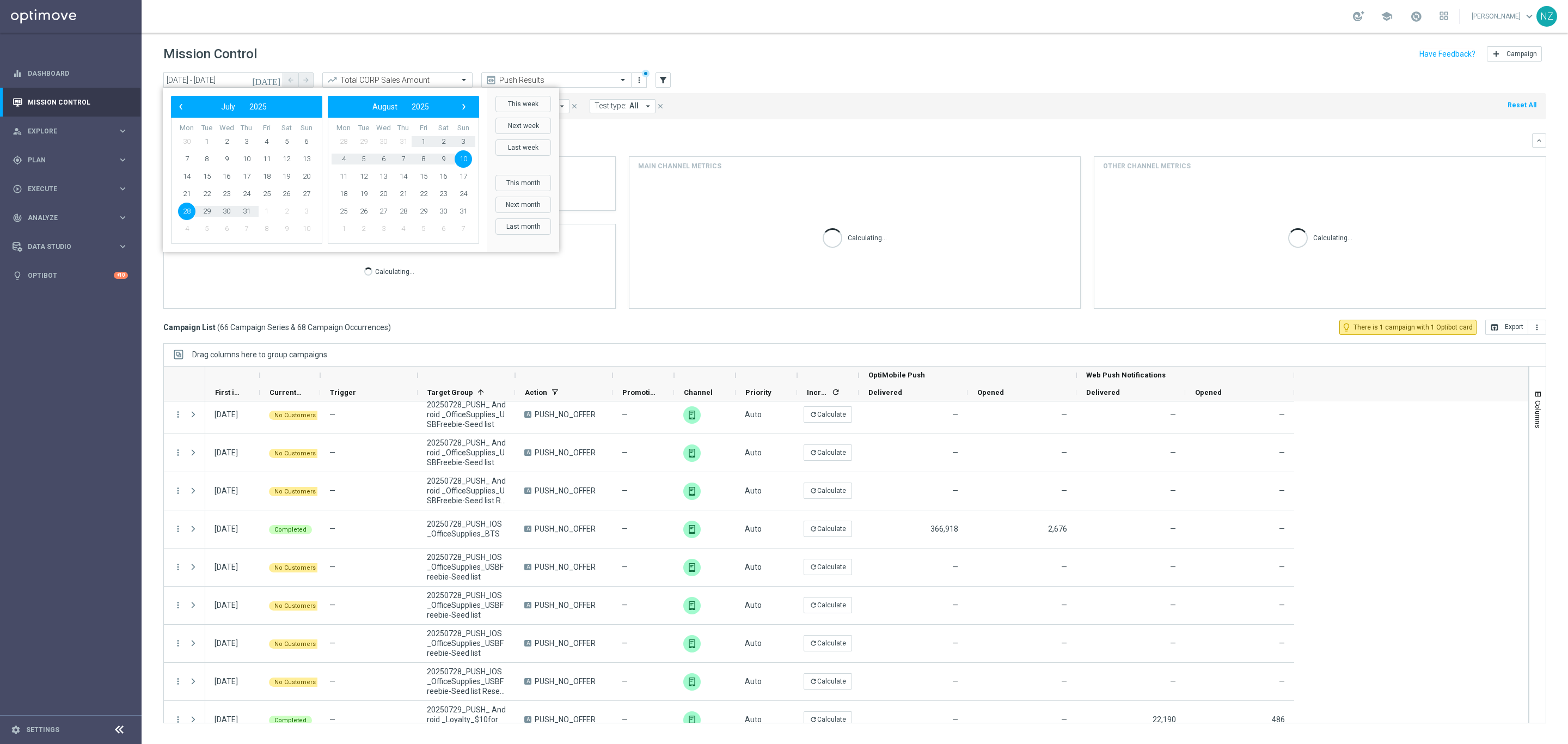
click at [533, 103] on button "This week" at bounding box center [523, 104] width 55 height 16
type input "[DATE] - [DATE]"
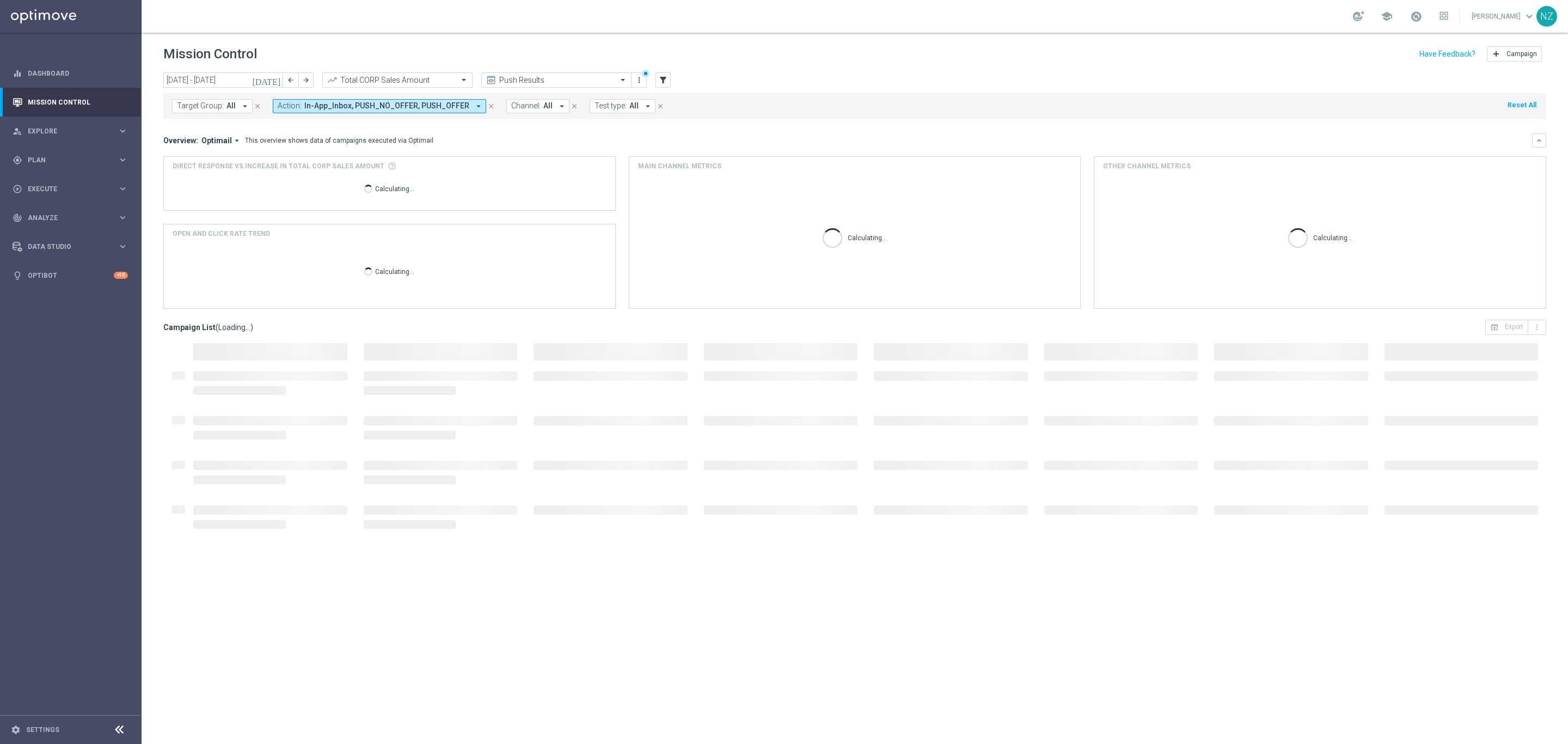
click at [873, 108] on div "Target Group: All arrow_drop_down close Action: In-App_Inbox, PUSH_NO_OFFER, PU…" at bounding box center [855, 106] width 1383 height 26
click at [421, 105] on span "In-App_Inbox, PUSH_NO_OFFER, PUSH_OFFER" at bounding box center [387, 105] width 165 height 9
click at [280, 142] on div "Selected 3 Of 389" at bounding box center [366, 144] width 177 height 9
click at [281, 194] on div "PUSH_NO_OFFER" at bounding box center [368, 192] width 180 height 18
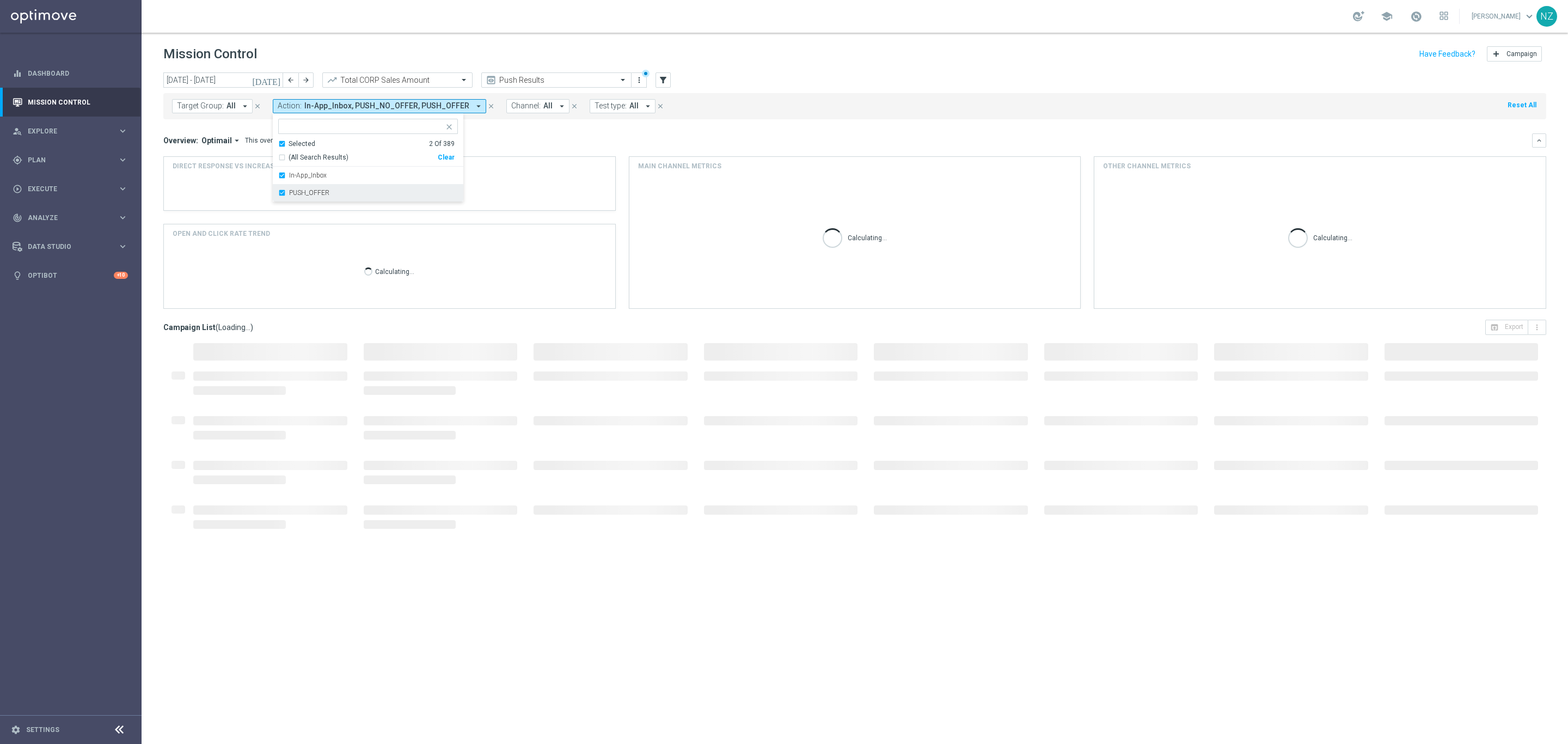
click at [280, 189] on div "PUSH_OFFER" at bounding box center [368, 192] width 180 height 18
click at [830, 127] on mini-dashboard "Overview: Optimail arrow_drop_down This overview shows data of campaigns execut…" at bounding box center [855, 219] width 1383 height 200
click at [637, 80] on icon "more_vert" at bounding box center [639, 80] width 9 height 9
click at [667, 119] on div "Save as new view" at bounding box center [696, 115] width 99 height 8
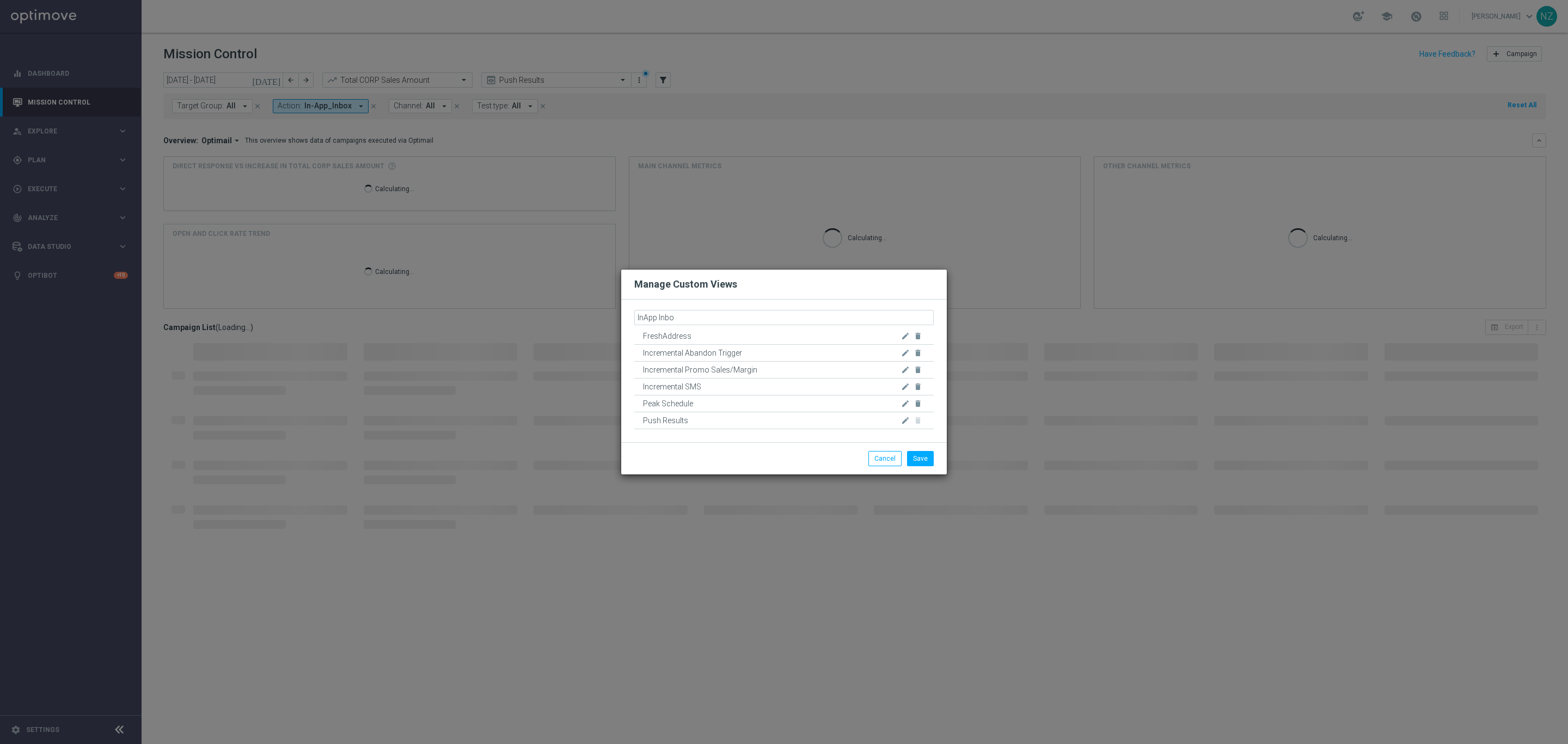
type input "InApp Inbox"
click at [920, 461] on button "Save" at bounding box center [920, 458] width 27 height 15
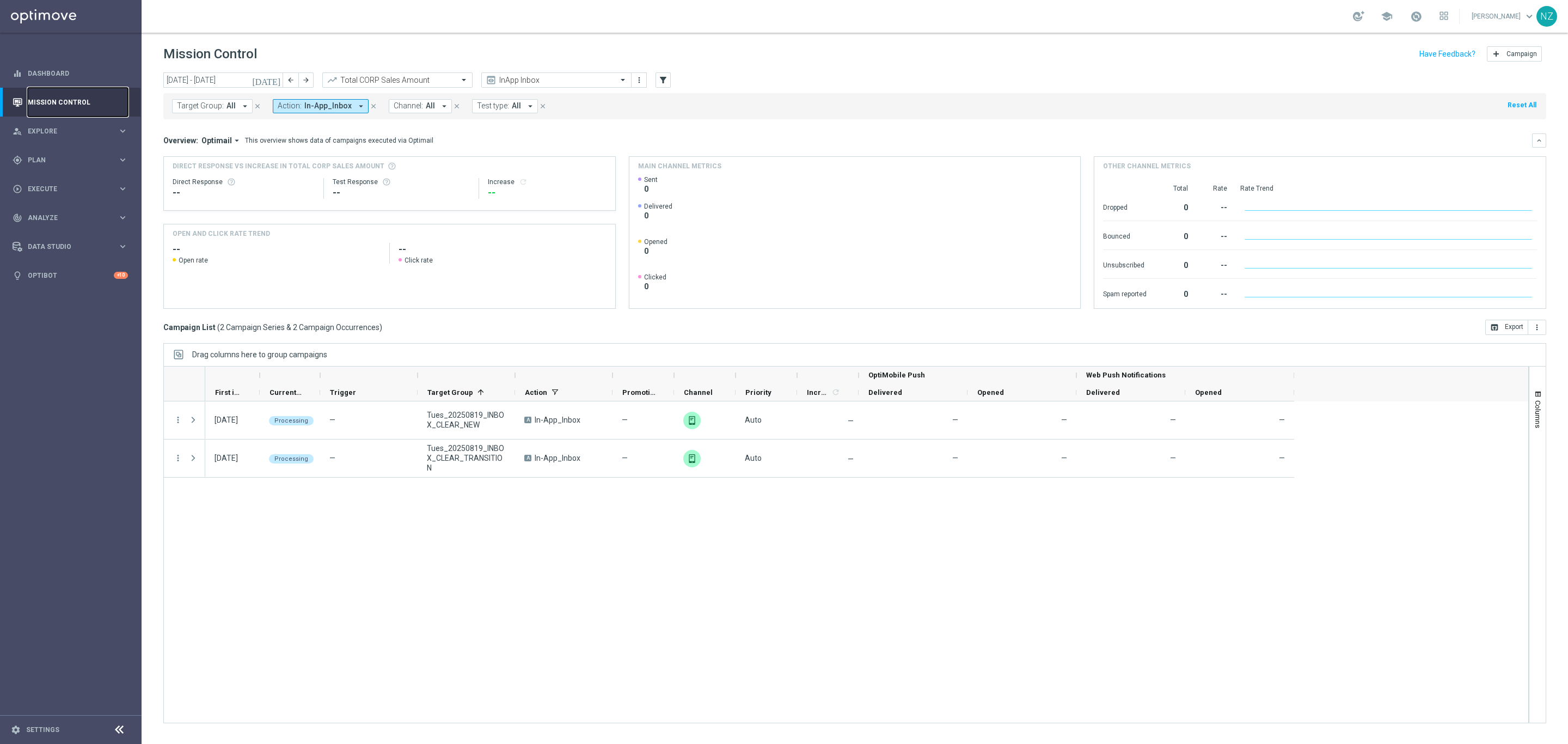
click at [44, 96] on link "Mission Control" at bounding box center [78, 102] width 100 height 29
click at [577, 75] on input "text" at bounding box center [545, 80] width 116 height 9
click at [549, 152] on label "Incremental Promo Sales/Margin" at bounding box center [534, 154] width 93 height 9
click at [830, 137] on div "Overview: Optimail arrow_drop_down This overview shows data of campaigns execut…" at bounding box center [847, 141] width 1369 height 10
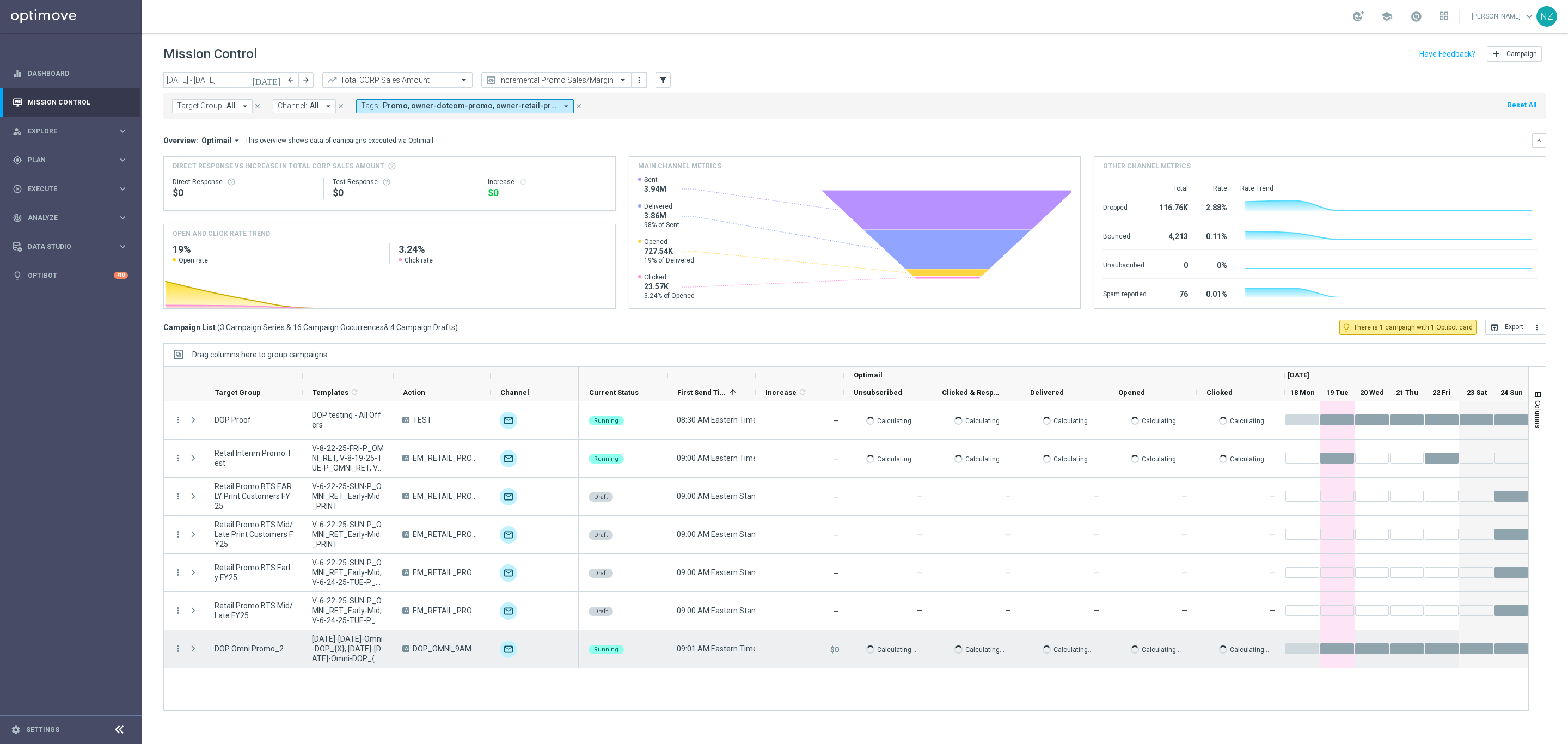
drag, startPoint x: 195, startPoint y: 645, endPoint x: 753, endPoint y: 529, distance: 569.9
click at [195, 647] on span "Press SPACE to select this row." at bounding box center [193, 648] width 10 height 9
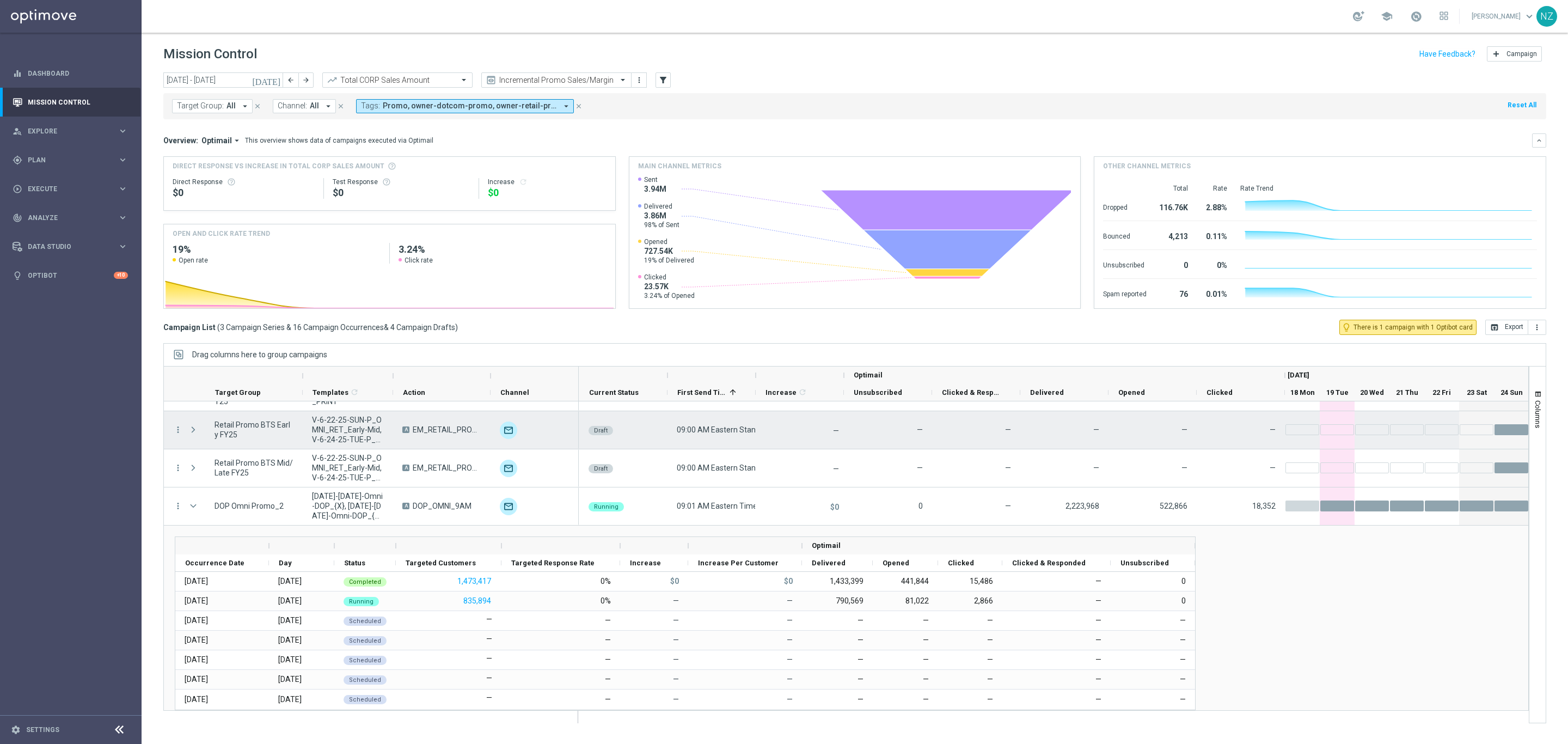
scroll to position [155, 0]
